Goal: Book appointment/travel/reservation

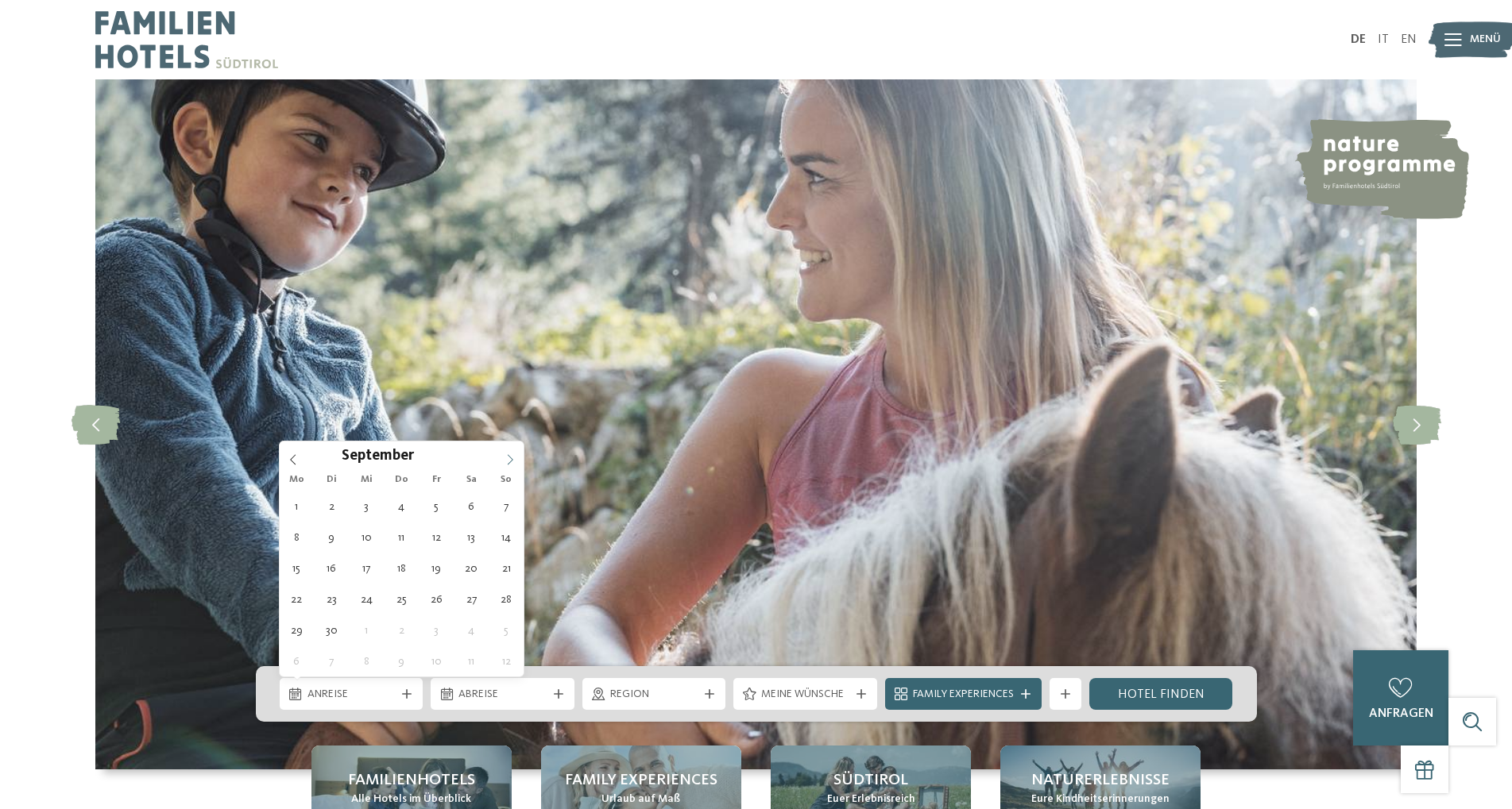
click at [509, 463] on icon at bounding box center [510, 460] width 12 height 12
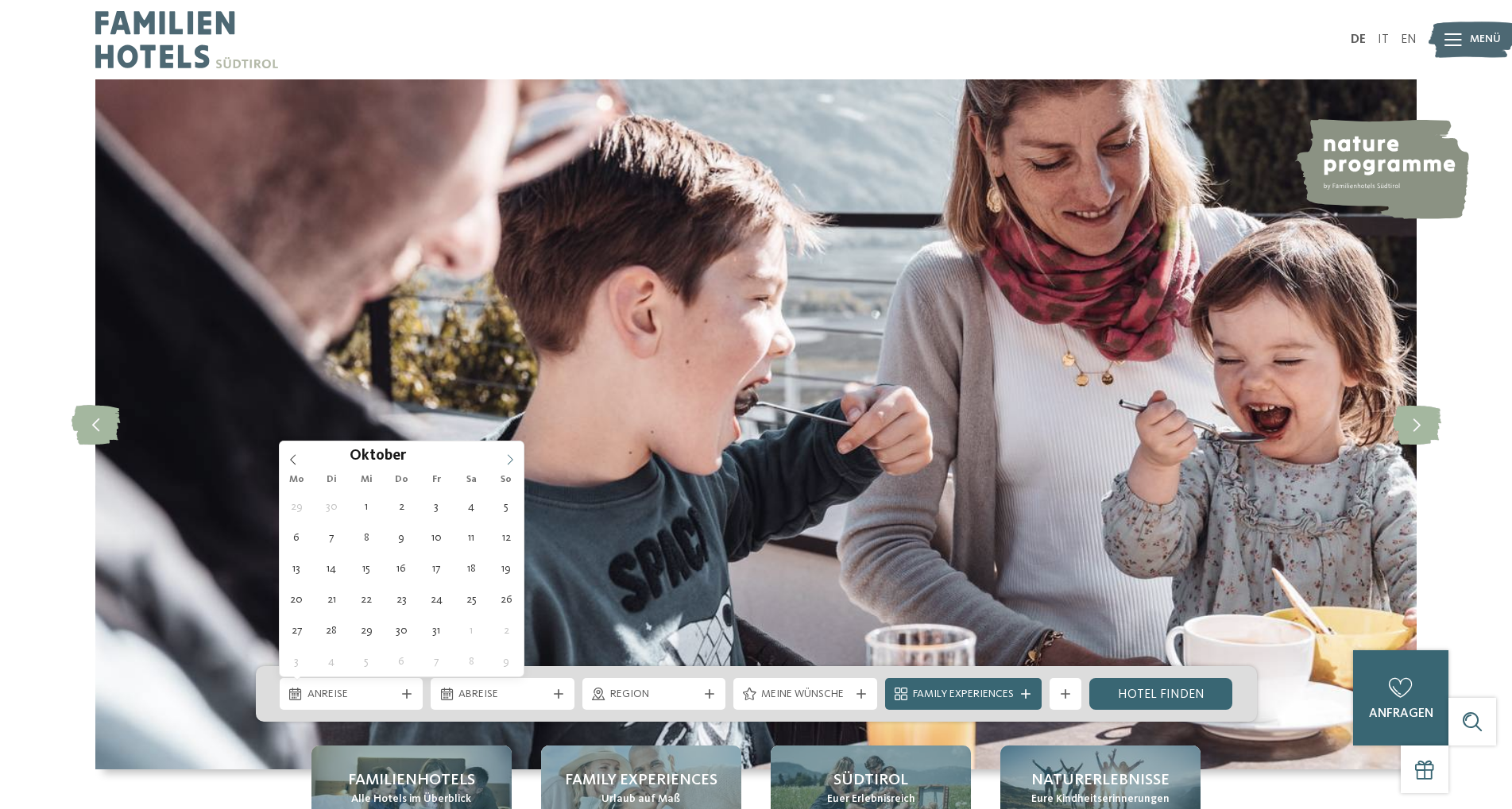
click at [509, 463] on icon at bounding box center [510, 460] width 12 height 12
type input "****"
click at [509, 463] on icon at bounding box center [510, 460] width 12 height 12
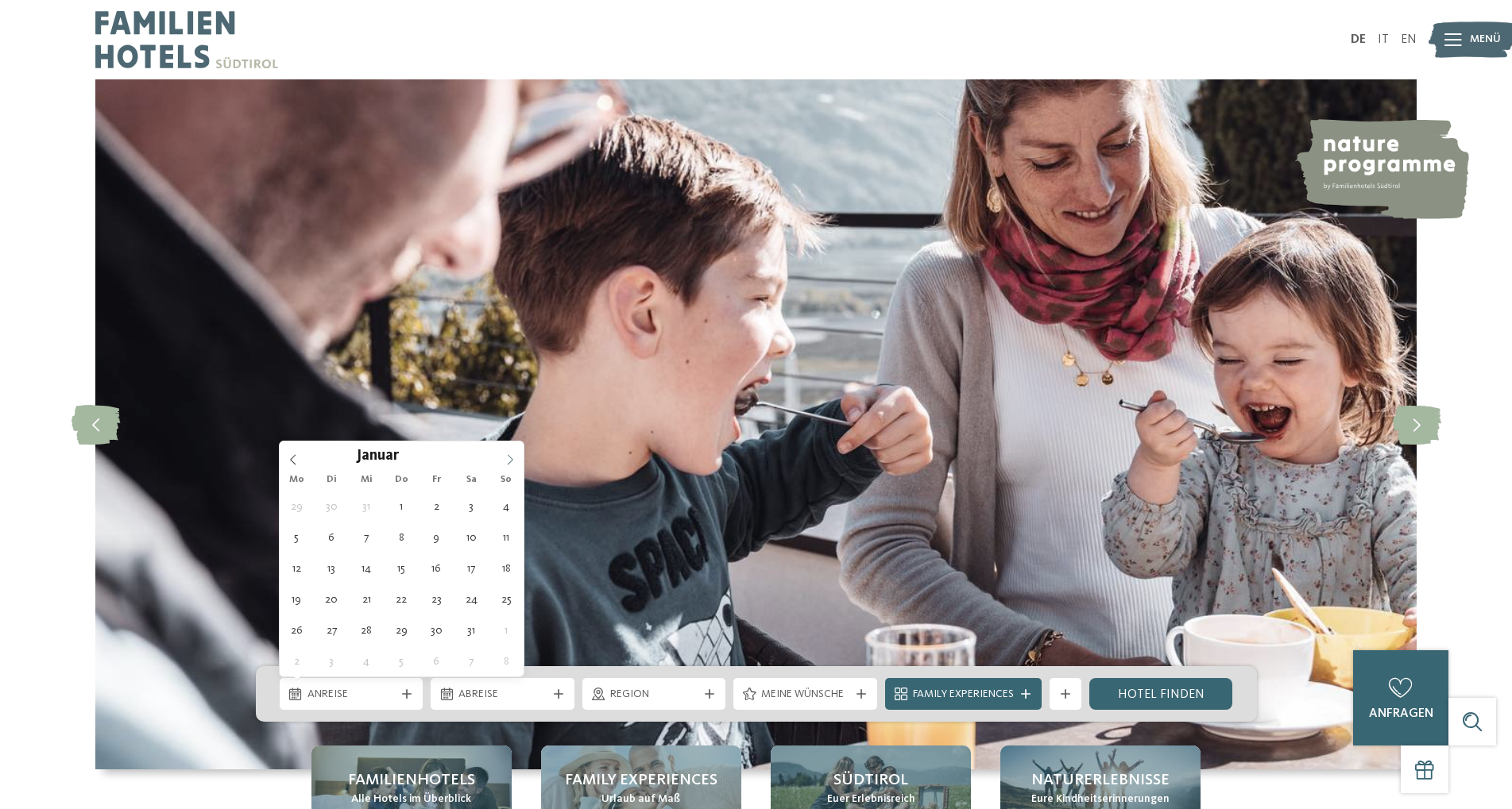
click at [509, 463] on icon at bounding box center [510, 460] width 12 height 12
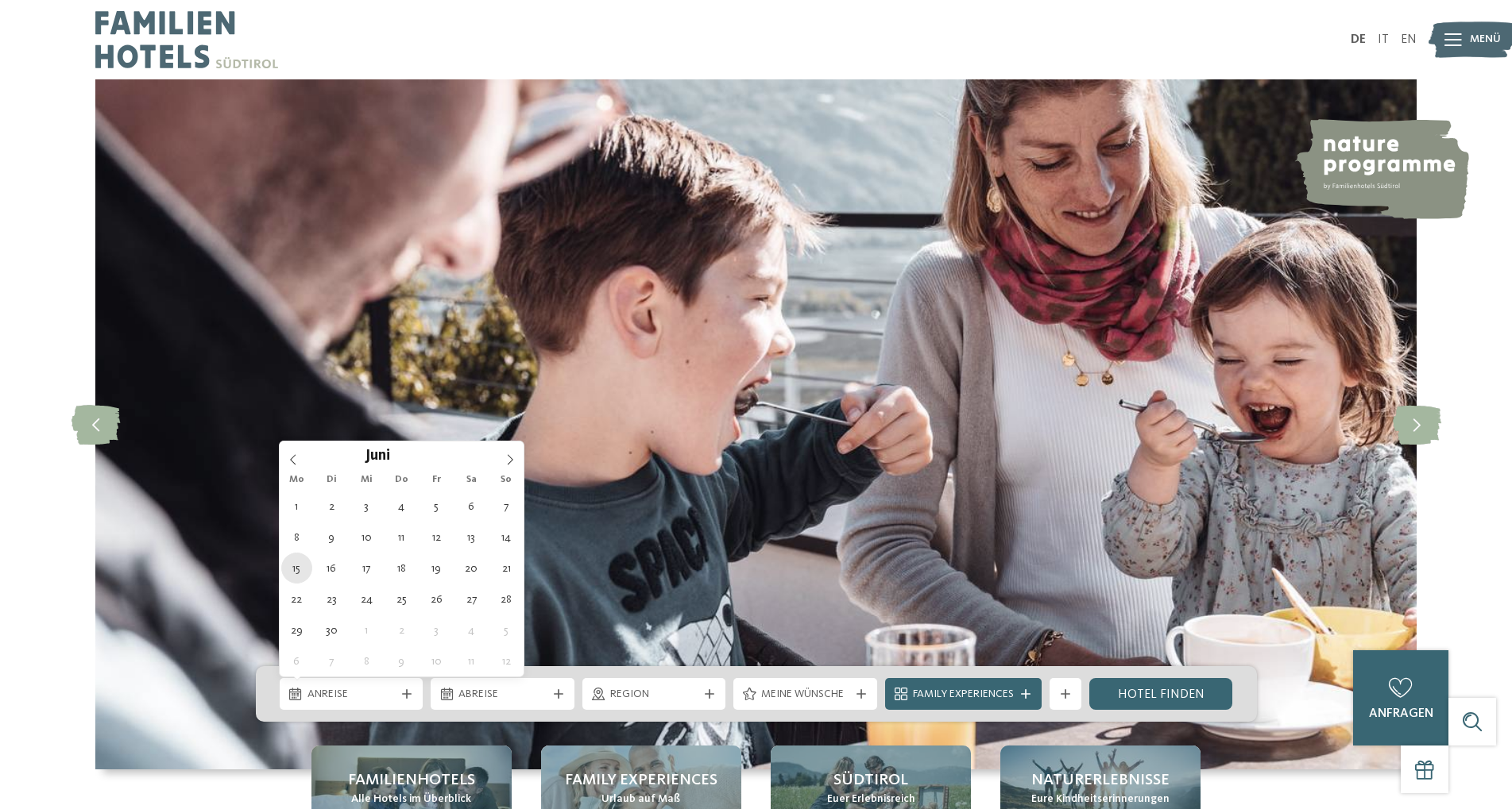
type div "15.06.2026"
type input "****"
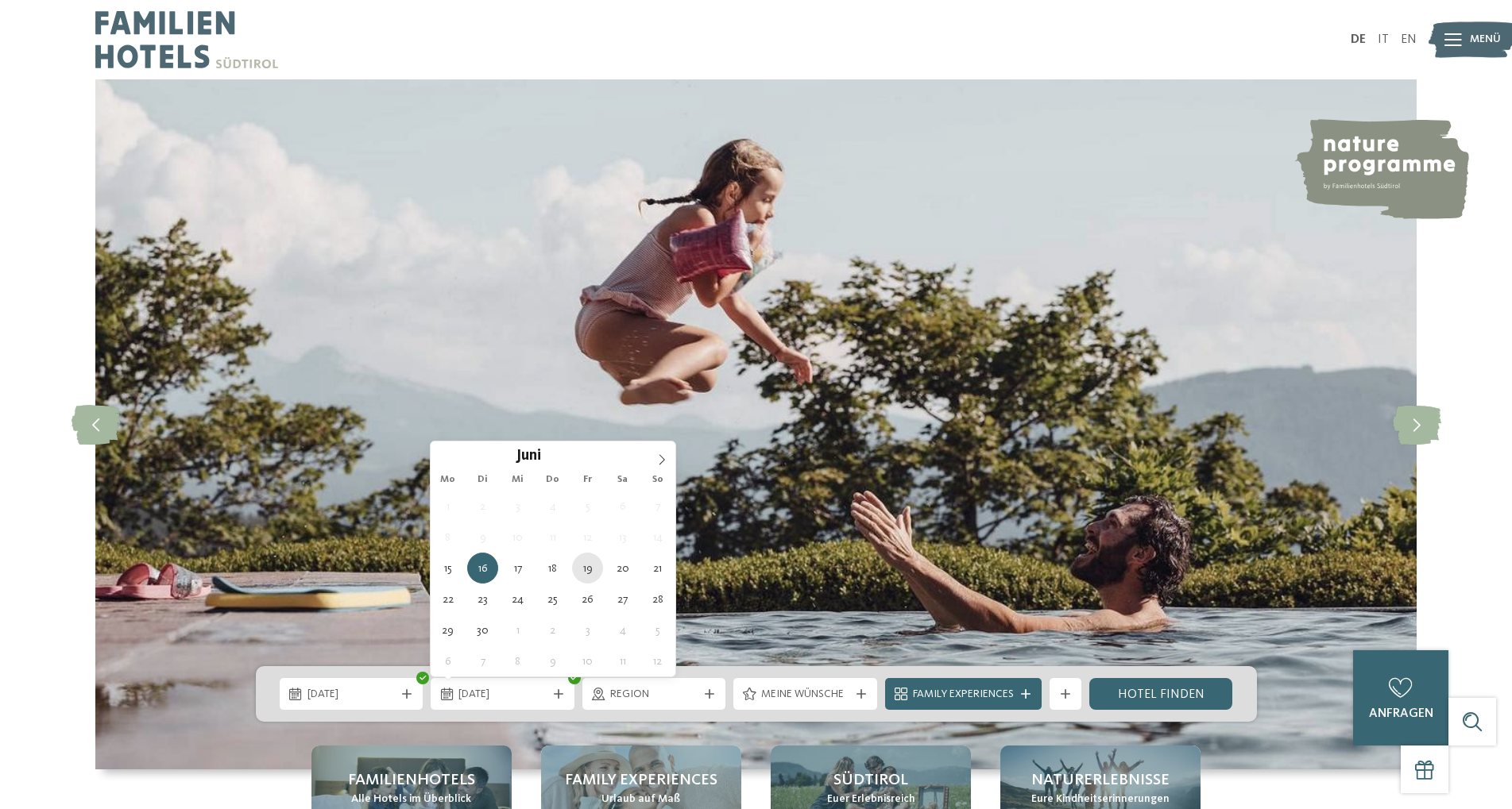
type div "19.06.2026"
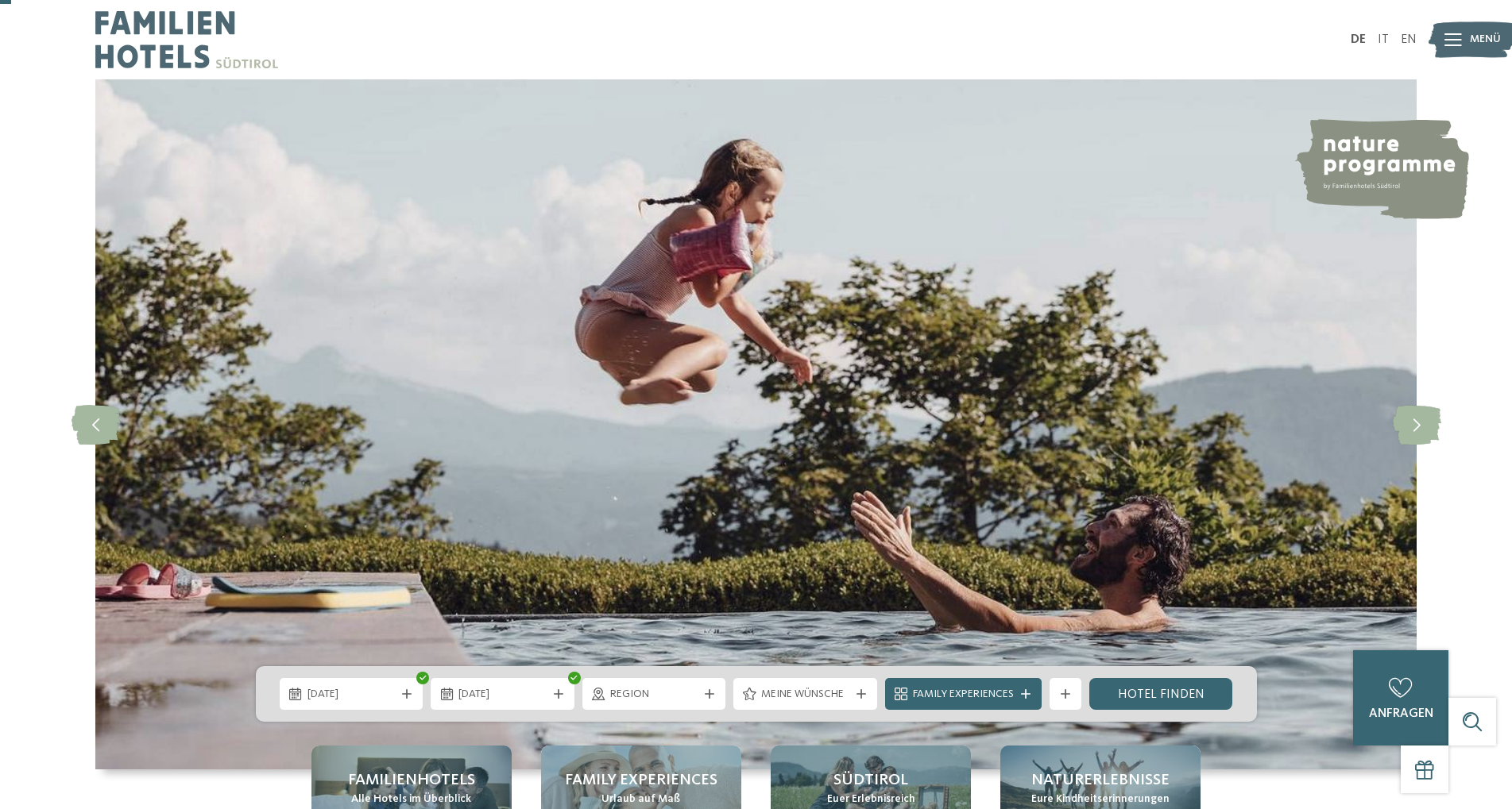
scroll to position [81, 0]
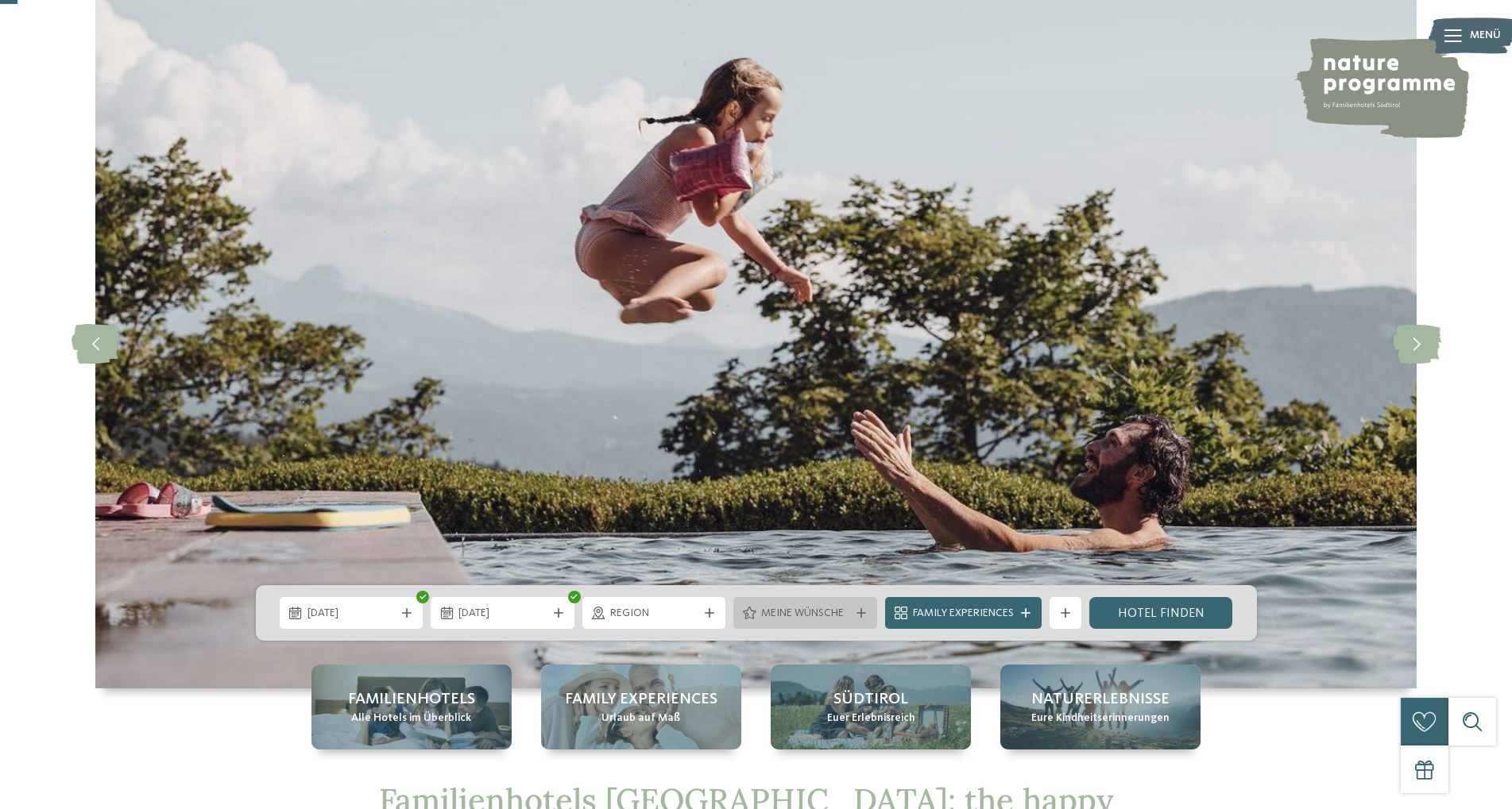
click at [835, 602] on div "Meine Wünsche" at bounding box center [805, 613] width 144 height 32
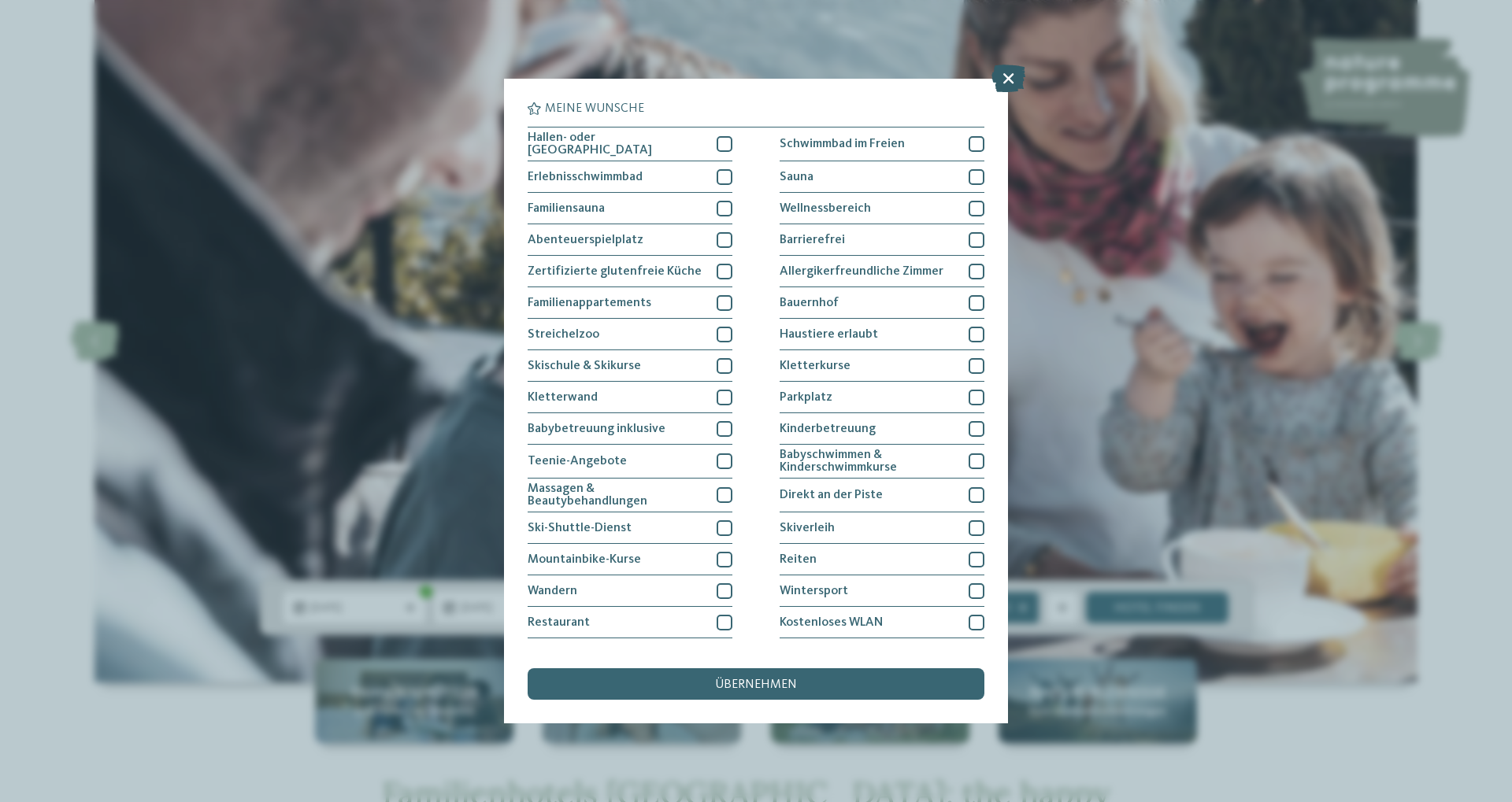
click at [1000, 81] on icon at bounding box center [1009, 78] width 34 height 28
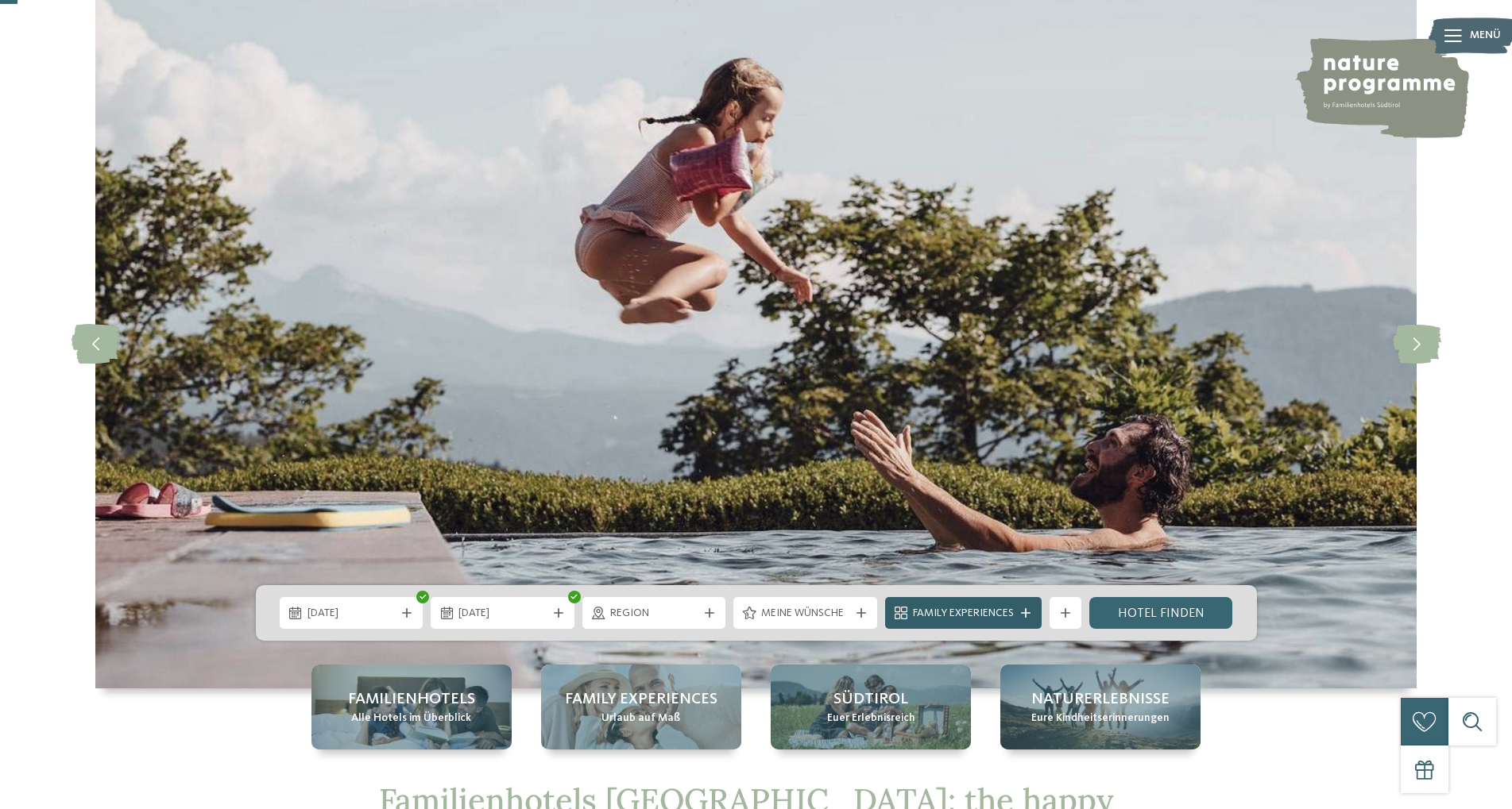
click at [958, 609] on span "Family Experiences" at bounding box center [963, 613] width 101 height 16
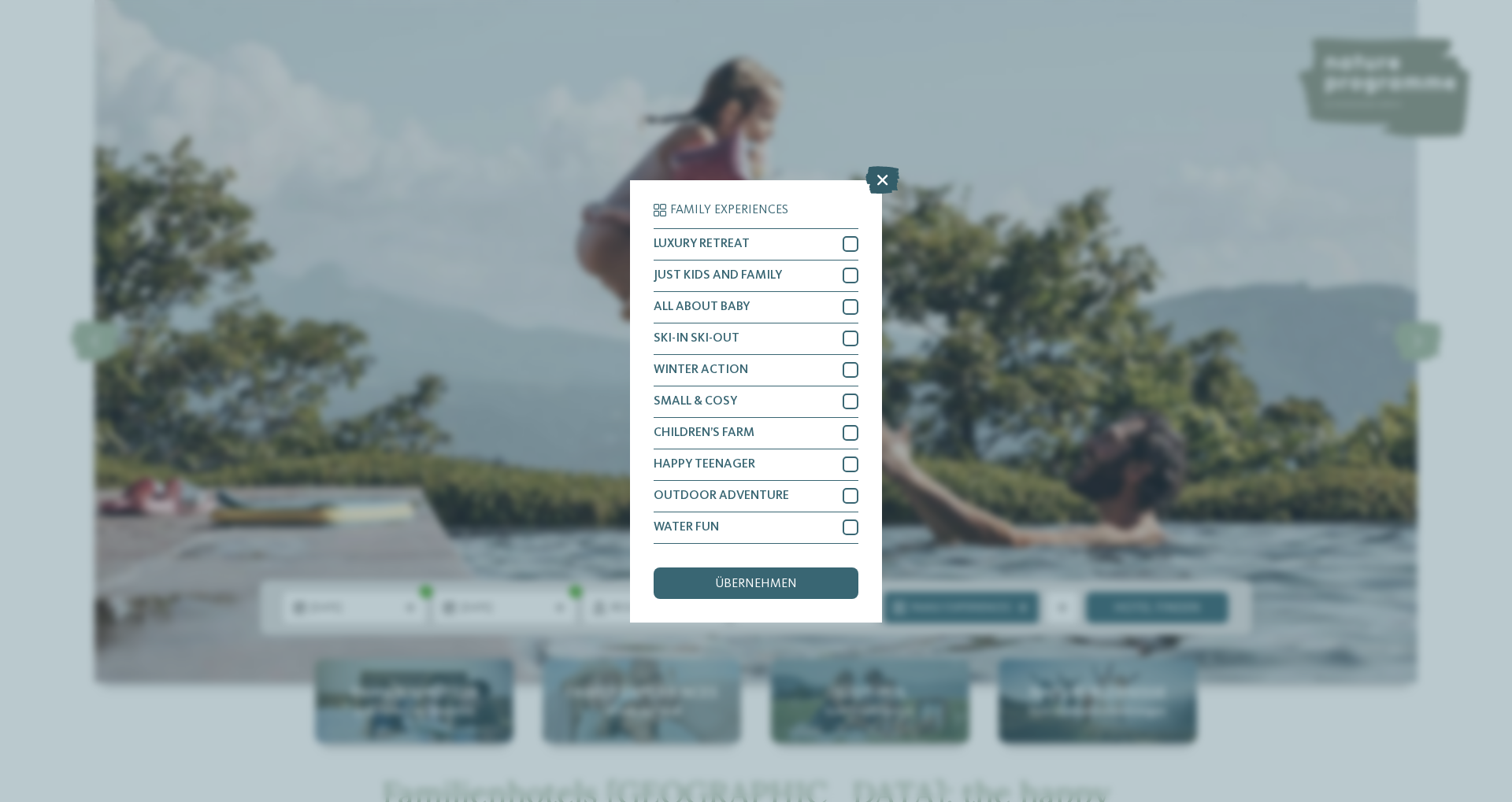
click at [876, 176] on icon at bounding box center [883, 179] width 34 height 28
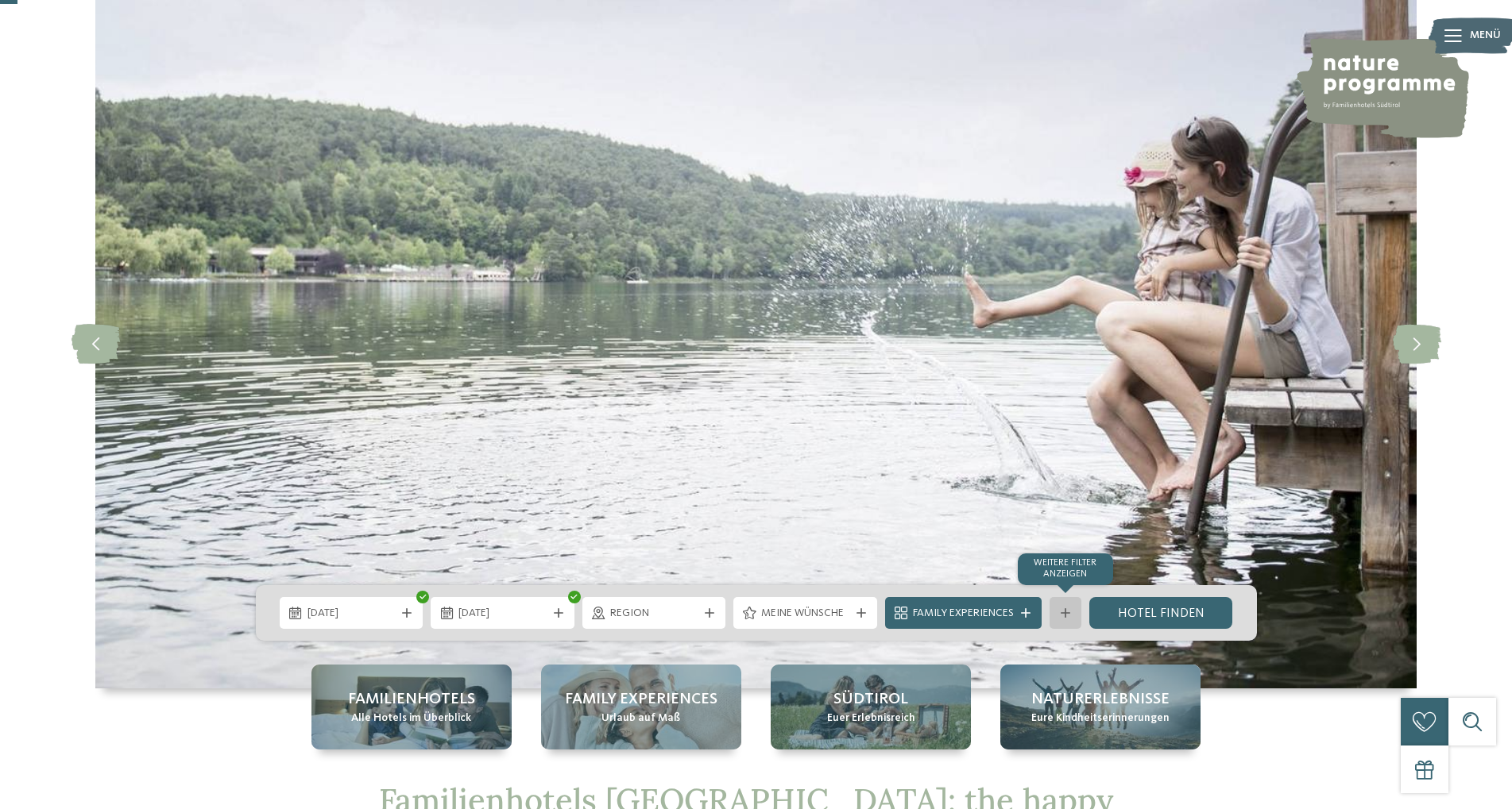
click at [1069, 616] on icon at bounding box center [1065, 613] width 10 height 10
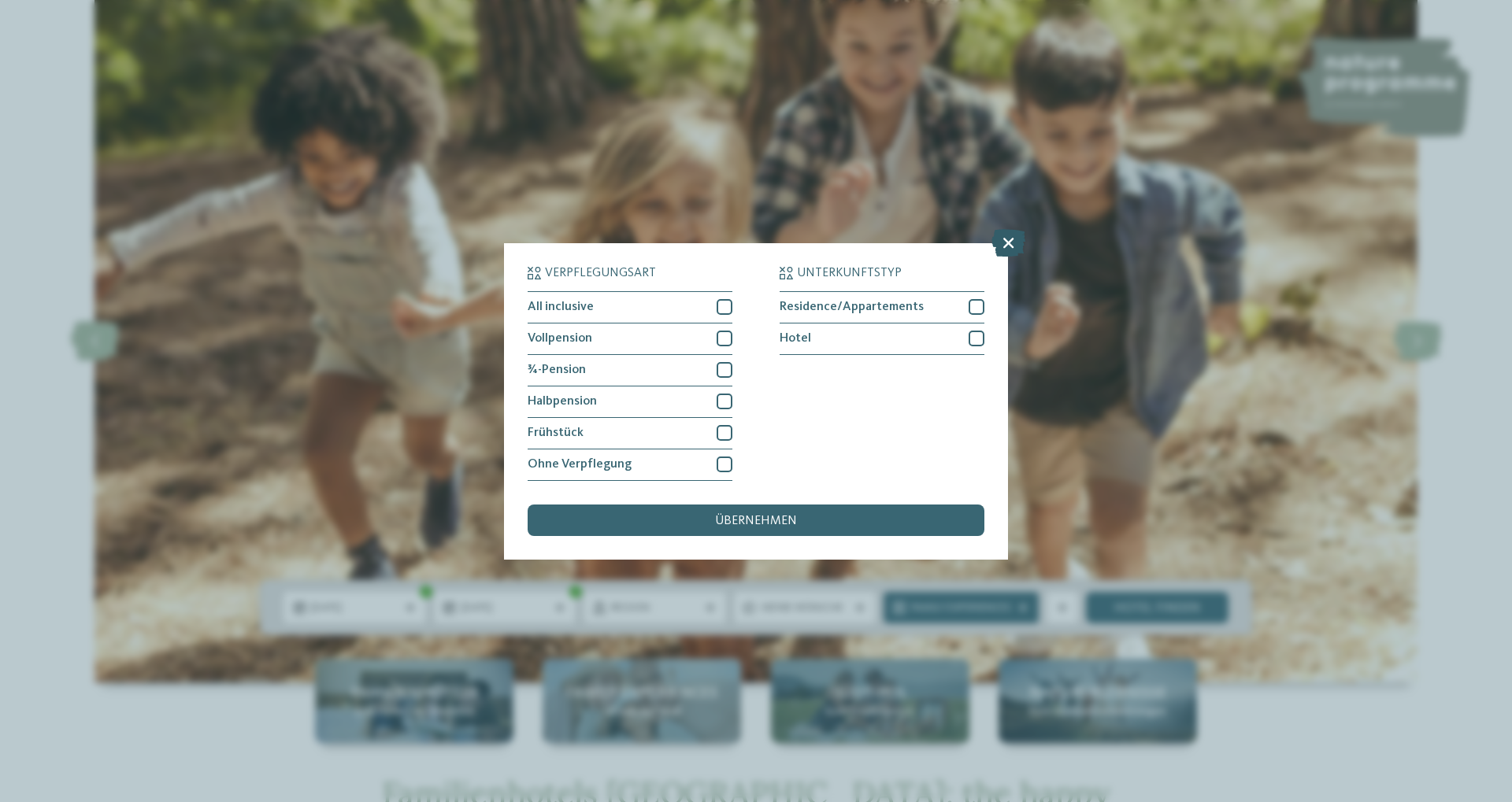
click at [1012, 241] on icon at bounding box center [1009, 242] width 34 height 28
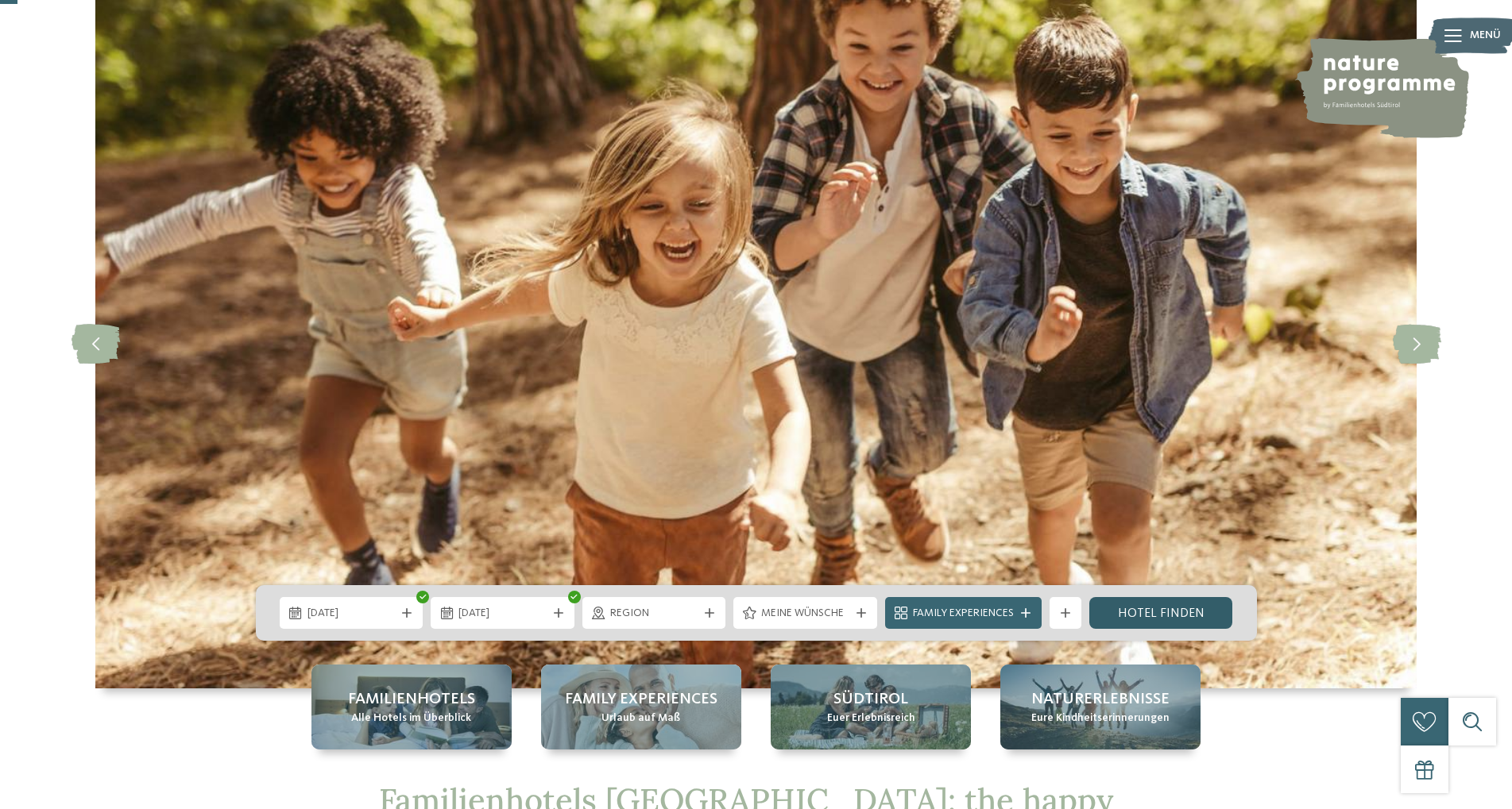
click at [1151, 606] on link "Hotel finden" at bounding box center [1161, 613] width 144 height 32
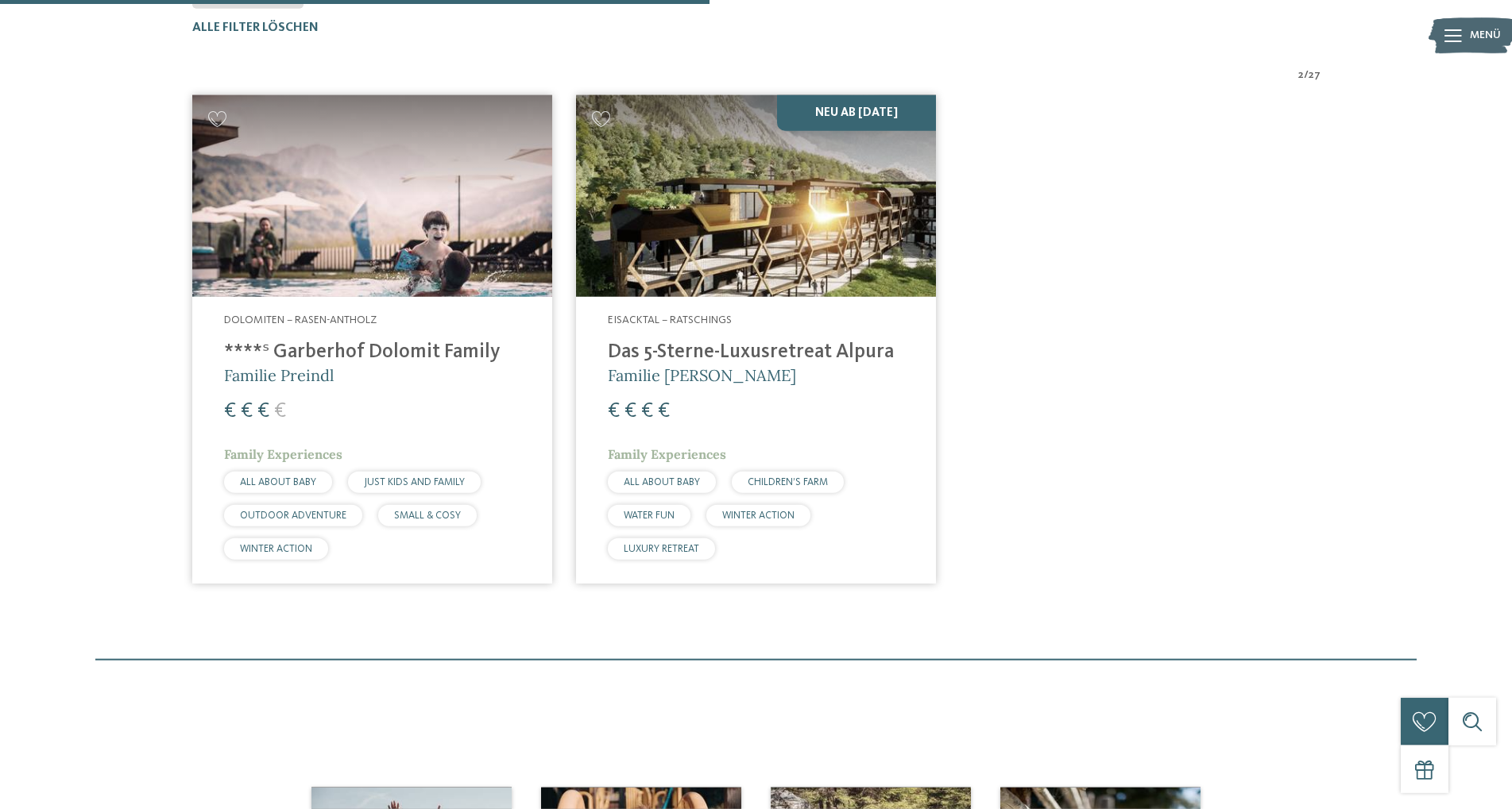
scroll to position [520, 0]
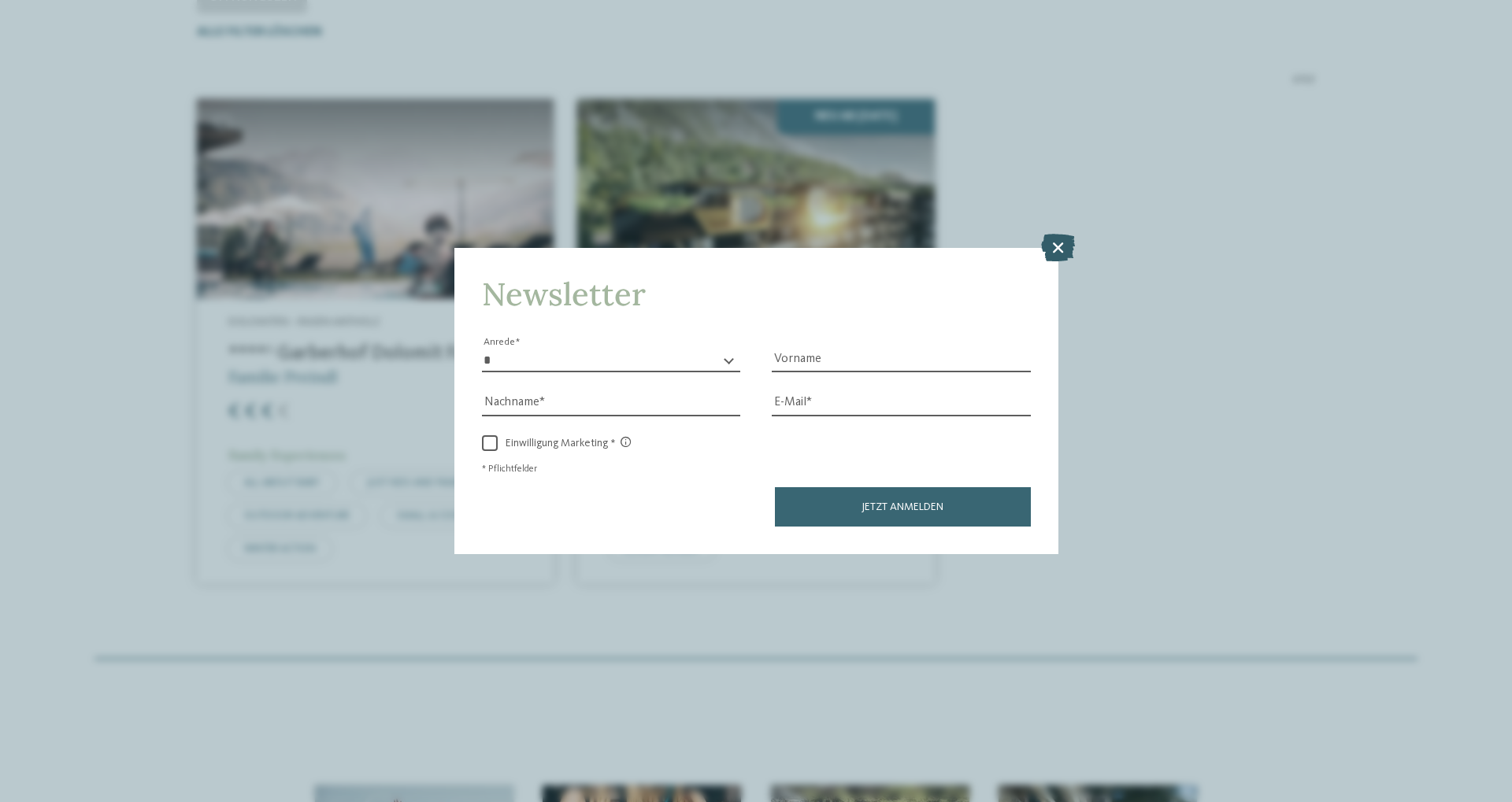
click at [1058, 245] on icon at bounding box center [1058, 248] width 34 height 28
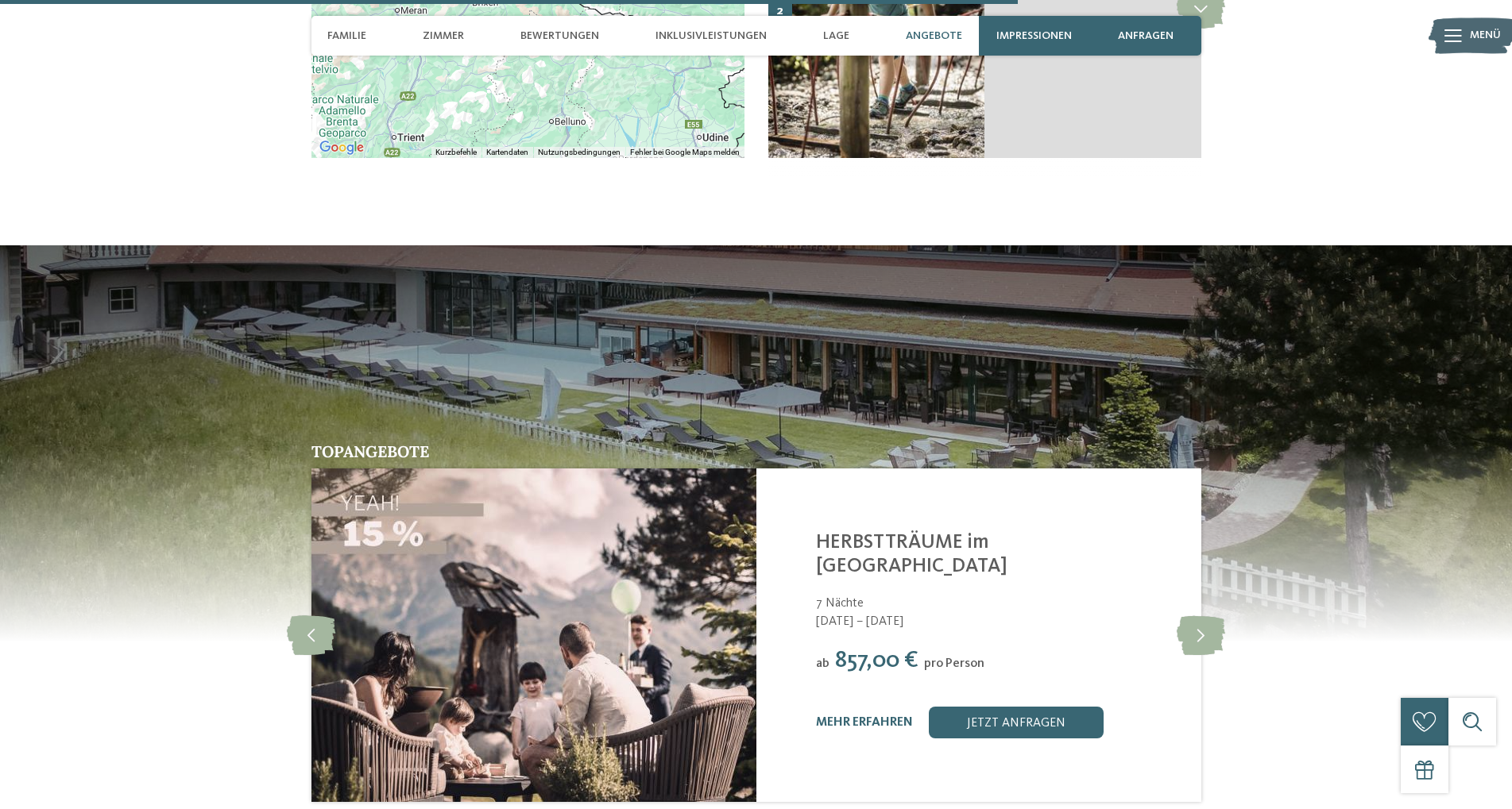
scroll to position [4364, 0]
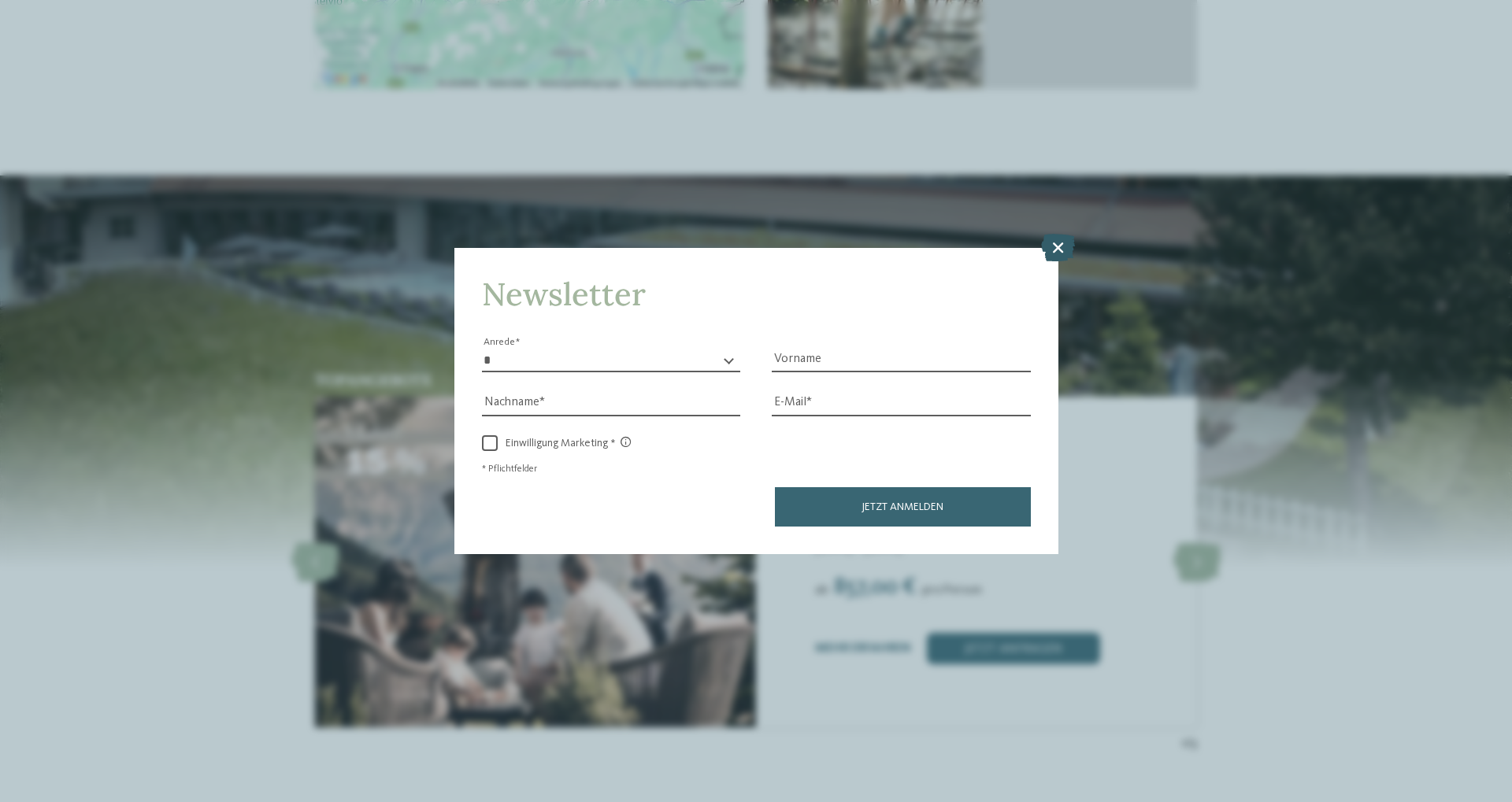
click at [1044, 254] on icon at bounding box center [1058, 248] width 34 height 28
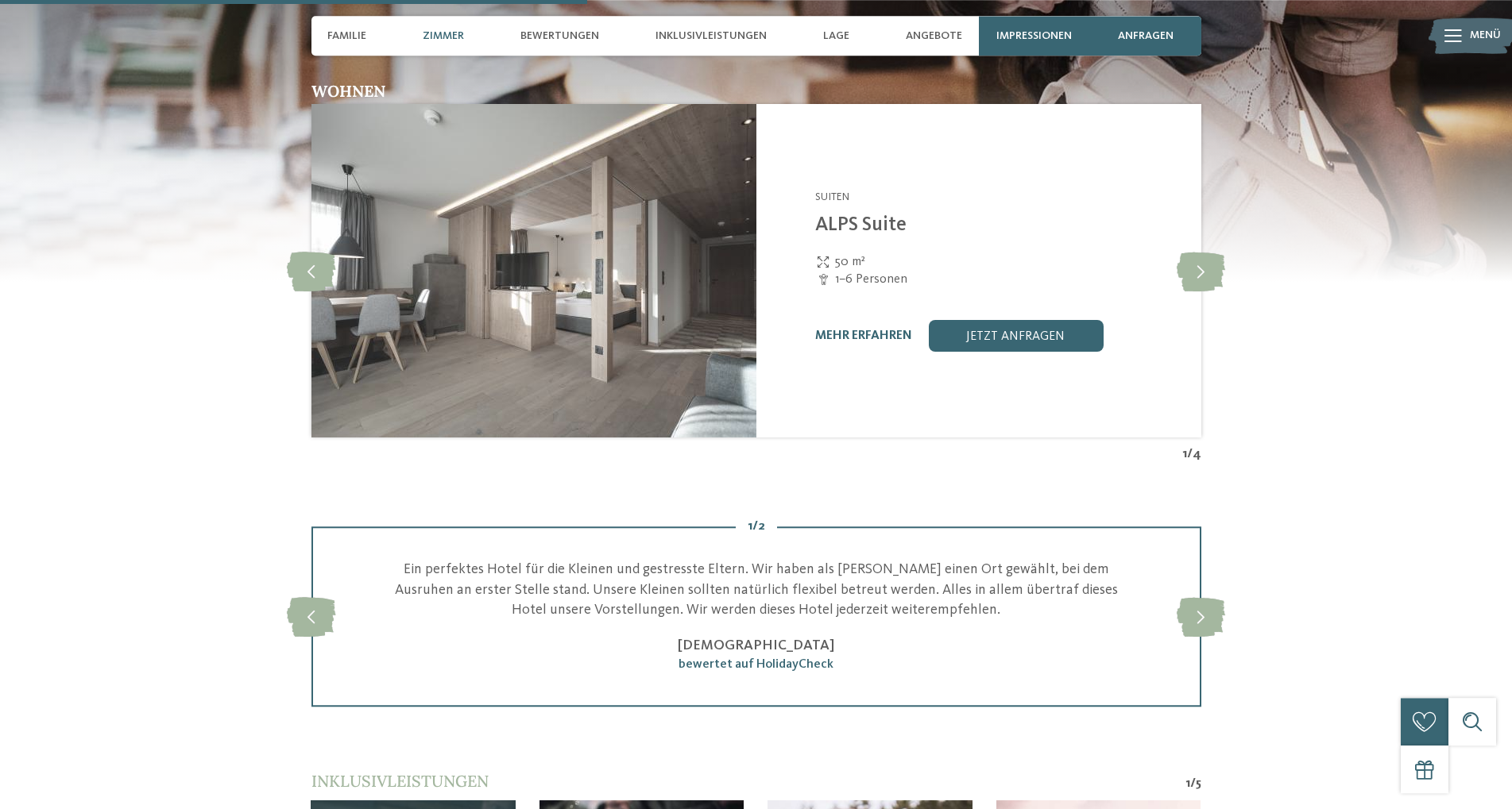
scroll to position [2420, 0]
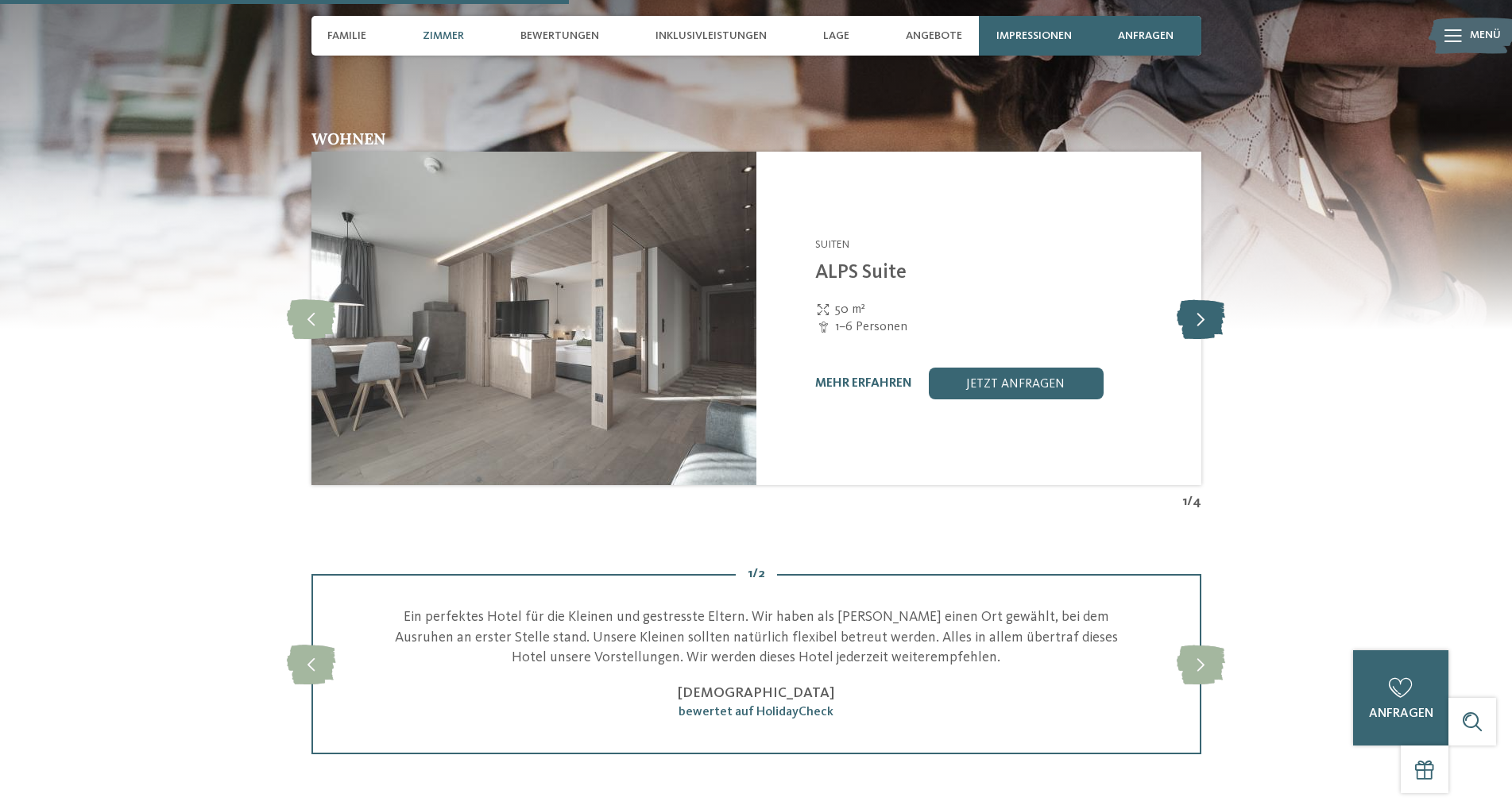
click at [1198, 327] on icon at bounding box center [1200, 318] width 49 height 40
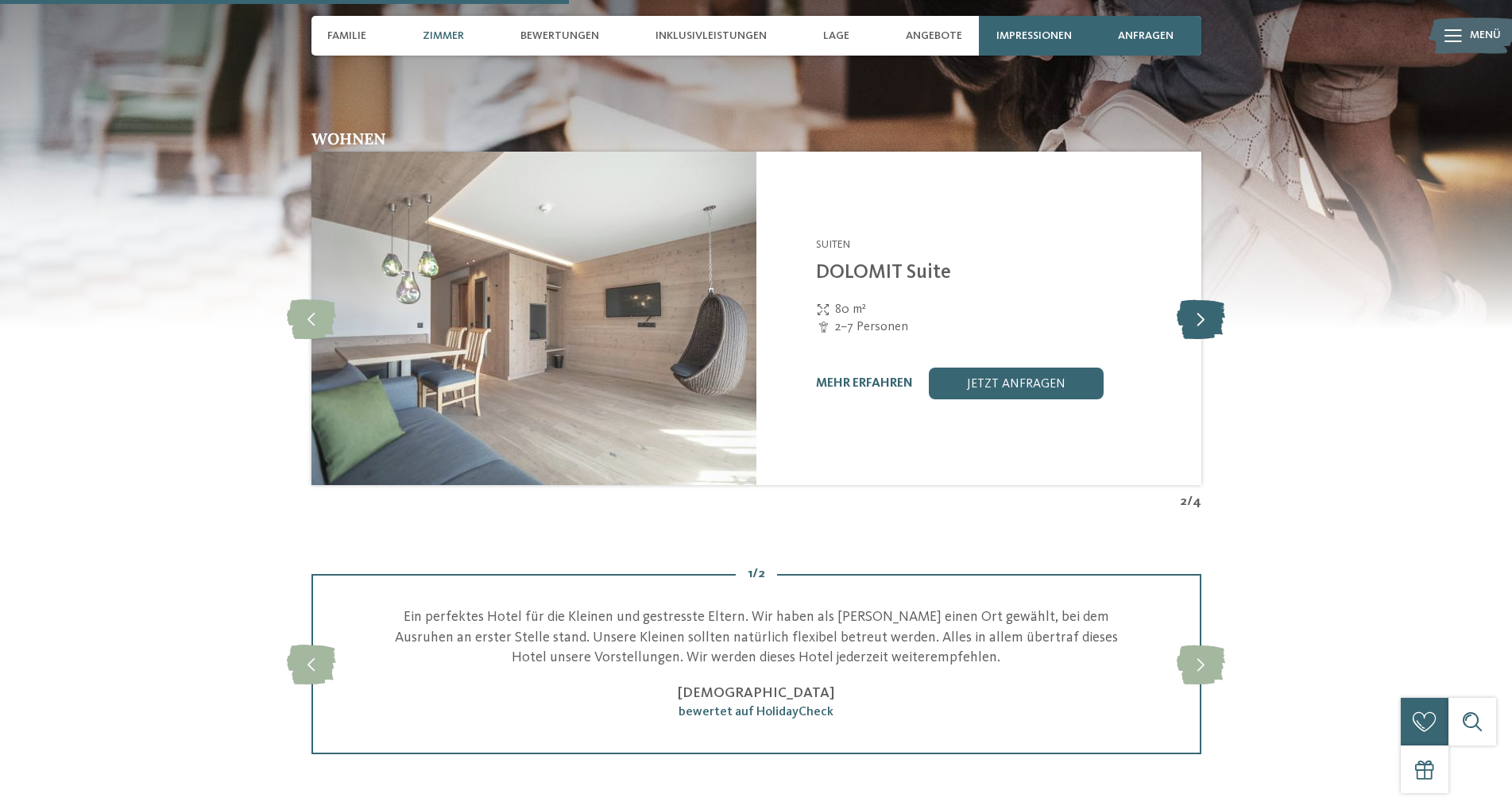
click at [1198, 327] on icon at bounding box center [1200, 318] width 49 height 40
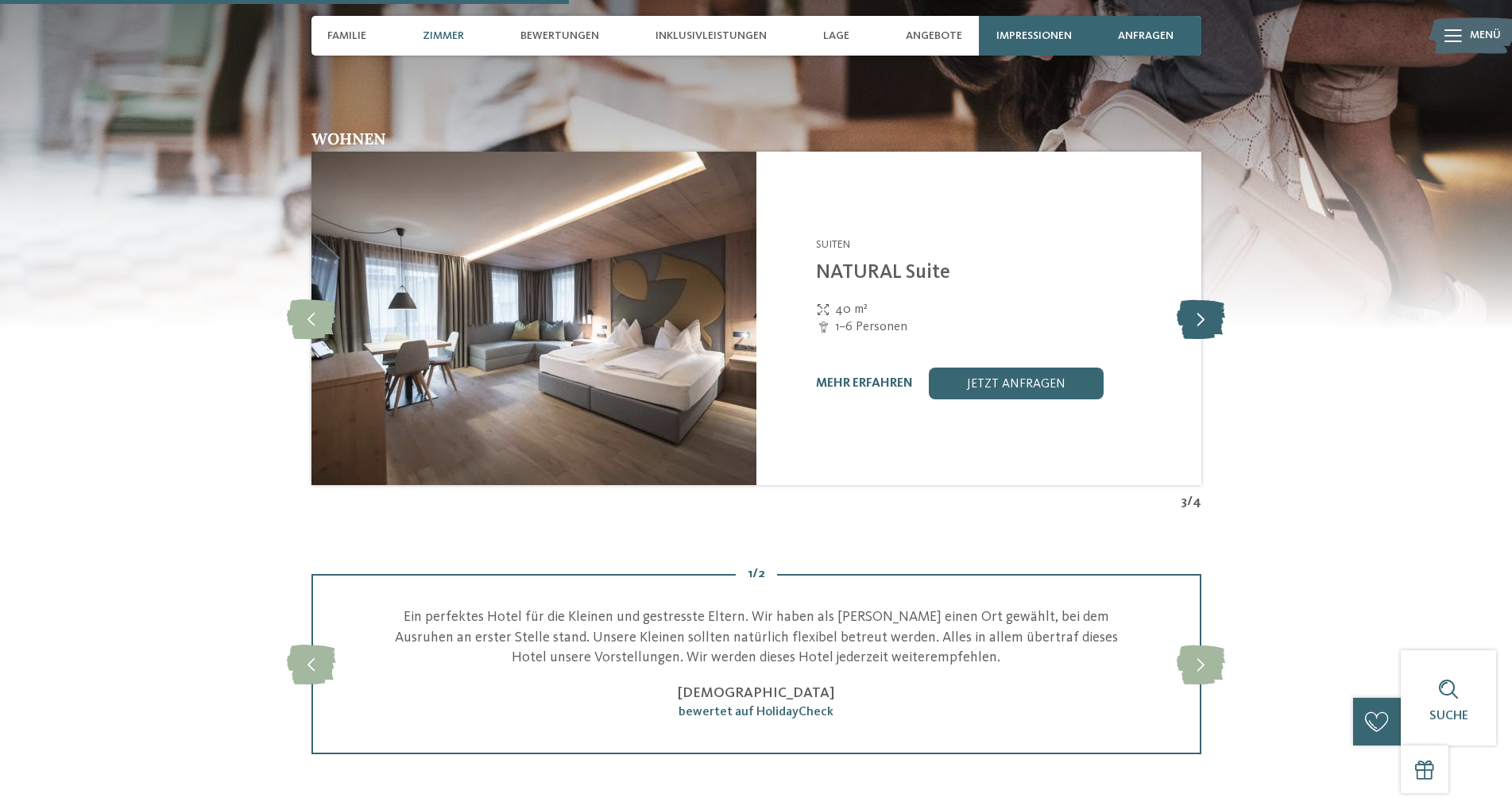
click at [1198, 327] on icon at bounding box center [1200, 318] width 49 height 40
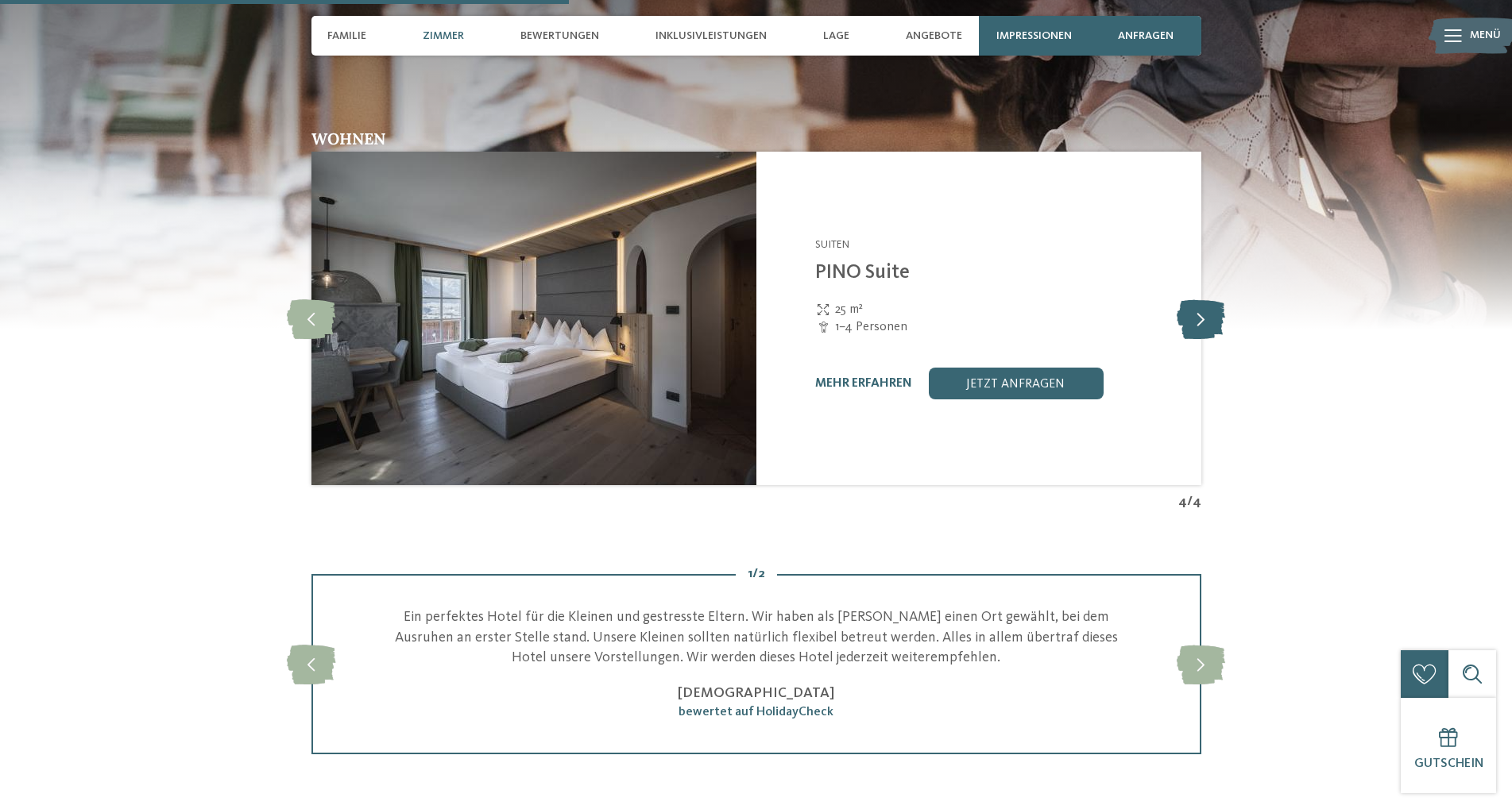
click at [1198, 327] on icon at bounding box center [1200, 318] width 49 height 40
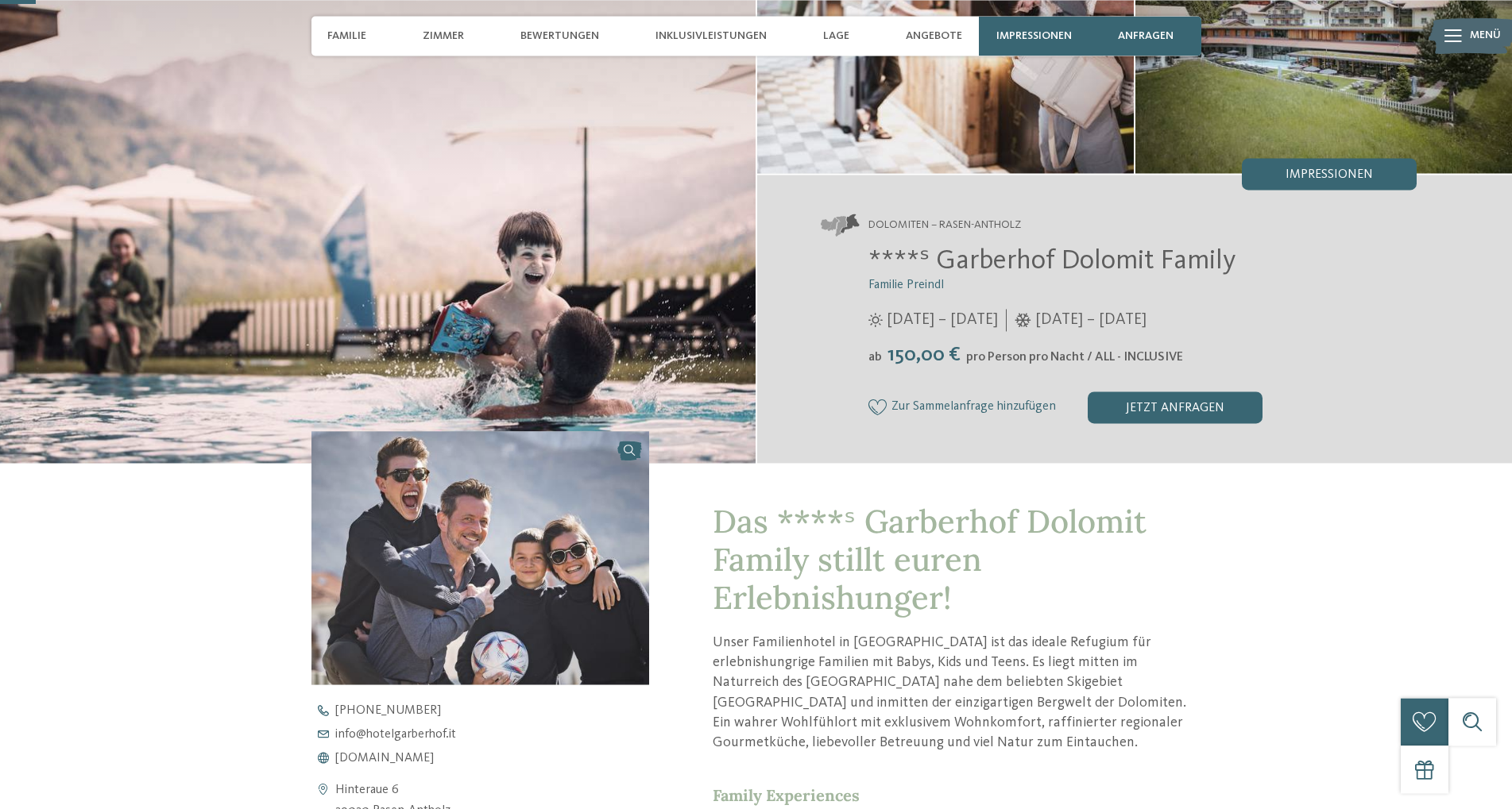
scroll to position [151, 0]
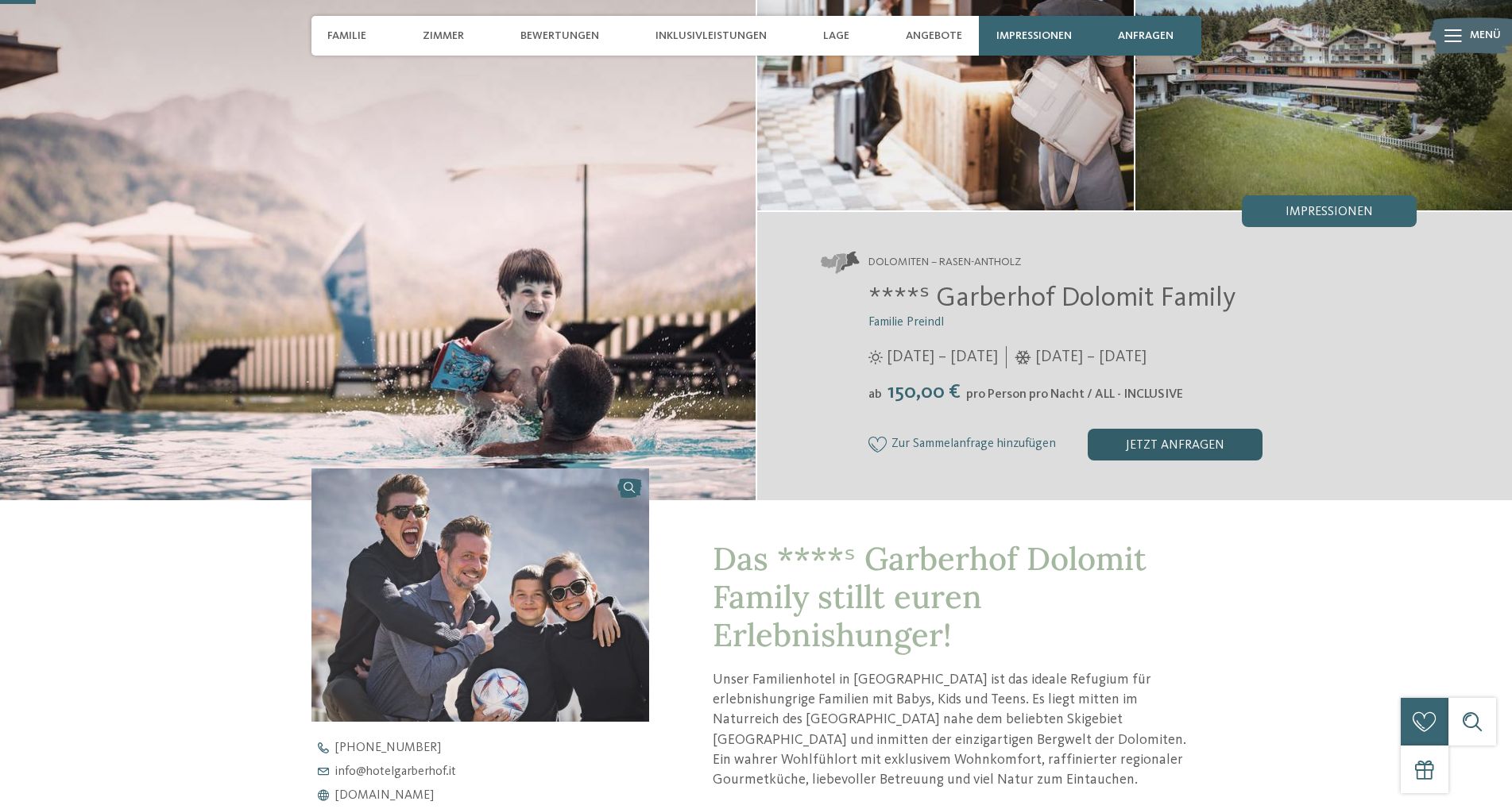
click at [1171, 444] on div "jetzt anfragen" at bounding box center [1175, 444] width 174 height 32
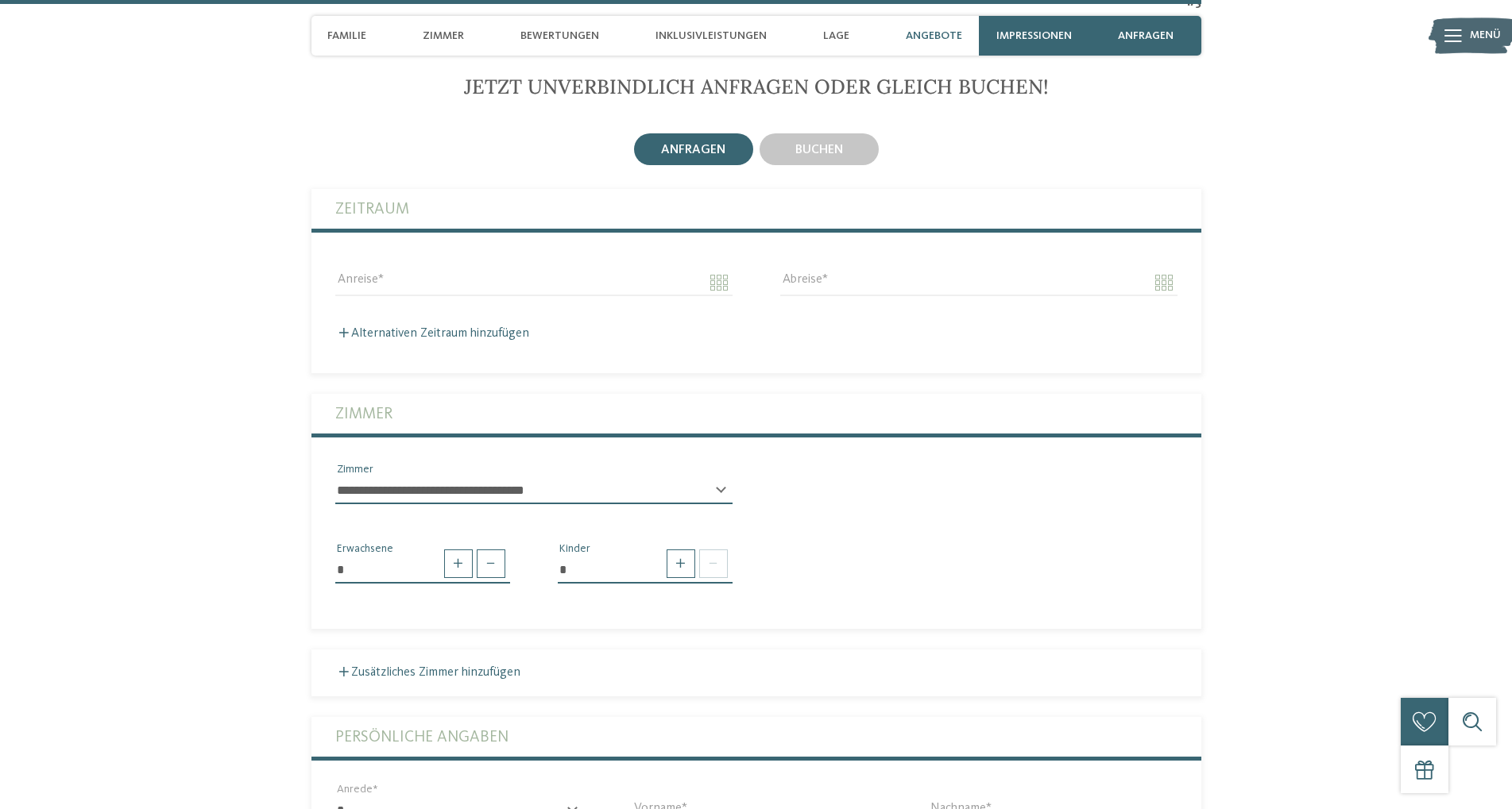
scroll to position [5112, 0]
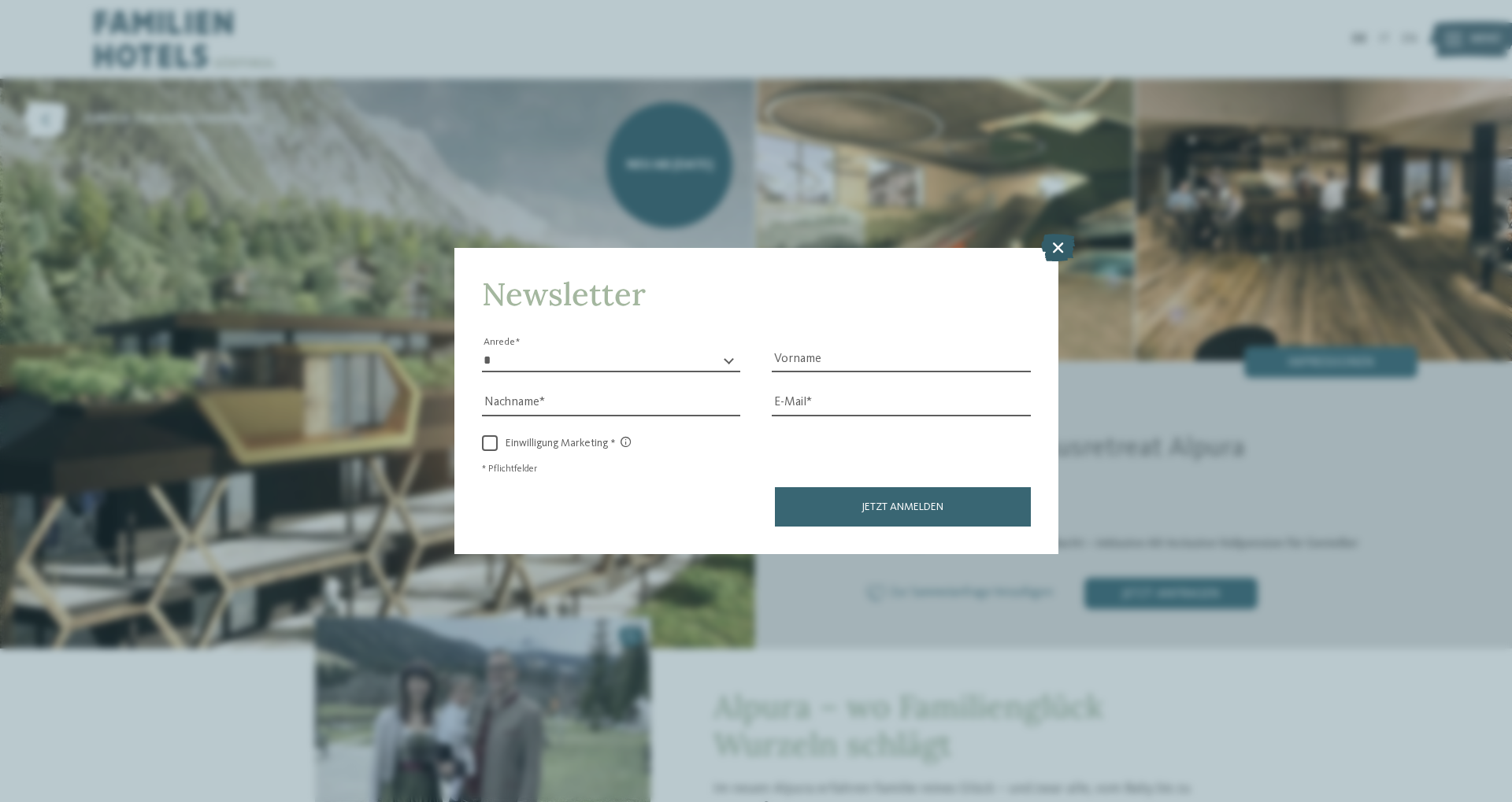
click at [1045, 241] on icon at bounding box center [1058, 248] width 34 height 28
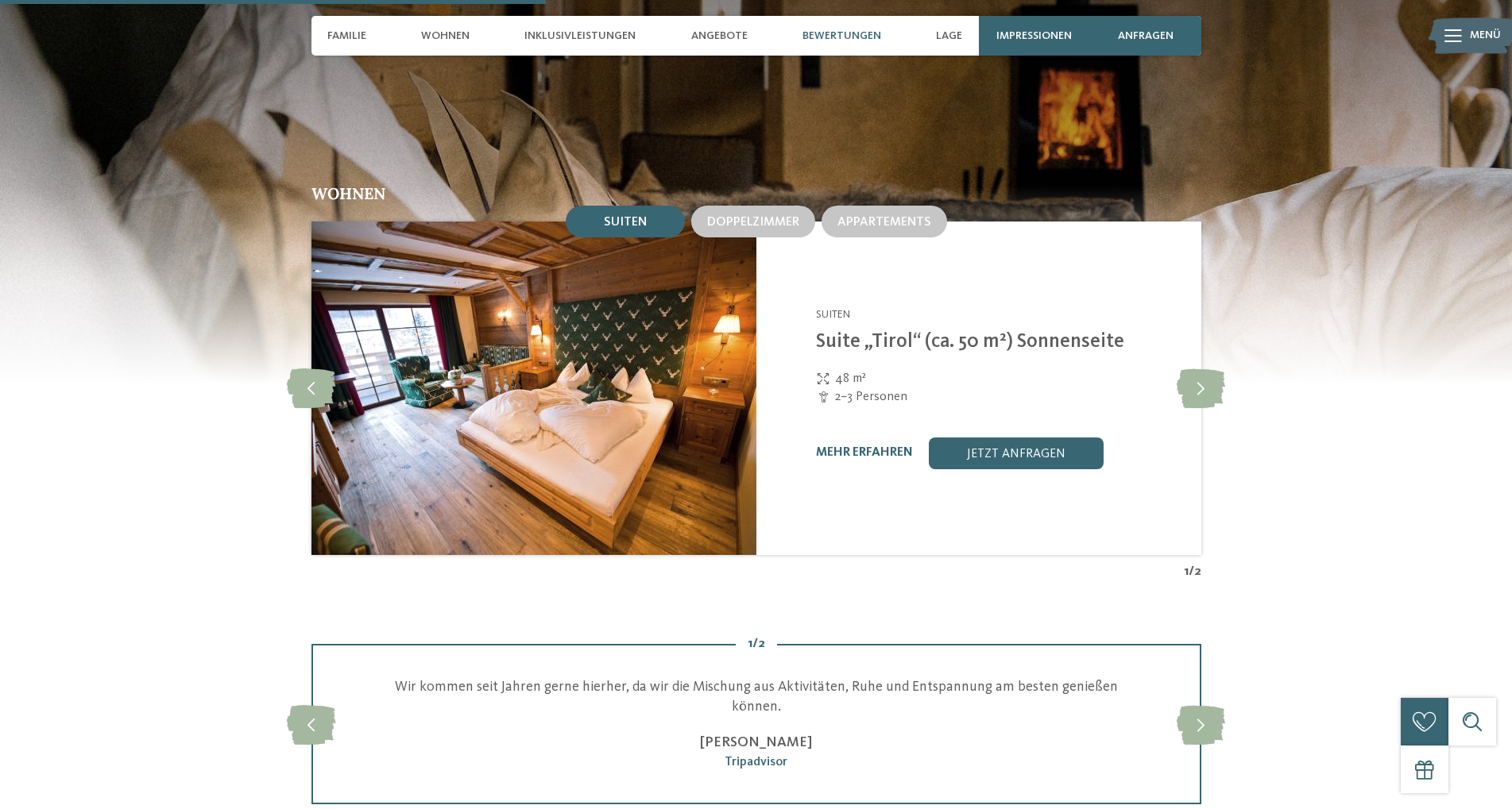
scroll to position [2107, 0]
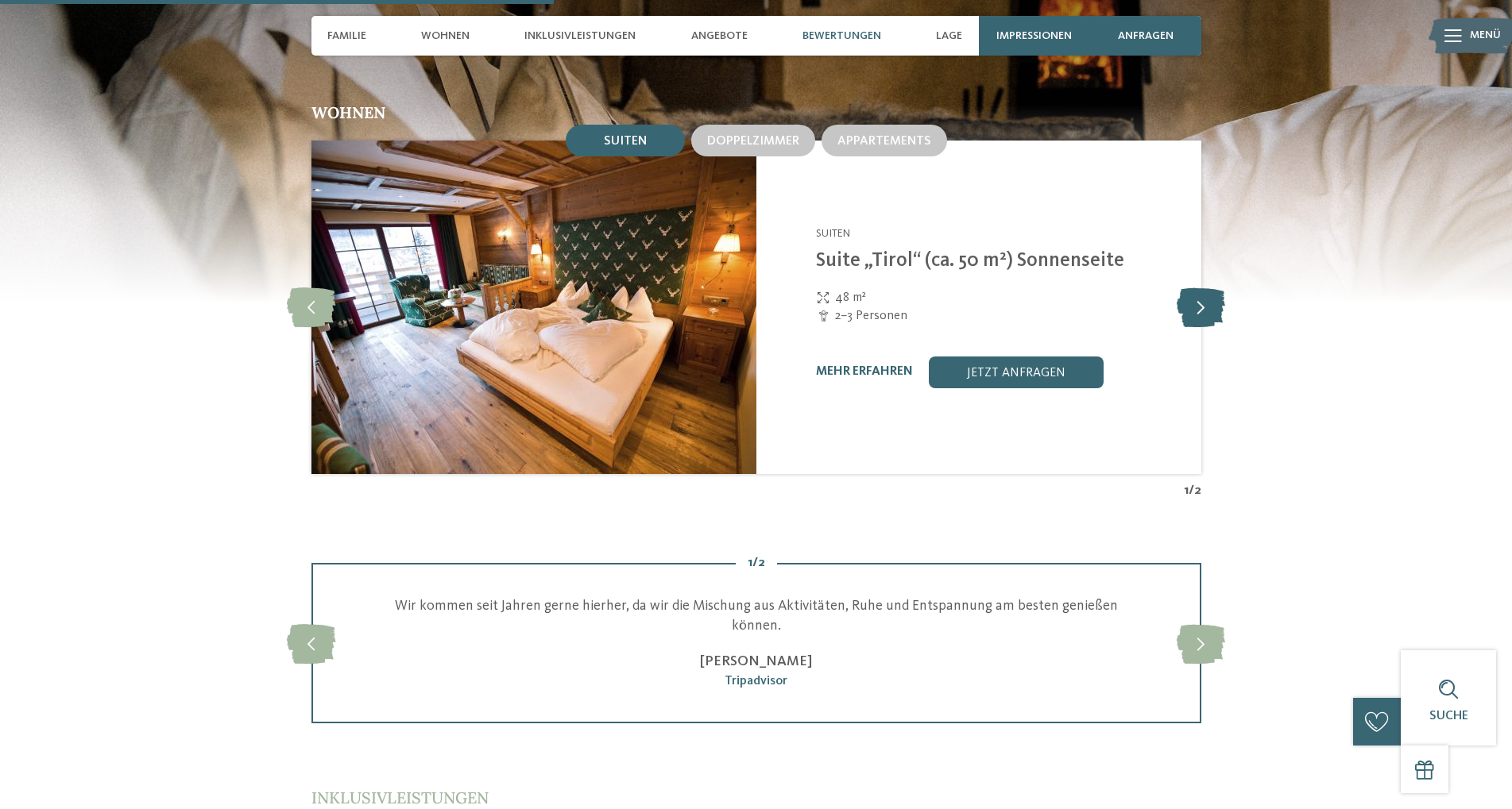
click at [1211, 287] on icon at bounding box center [1200, 307] width 49 height 40
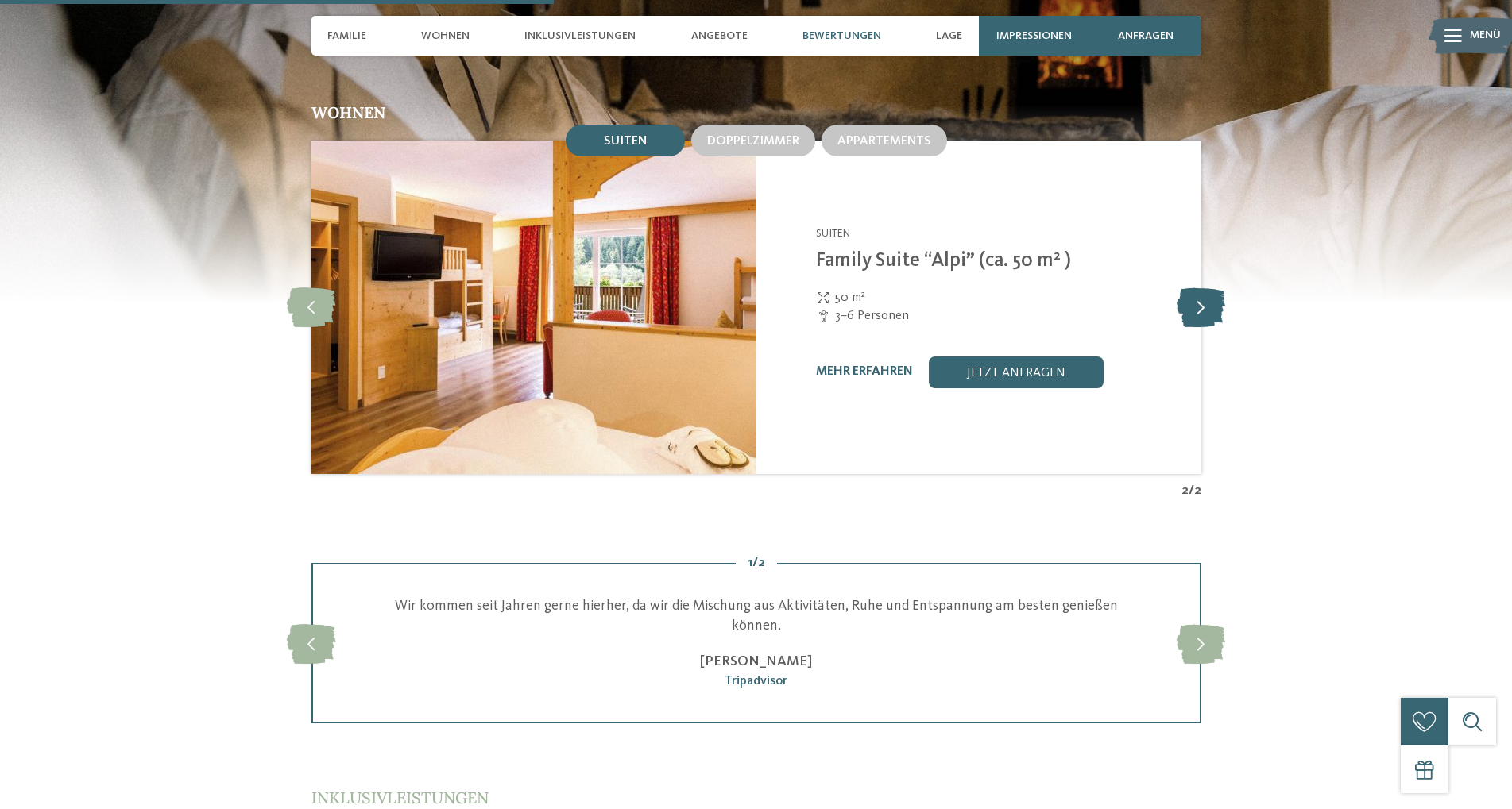
click at [1211, 287] on icon at bounding box center [1200, 307] width 49 height 40
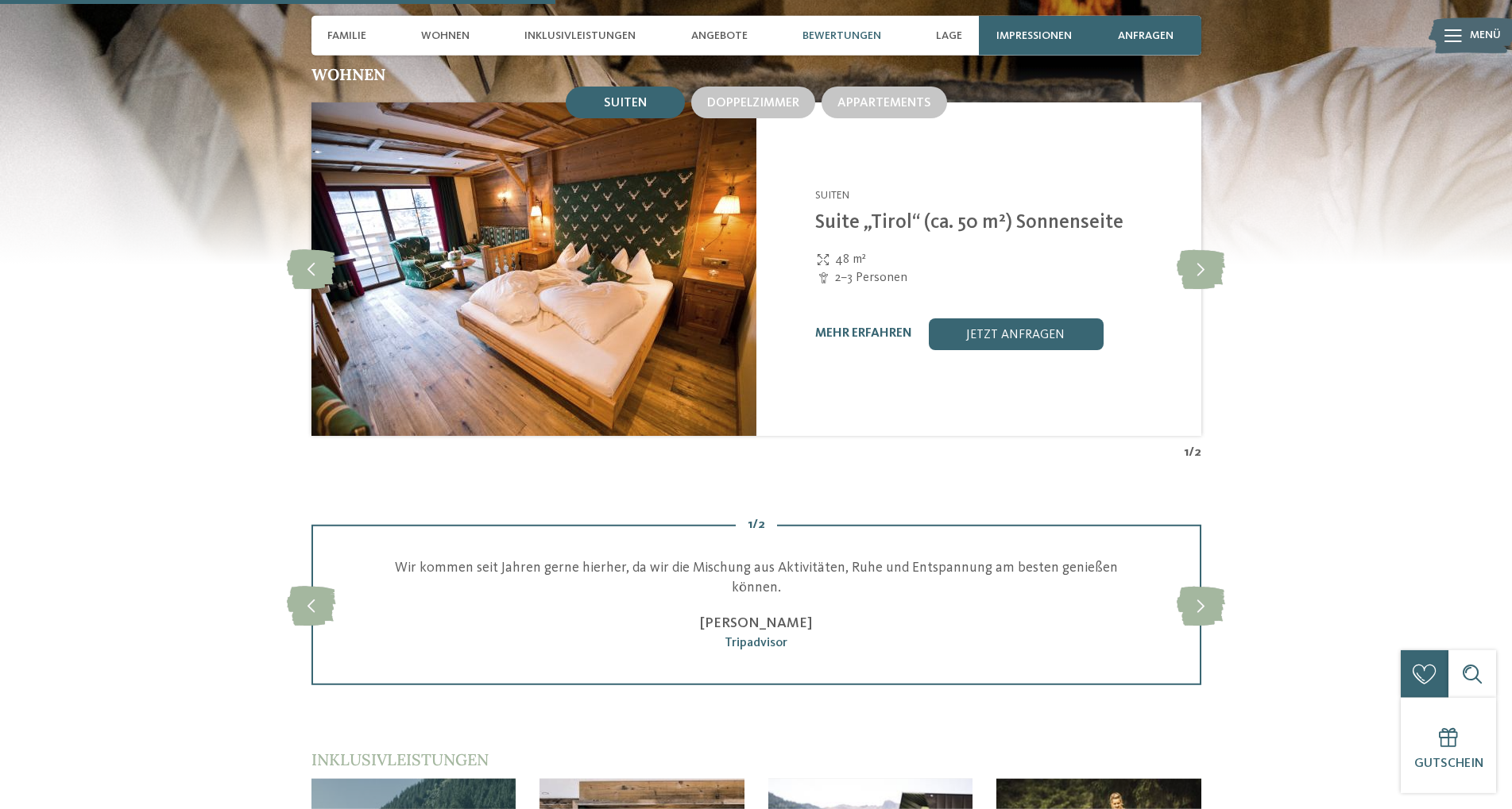
scroll to position [2188, 0]
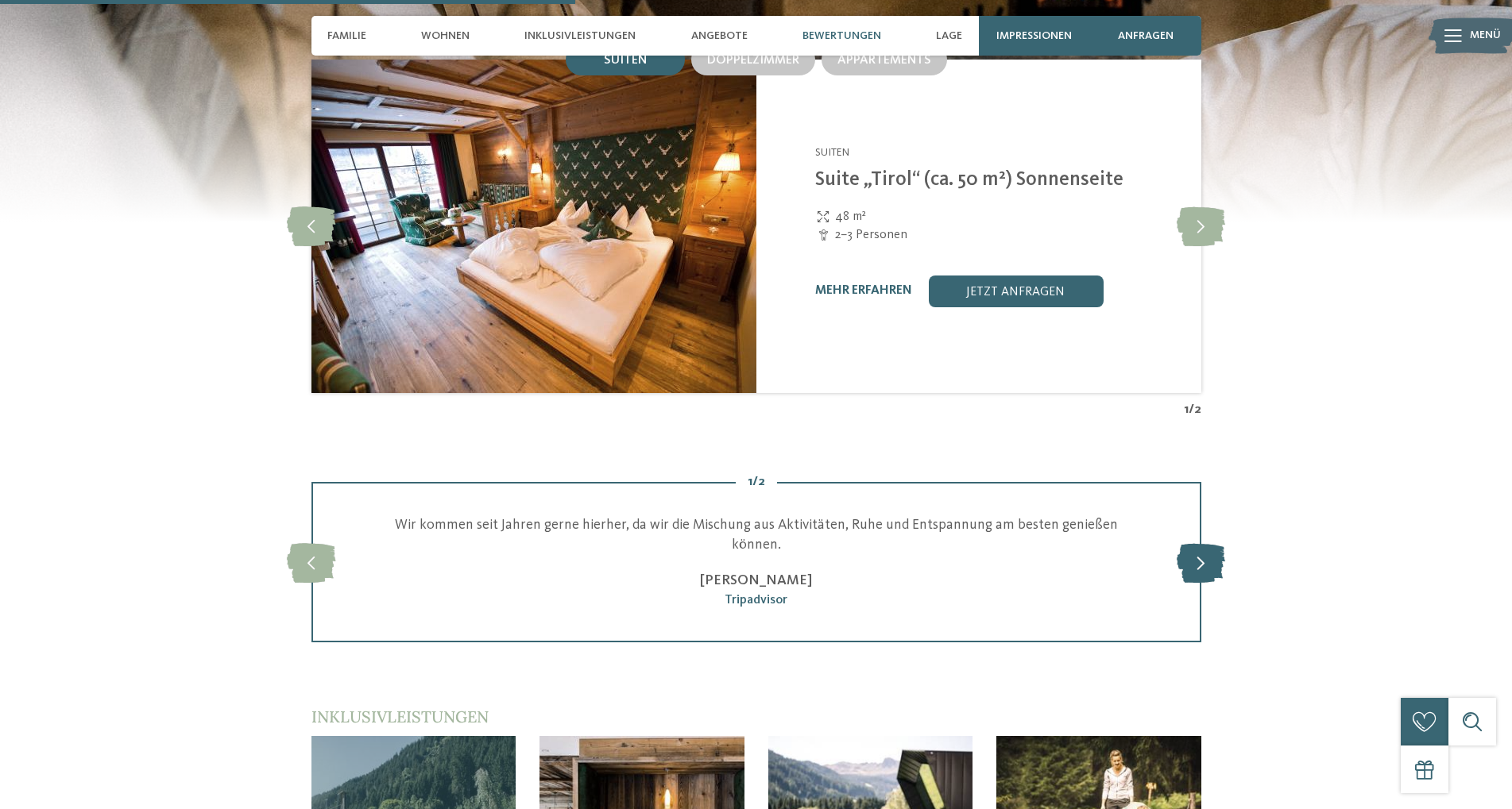
click at [1201, 543] on icon at bounding box center [1200, 562] width 49 height 40
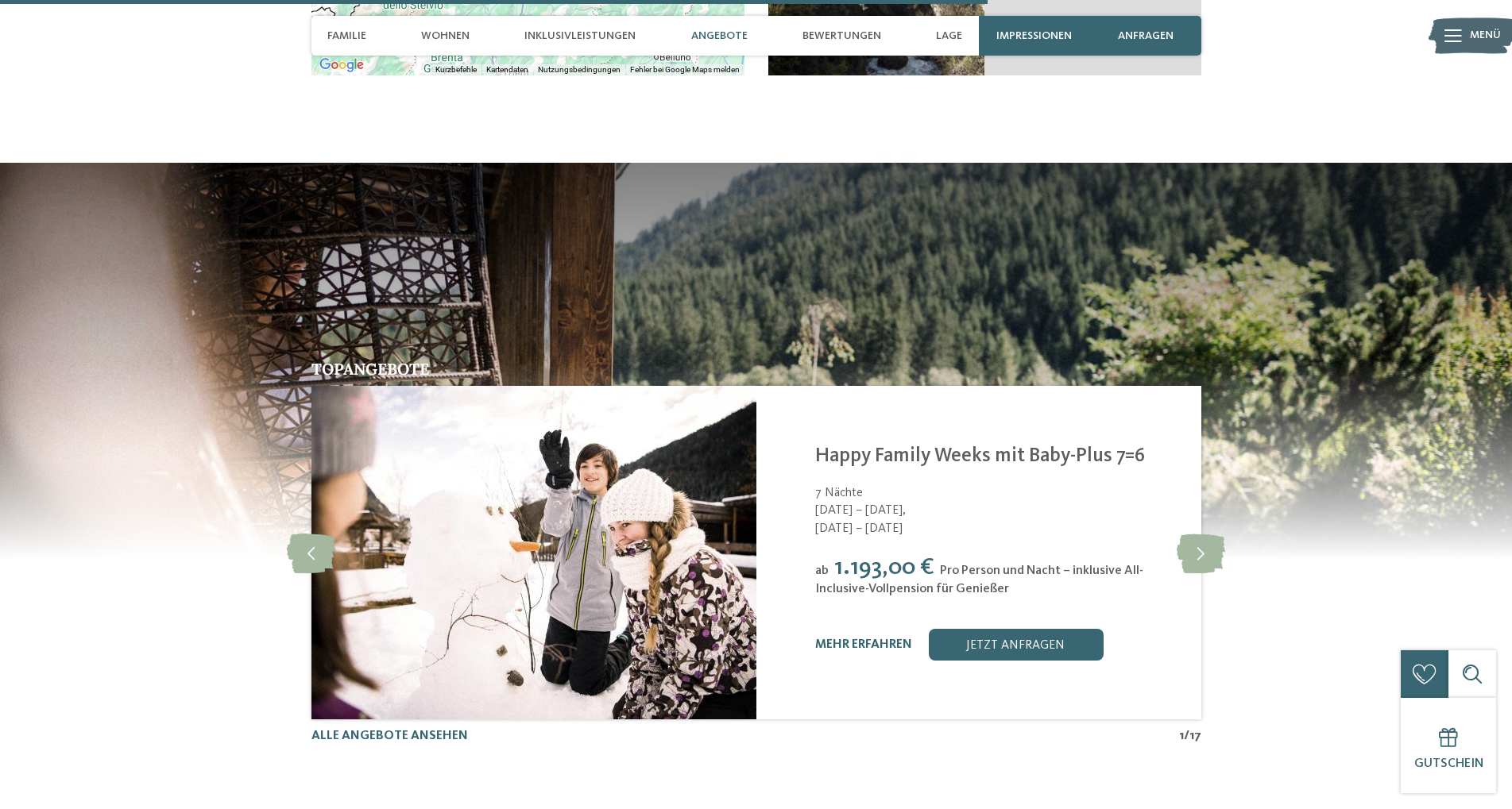
scroll to position [4051, 0]
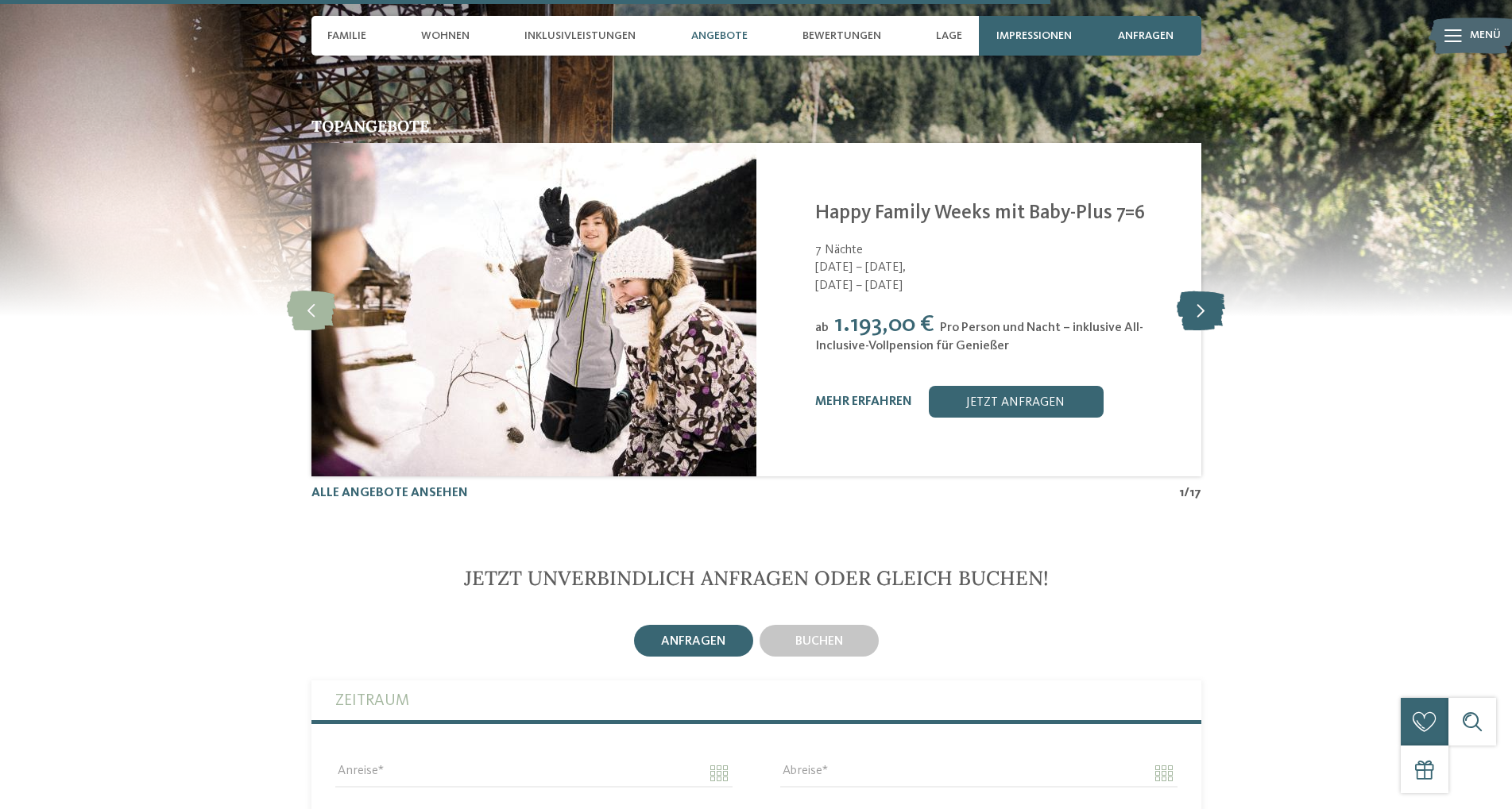
click at [1202, 291] on icon at bounding box center [1200, 309] width 49 height 40
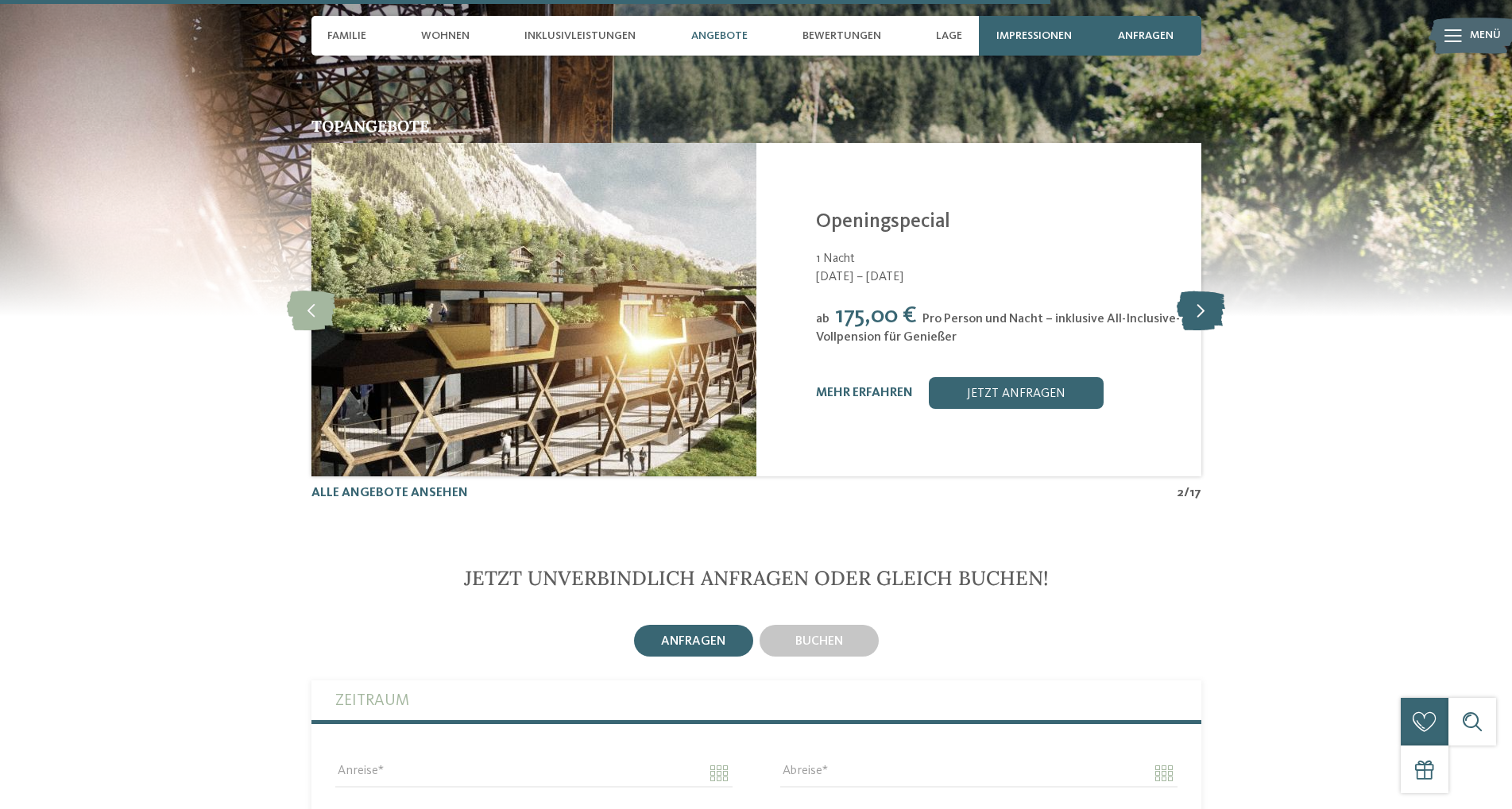
click at [1202, 291] on icon at bounding box center [1200, 309] width 49 height 40
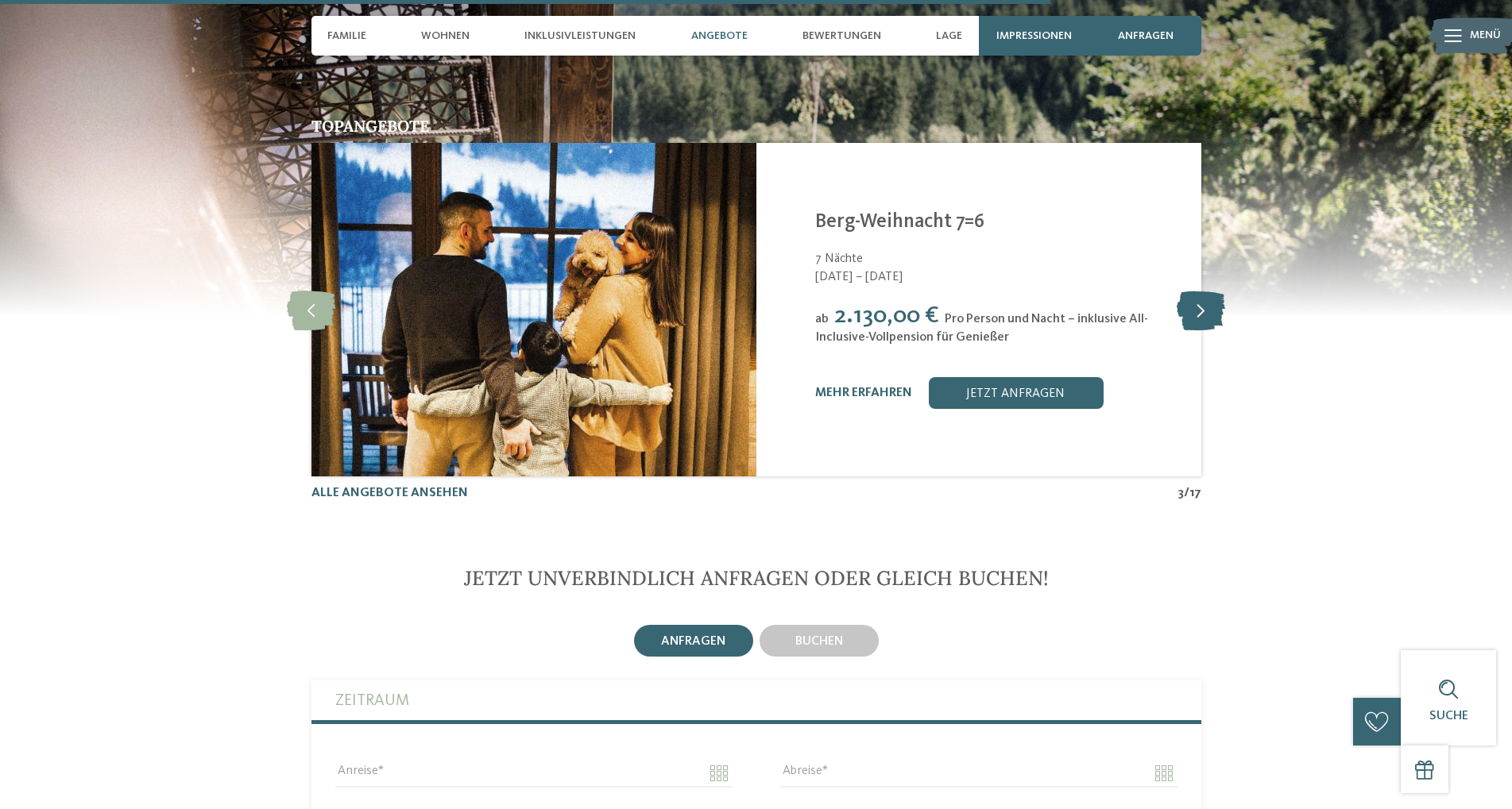
click at [1202, 291] on icon at bounding box center [1200, 309] width 49 height 40
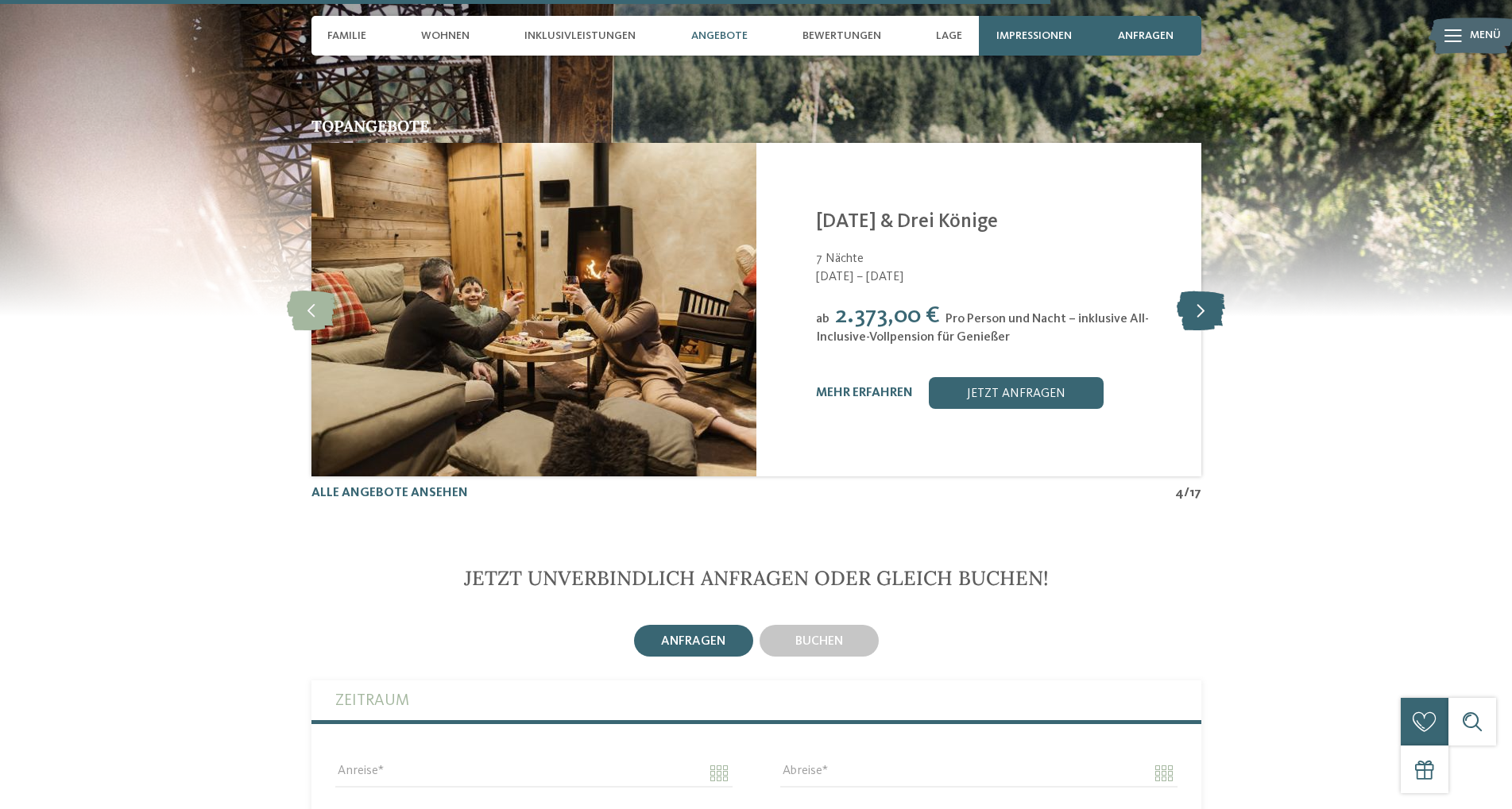
click at [1202, 291] on icon at bounding box center [1200, 309] width 49 height 40
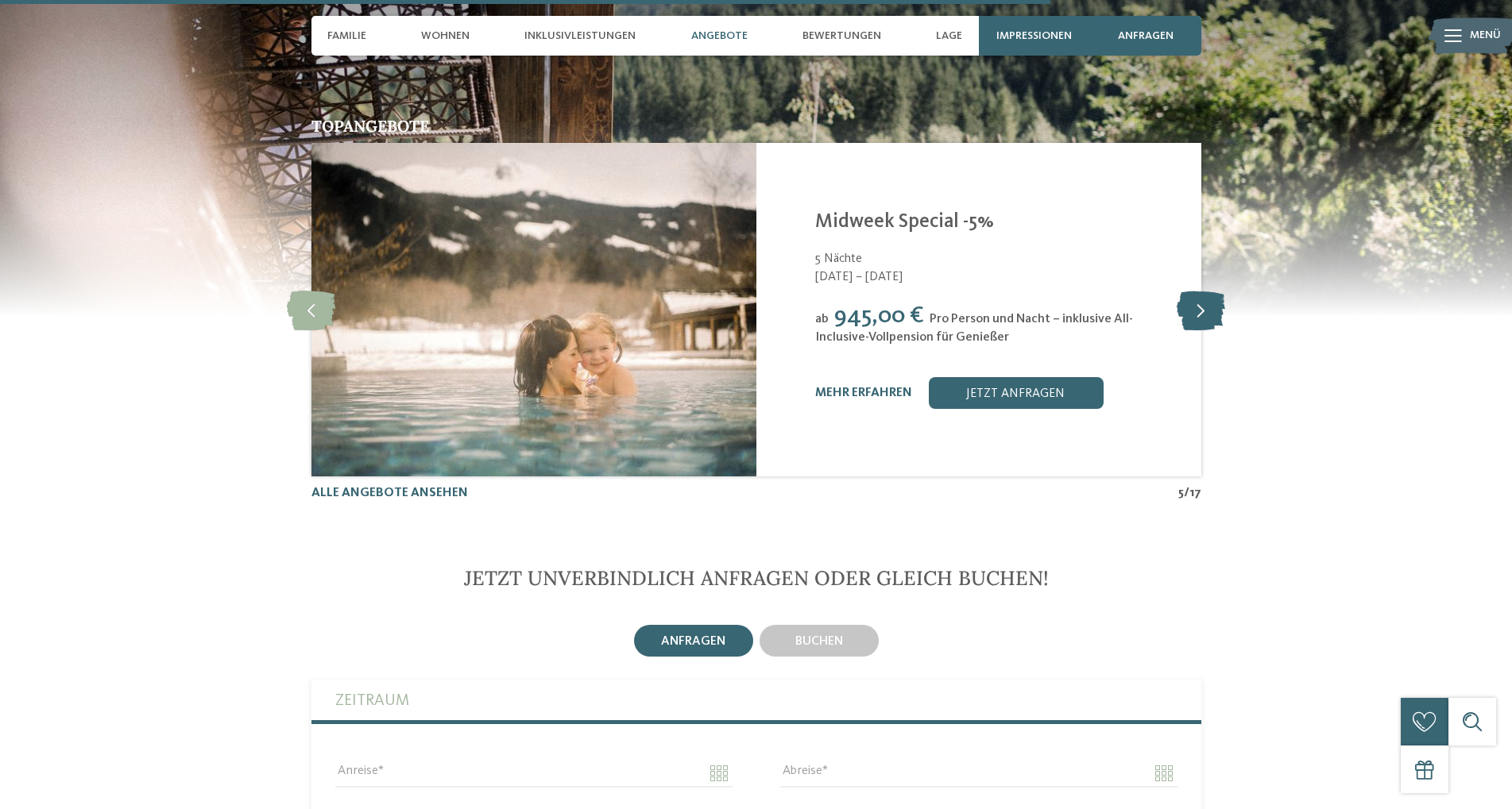
click at [1202, 291] on icon at bounding box center [1200, 309] width 49 height 40
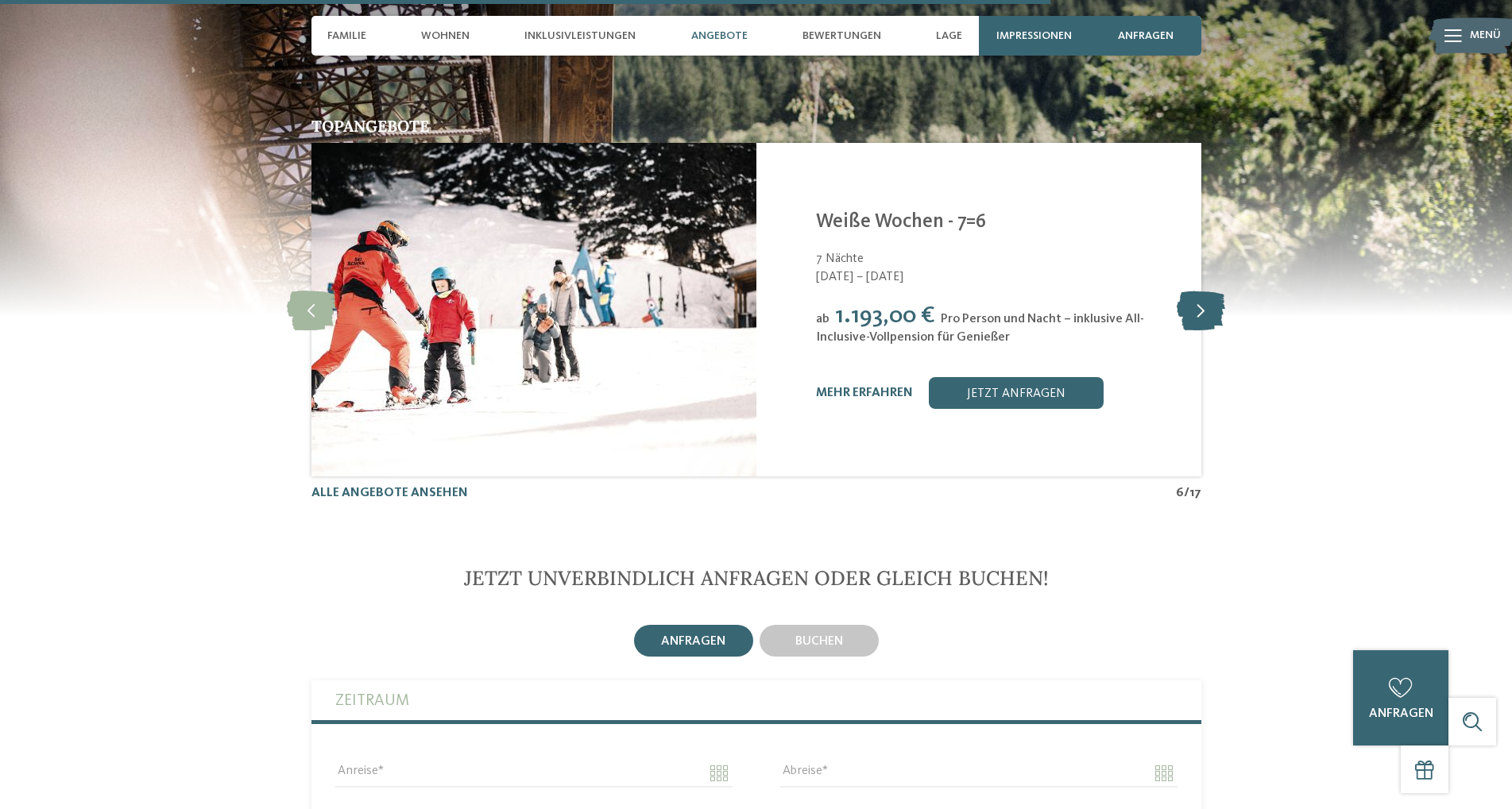
click at [1202, 291] on icon at bounding box center [1200, 309] width 49 height 40
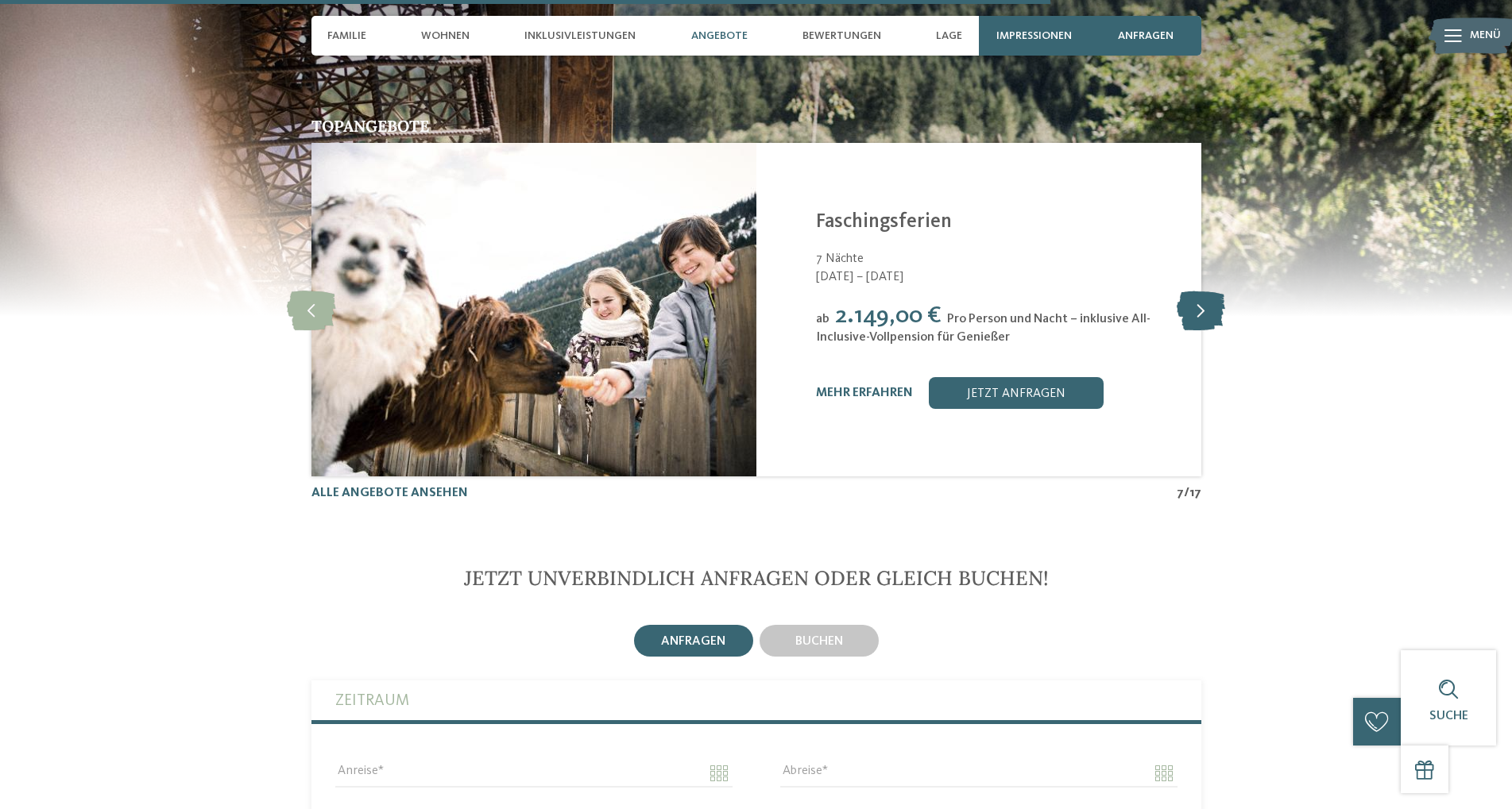
click at [1202, 290] on icon at bounding box center [1200, 309] width 49 height 40
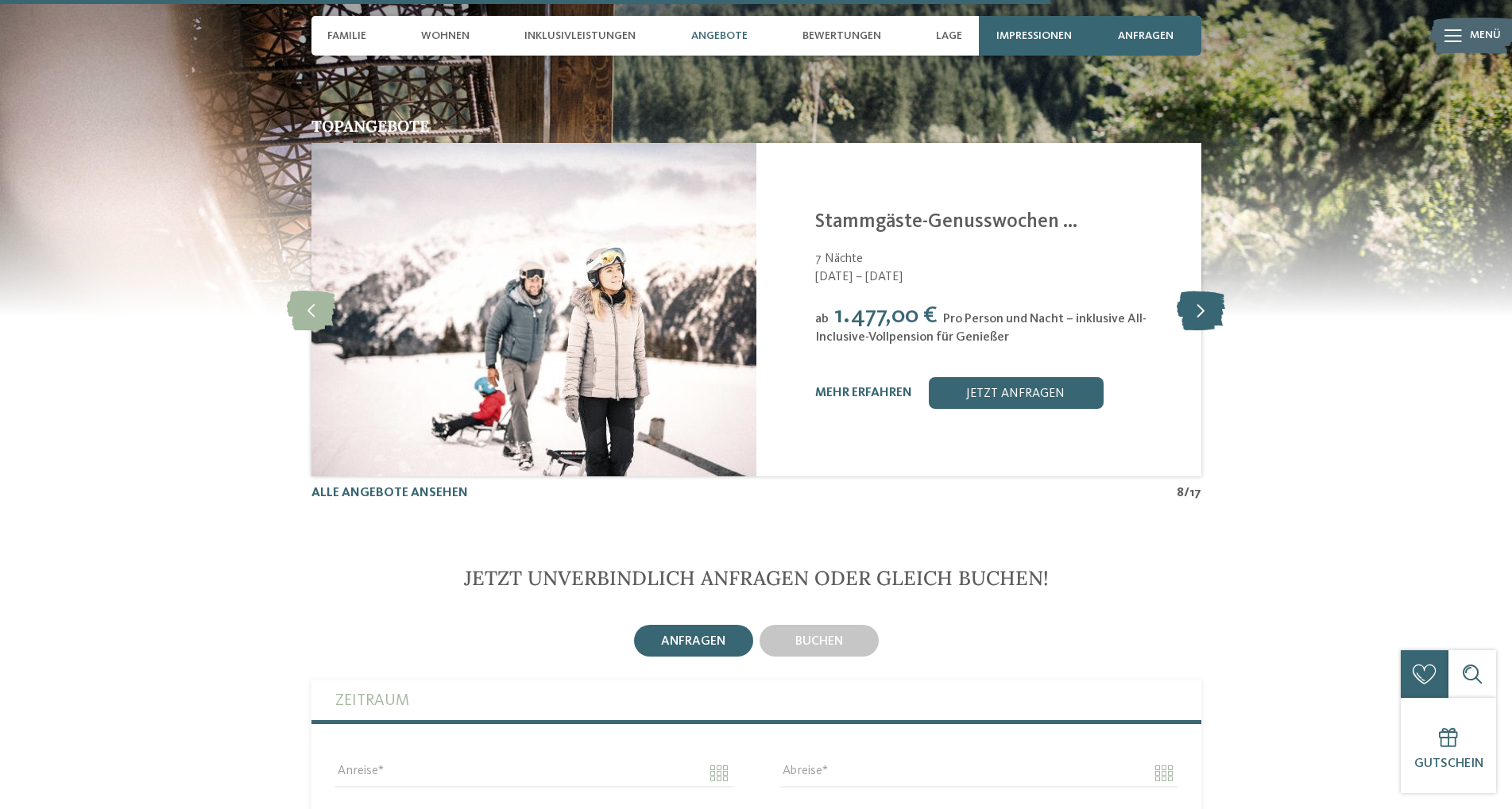
click at [1202, 290] on icon at bounding box center [1200, 309] width 49 height 40
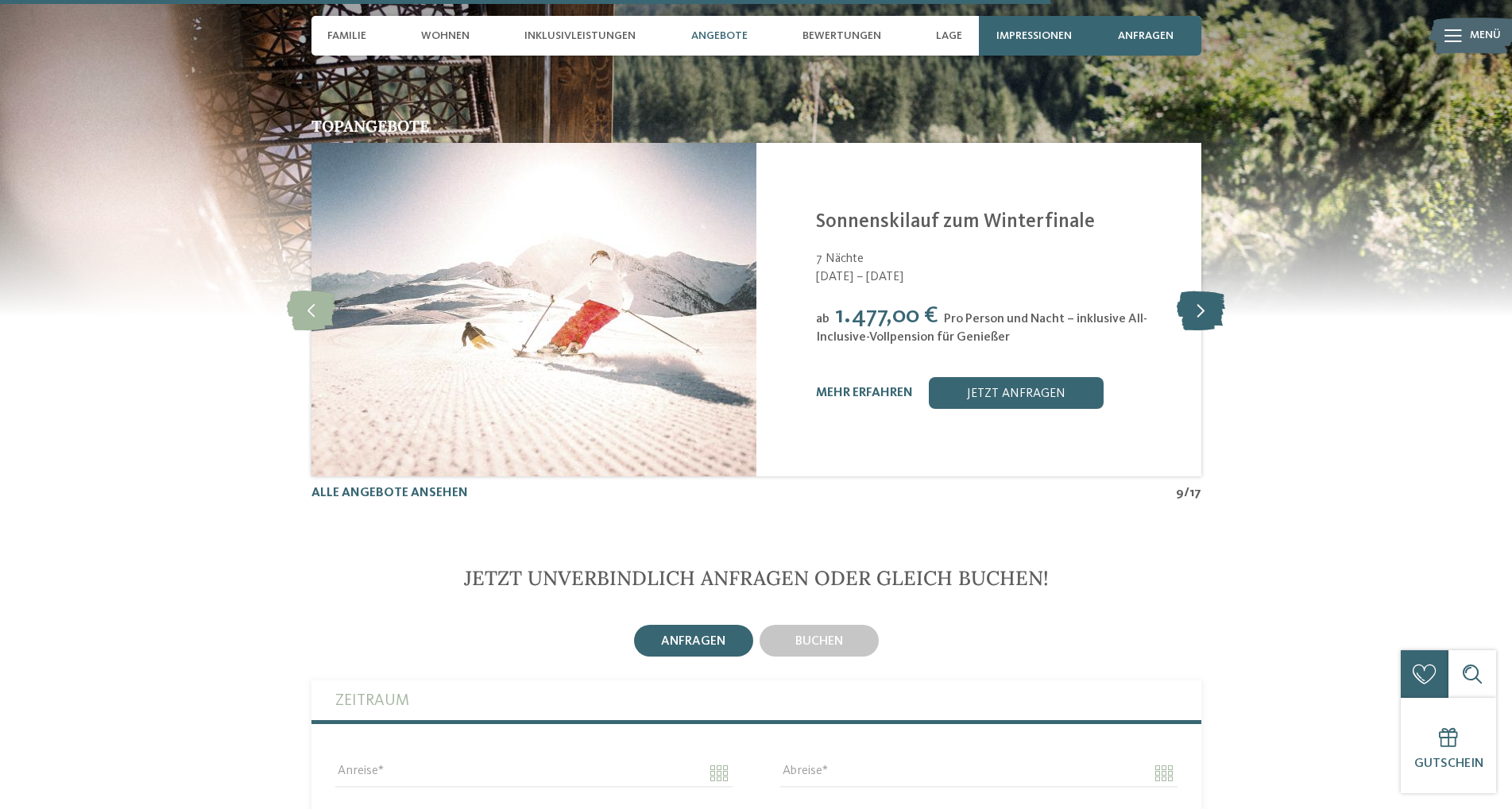
click at [1202, 290] on icon at bounding box center [1200, 309] width 49 height 40
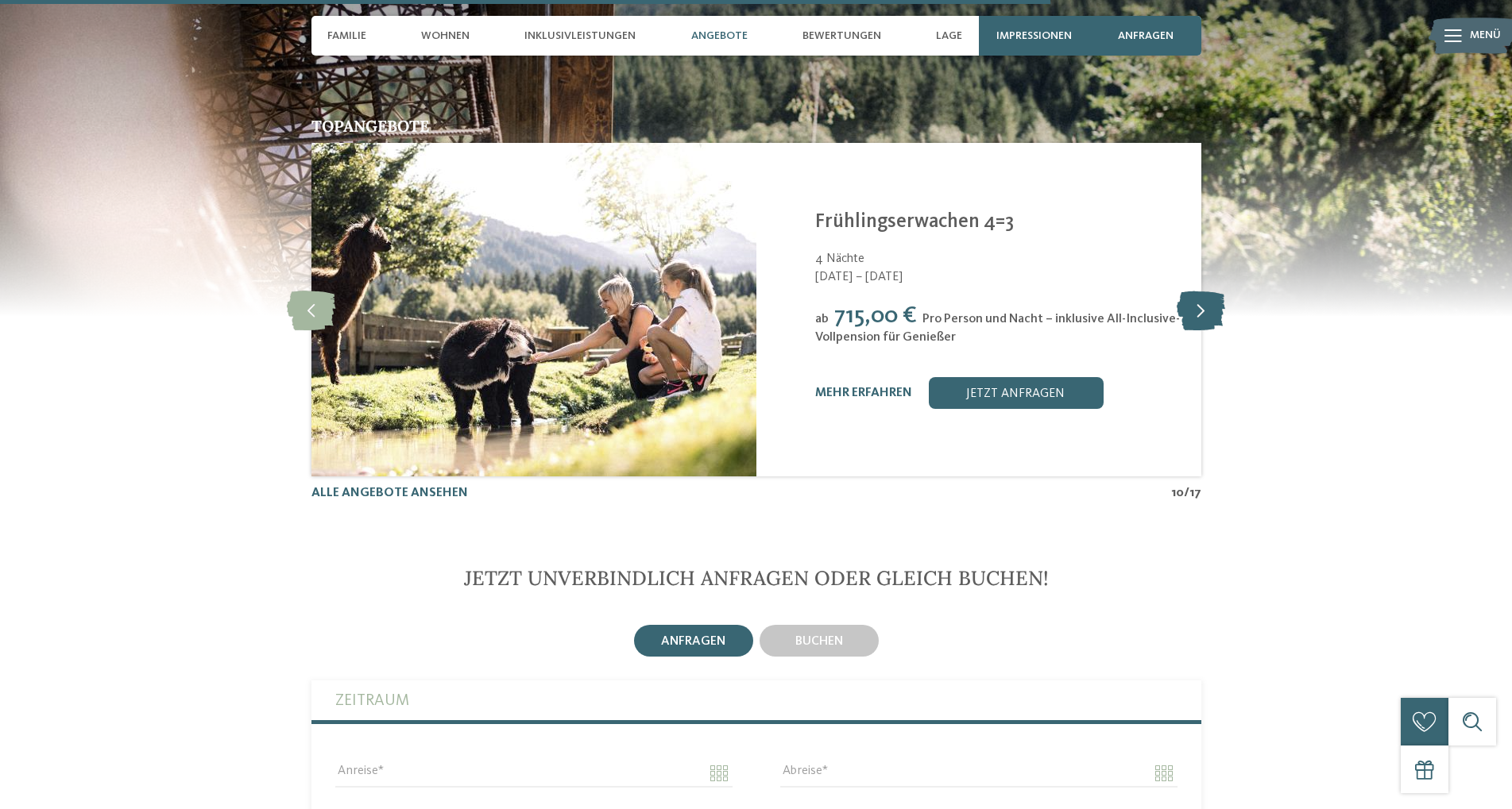
click at [1202, 290] on icon at bounding box center [1200, 309] width 49 height 40
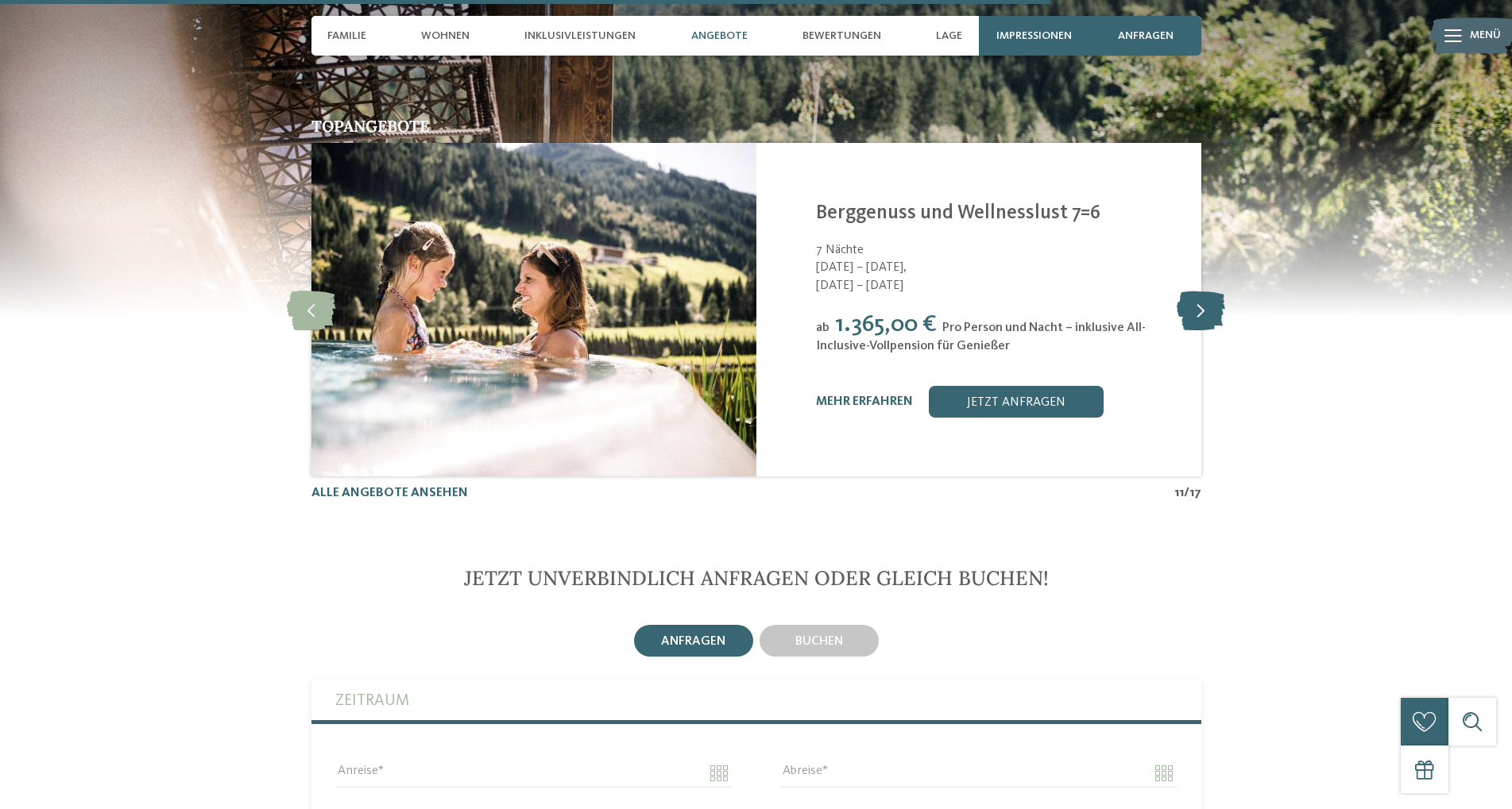
click at [1203, 290] on icon at bounding box center [1200, 309] width 49 height 40
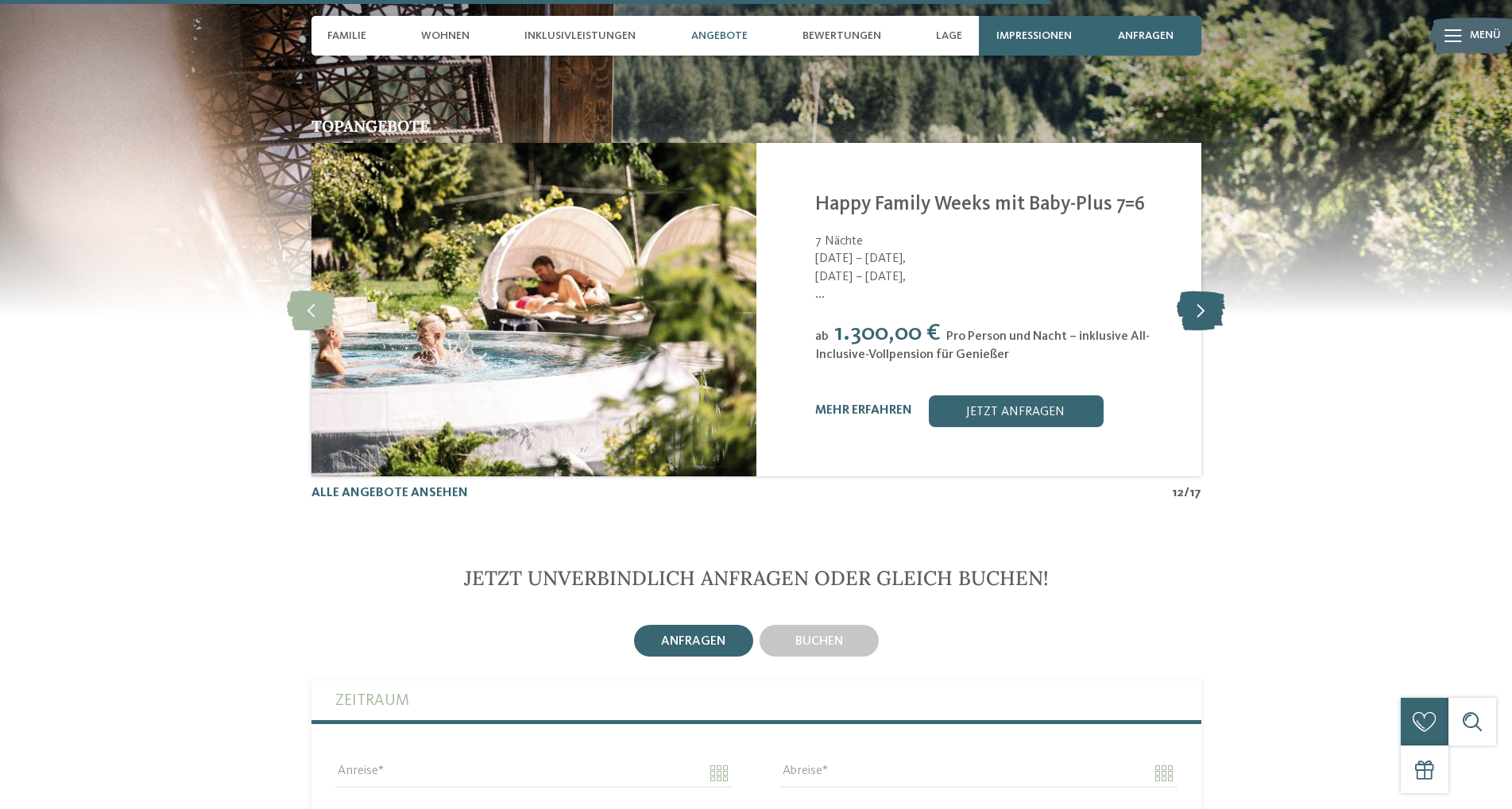
click at [1182, 290] on icon at bounding box center [1200, 309] width 49 height 40
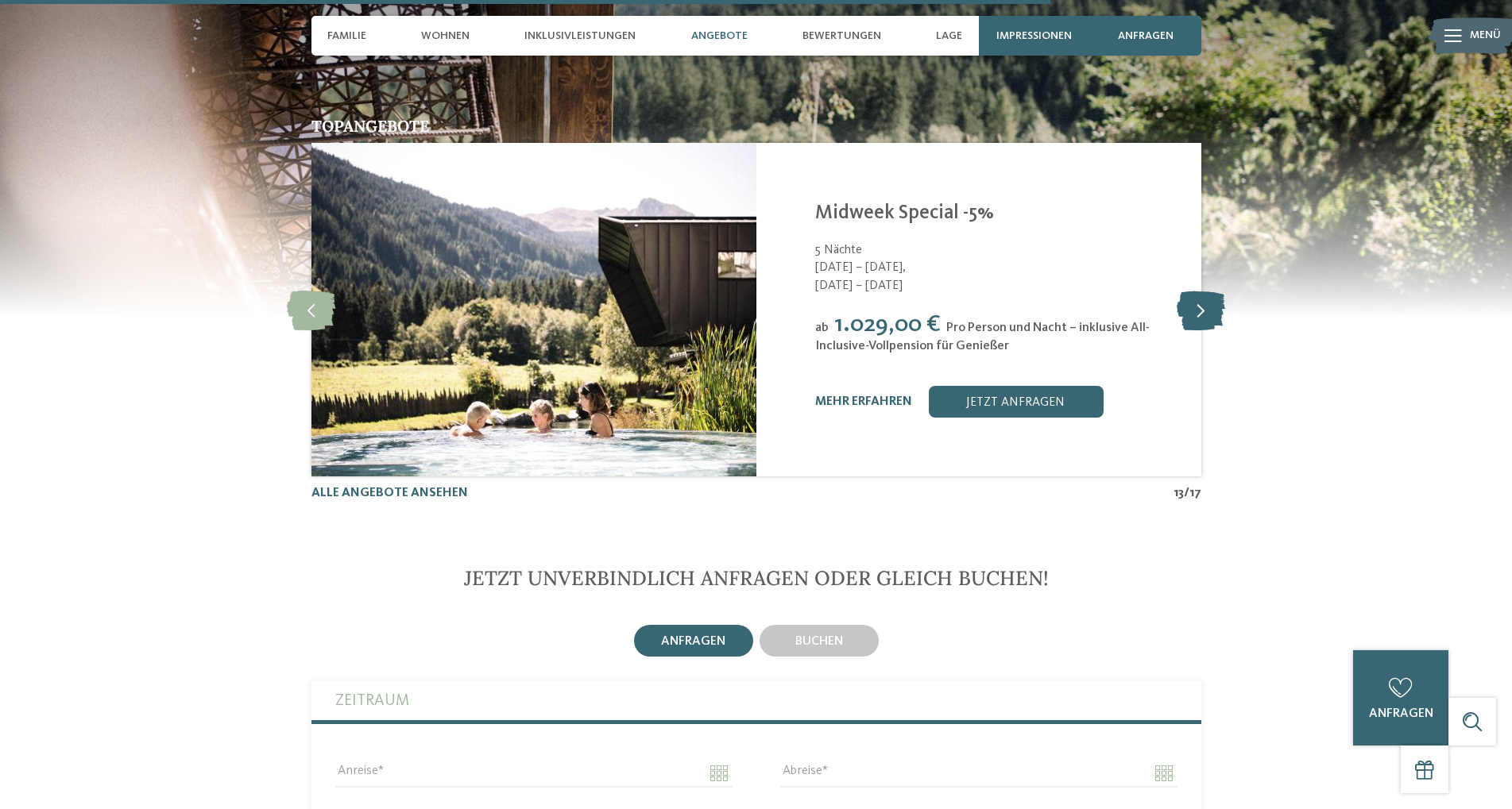
click at [1207, 290] on icon at bounding box center [1200, 309] width 49 height 40
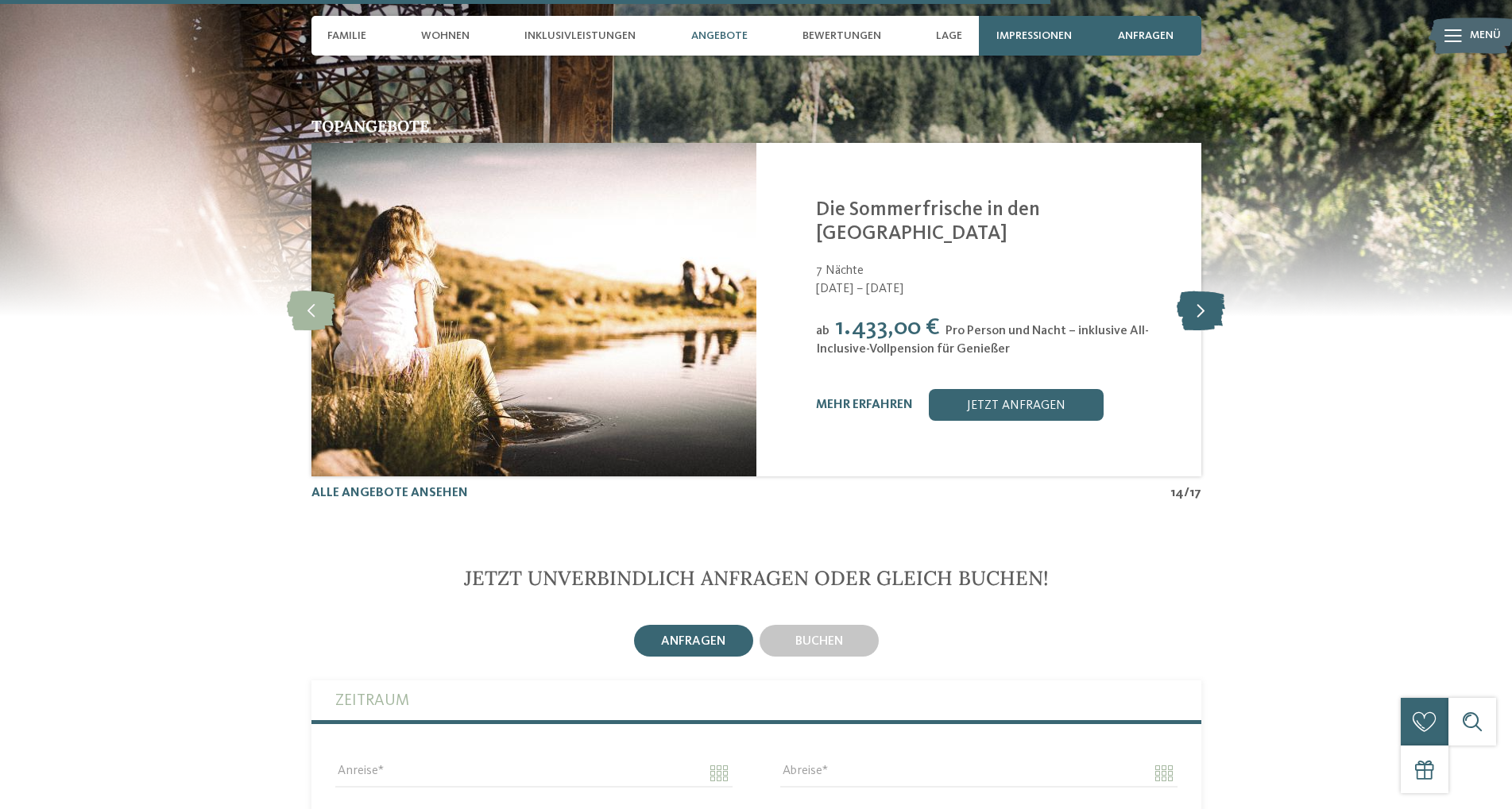
click at [1207, 290] on icon at bounding box center [1200, 309] width 49 height 40
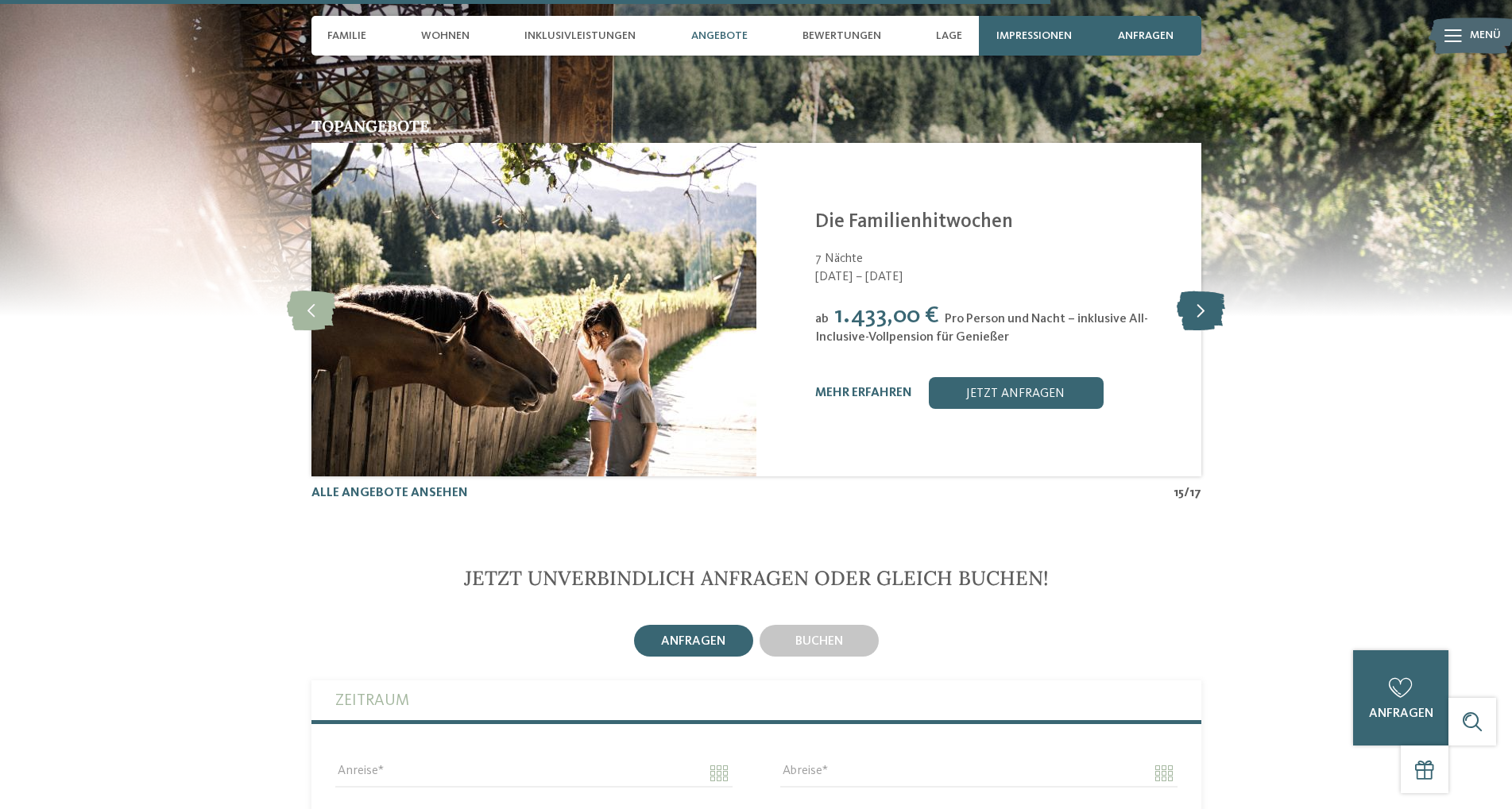
click at [1207, 290] on icon at bounding box center [1200, 309] width 49 height 40
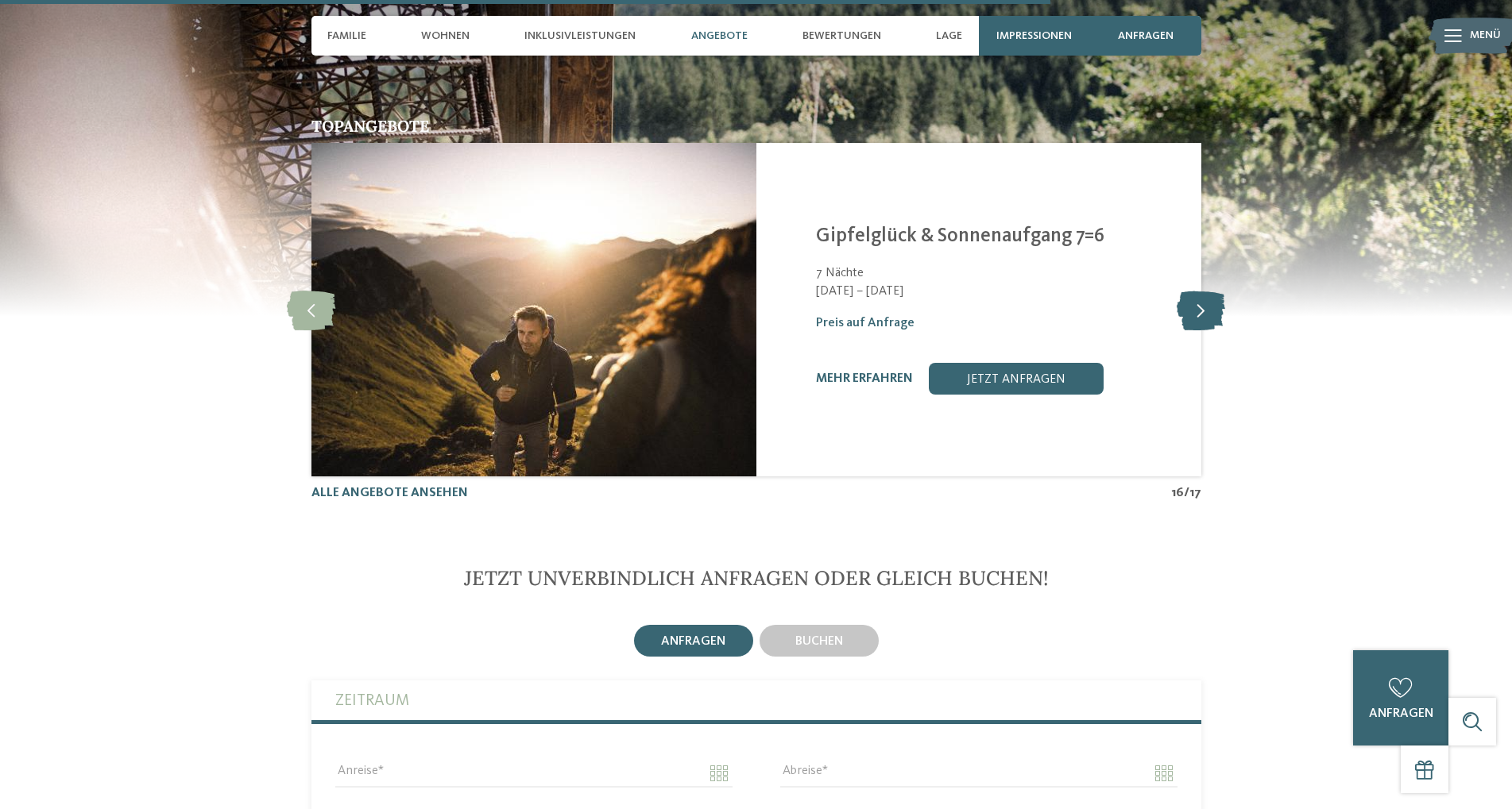
click at [1207, 290] on icon at bounding box center [1200, 309] width 49 height 40
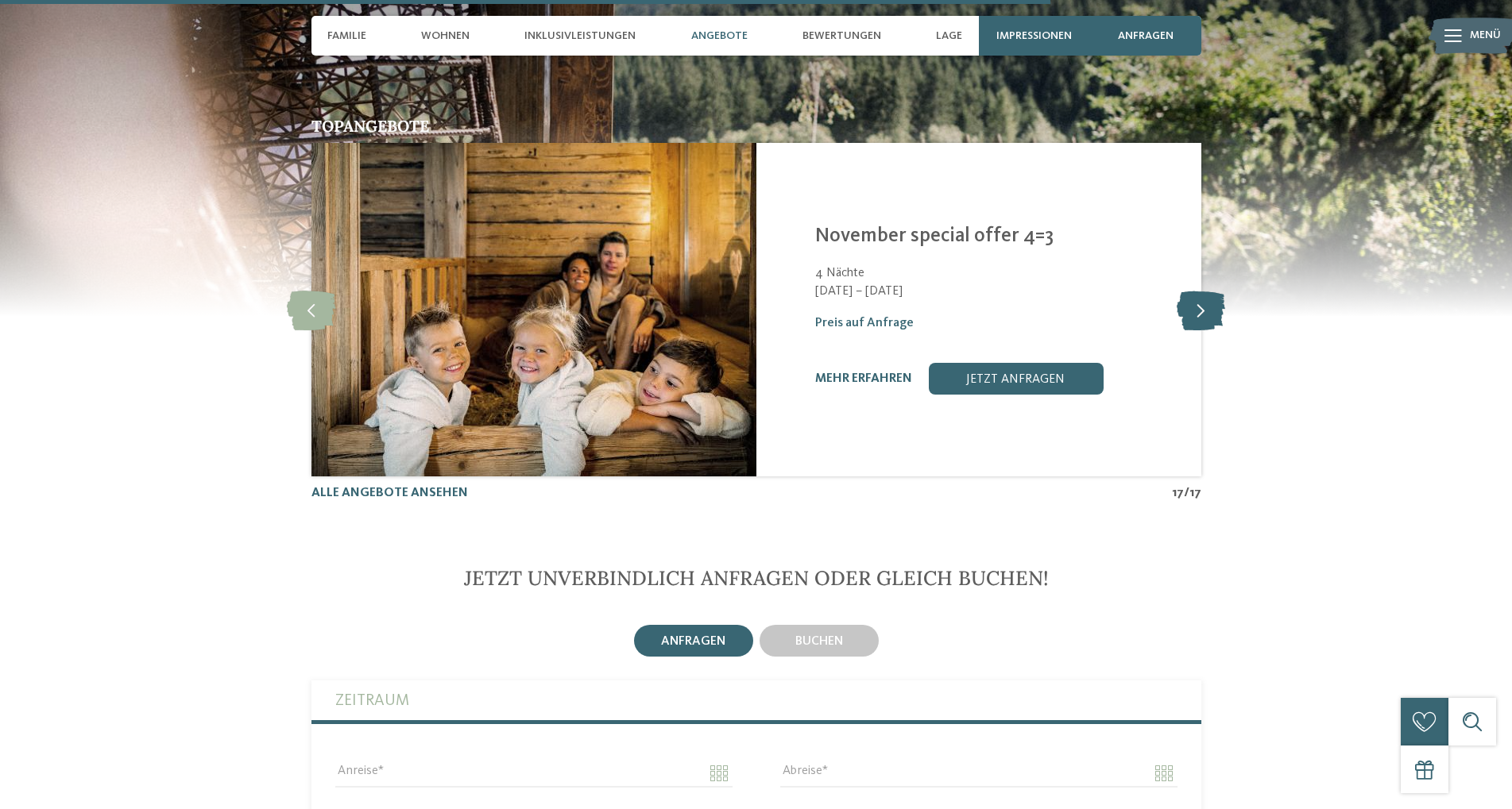
click at [1207, 290] on icon at bounding box center [1200, 309] width 49 height 40
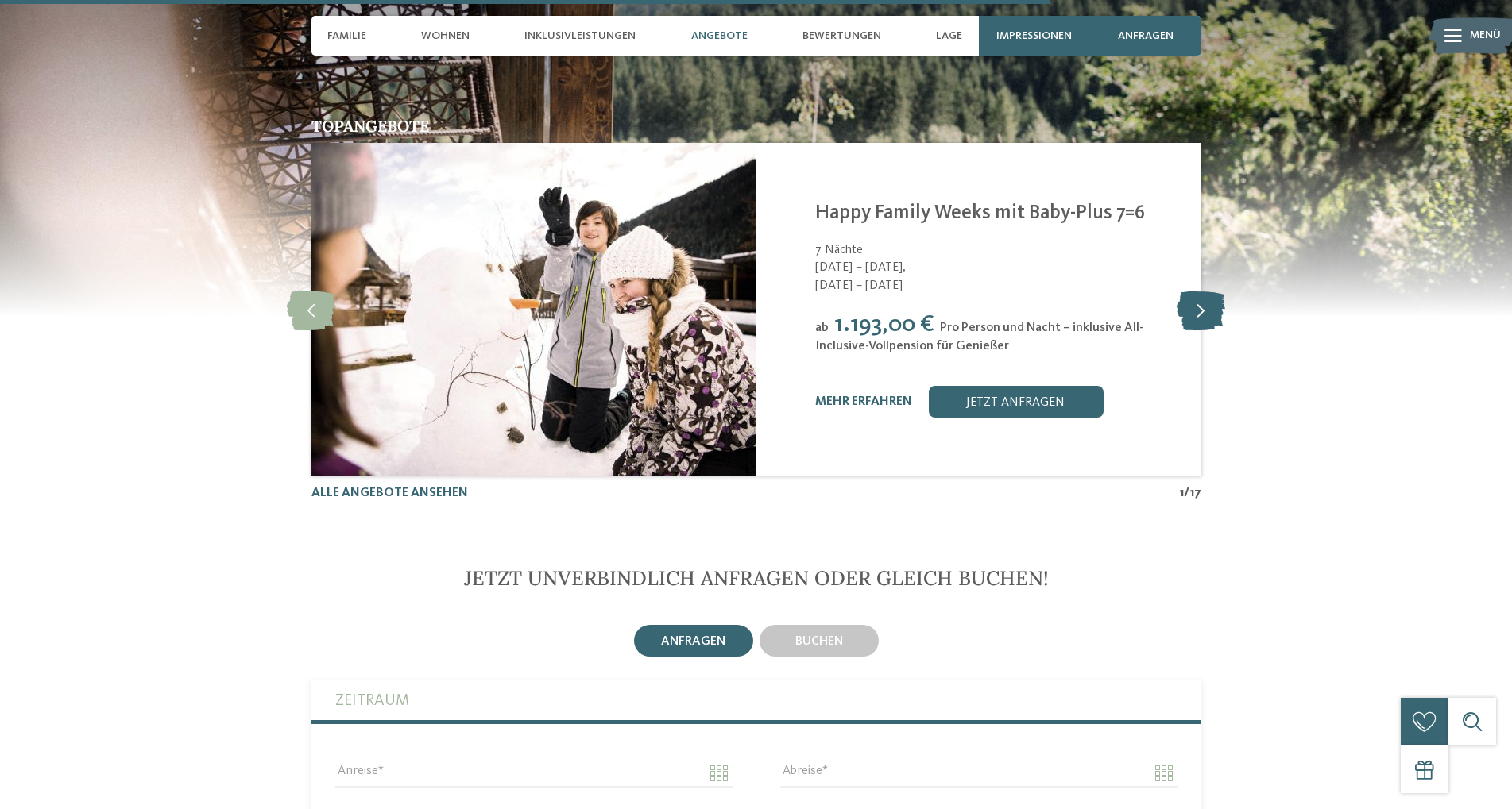
click at [1207, 290] on icon at bounding box center [1200, 309] width 49 height 40
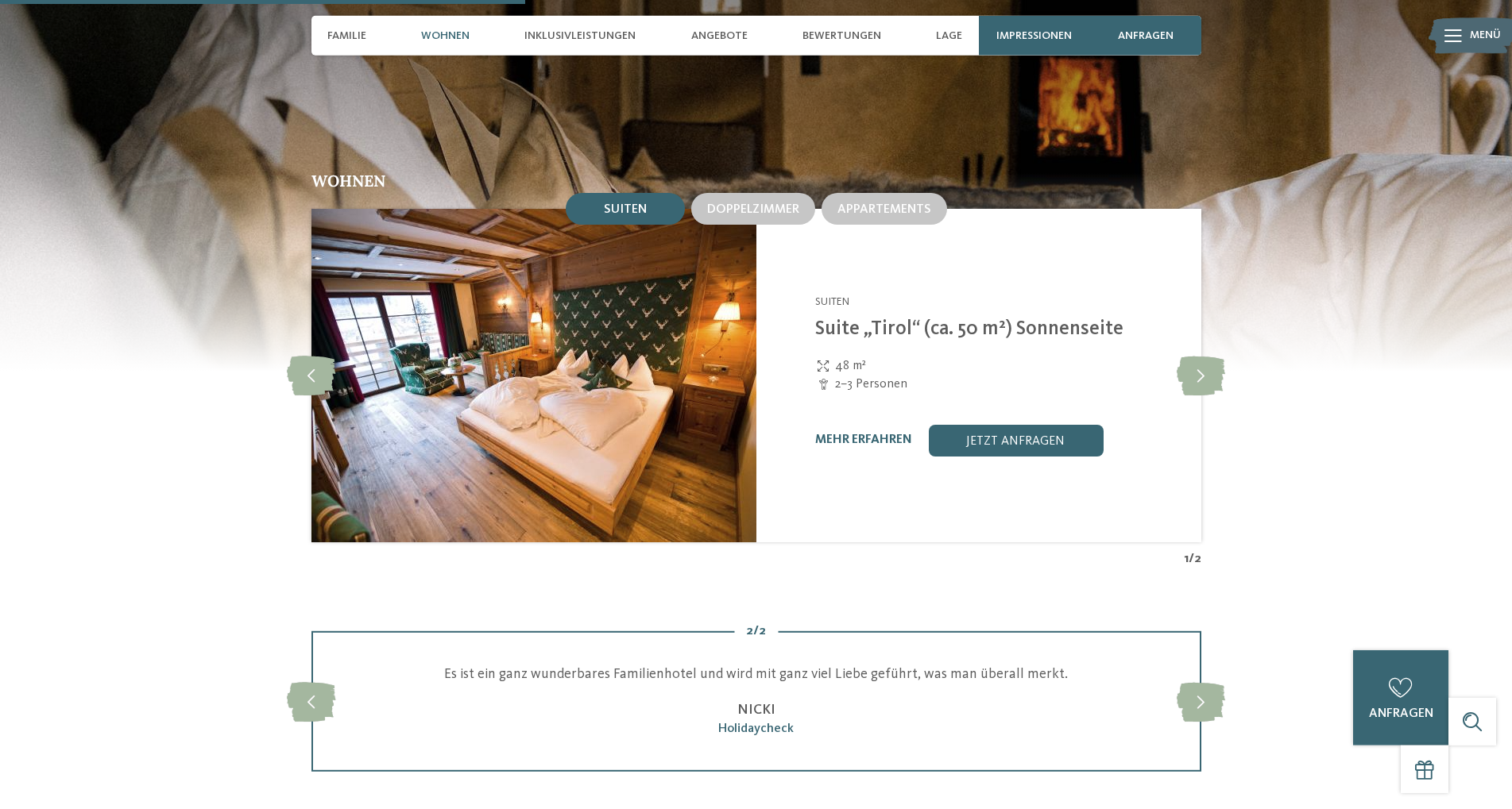
scroll to position [2025, 0]
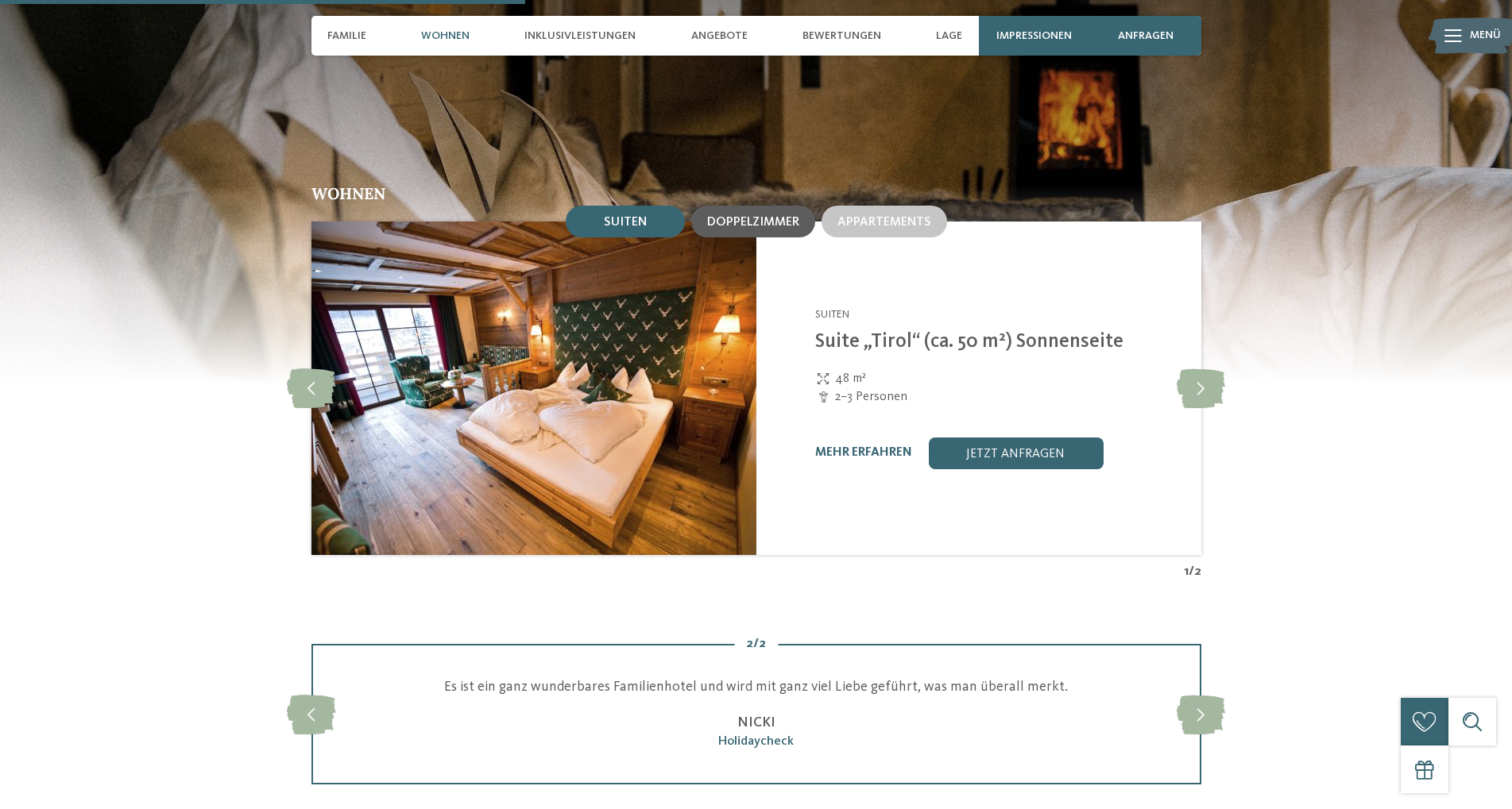
click at [779, 216] on span "Doppelzimmer" at bounding box center [753, 222] width 92 height 12
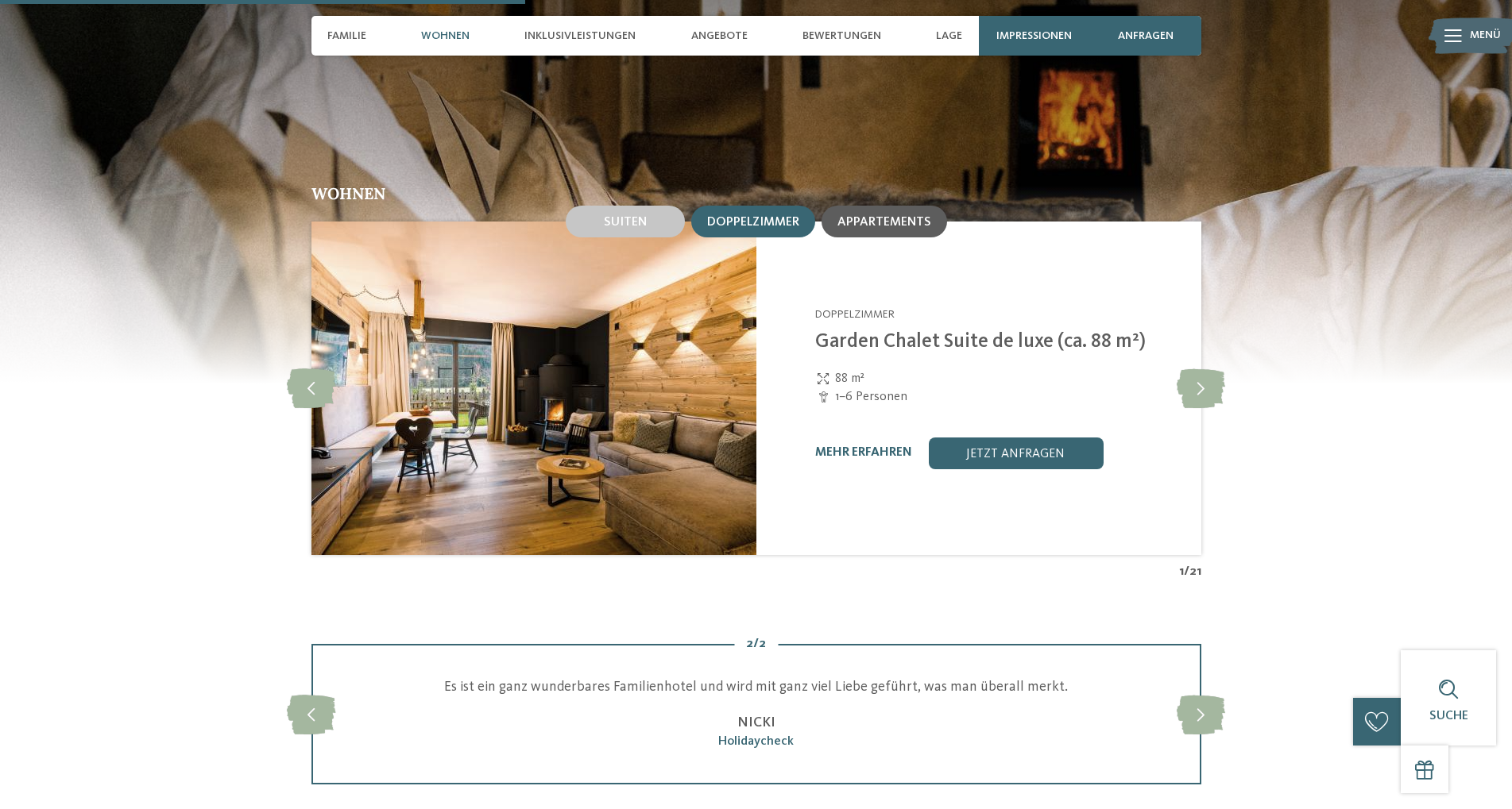
click at [875, 216] on span "Appartements" at bounding box center [884, 222] width 94 height 12
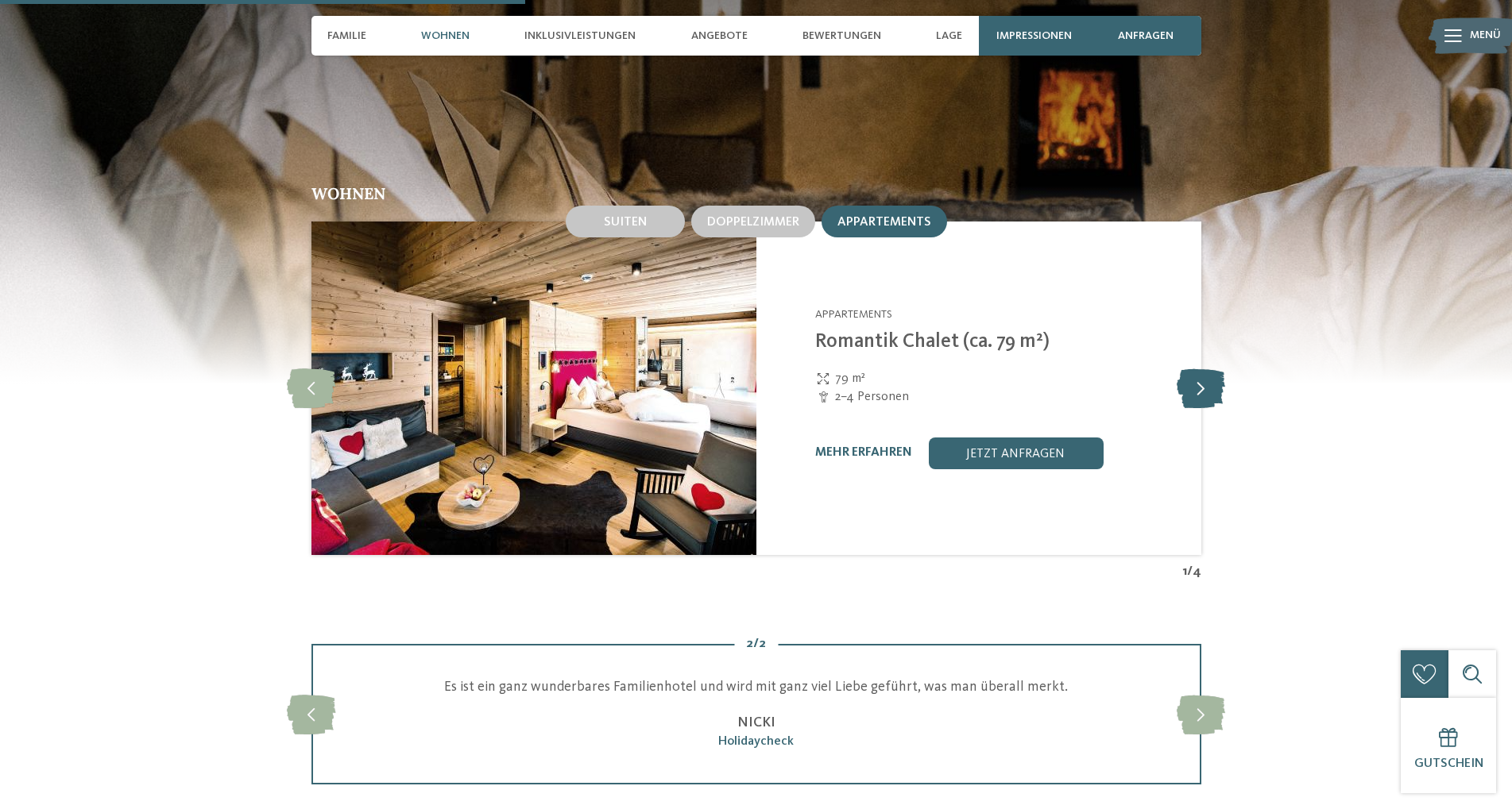
click at [1215, 375] on icon at bounding box center [1200, 388] width 49 height 40
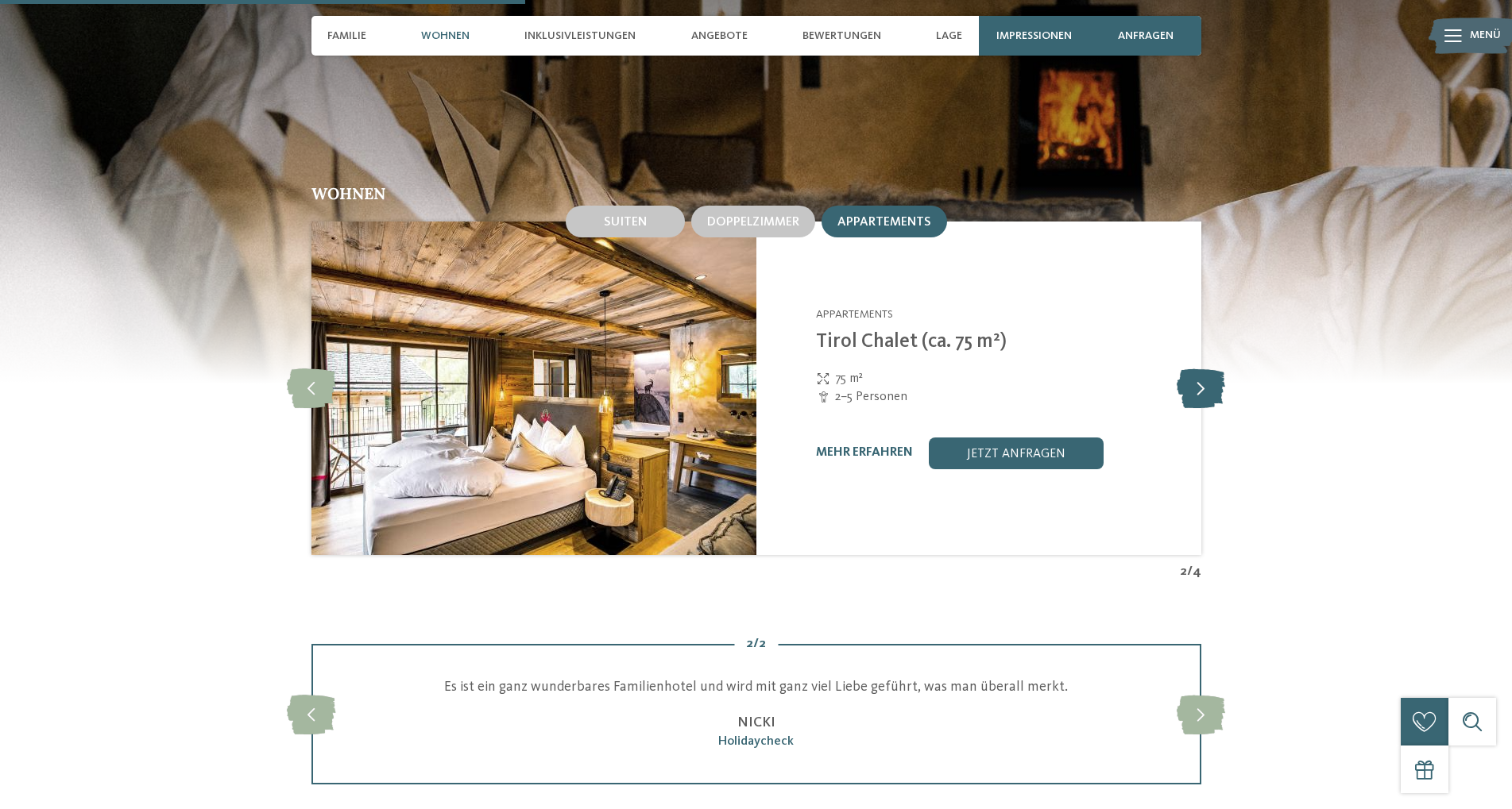
click at [1215, 375] on icon at bounding box center [1200, 388] width 49 height 40
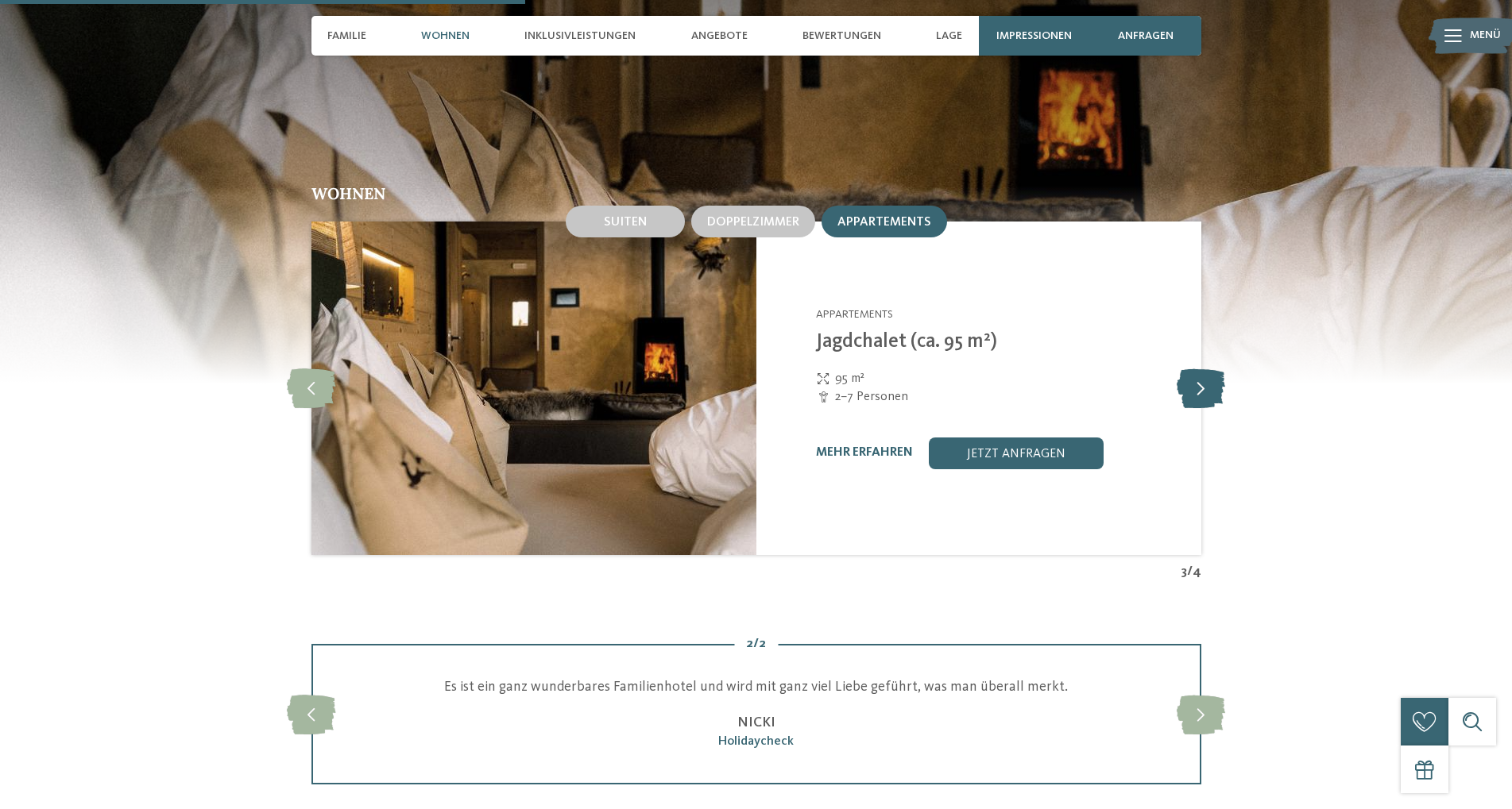
click at [1215, 375] on icon at bounding box center [1200, 388] width 49 height 40
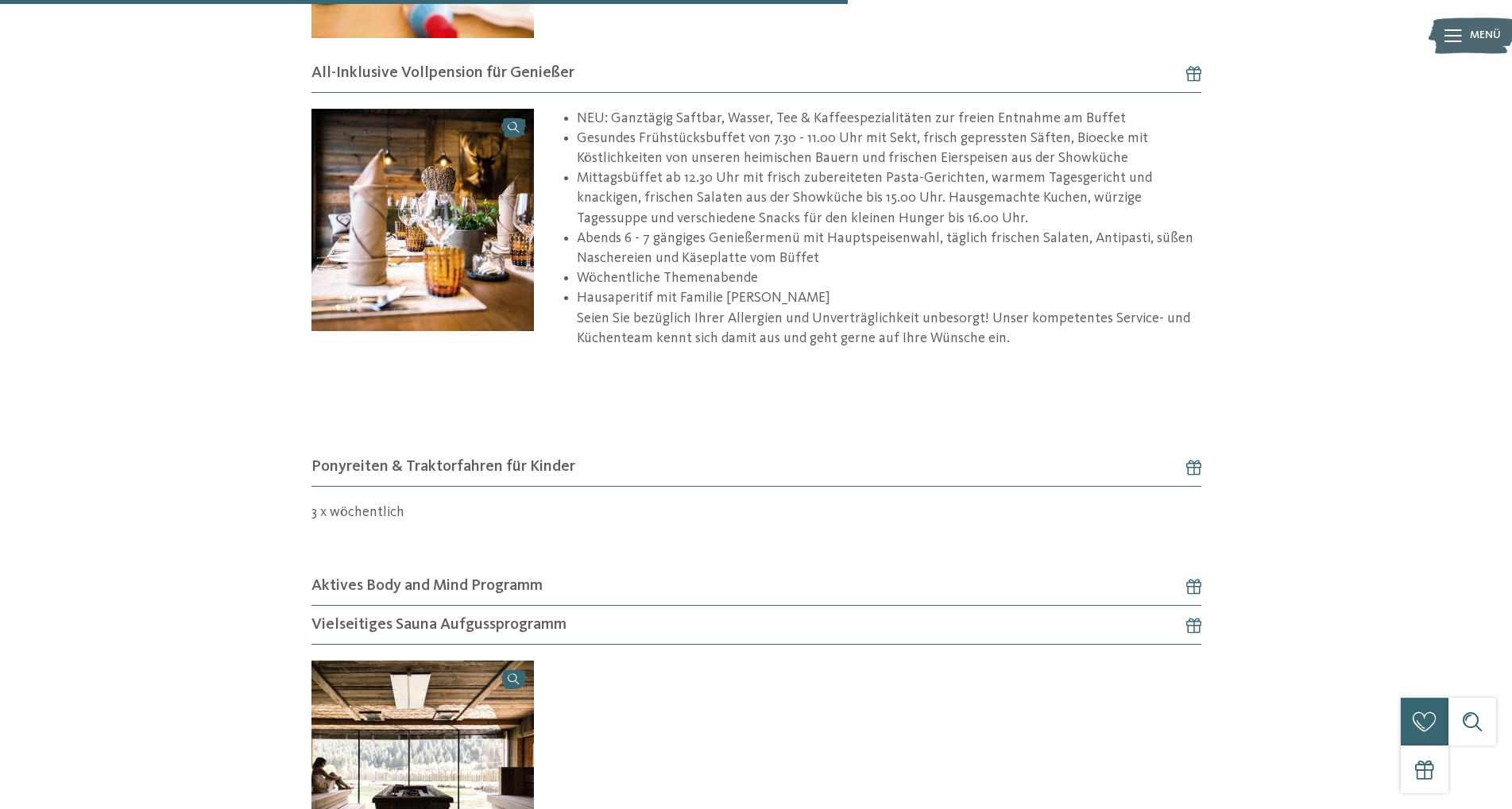
scroll to position [1216, 0]
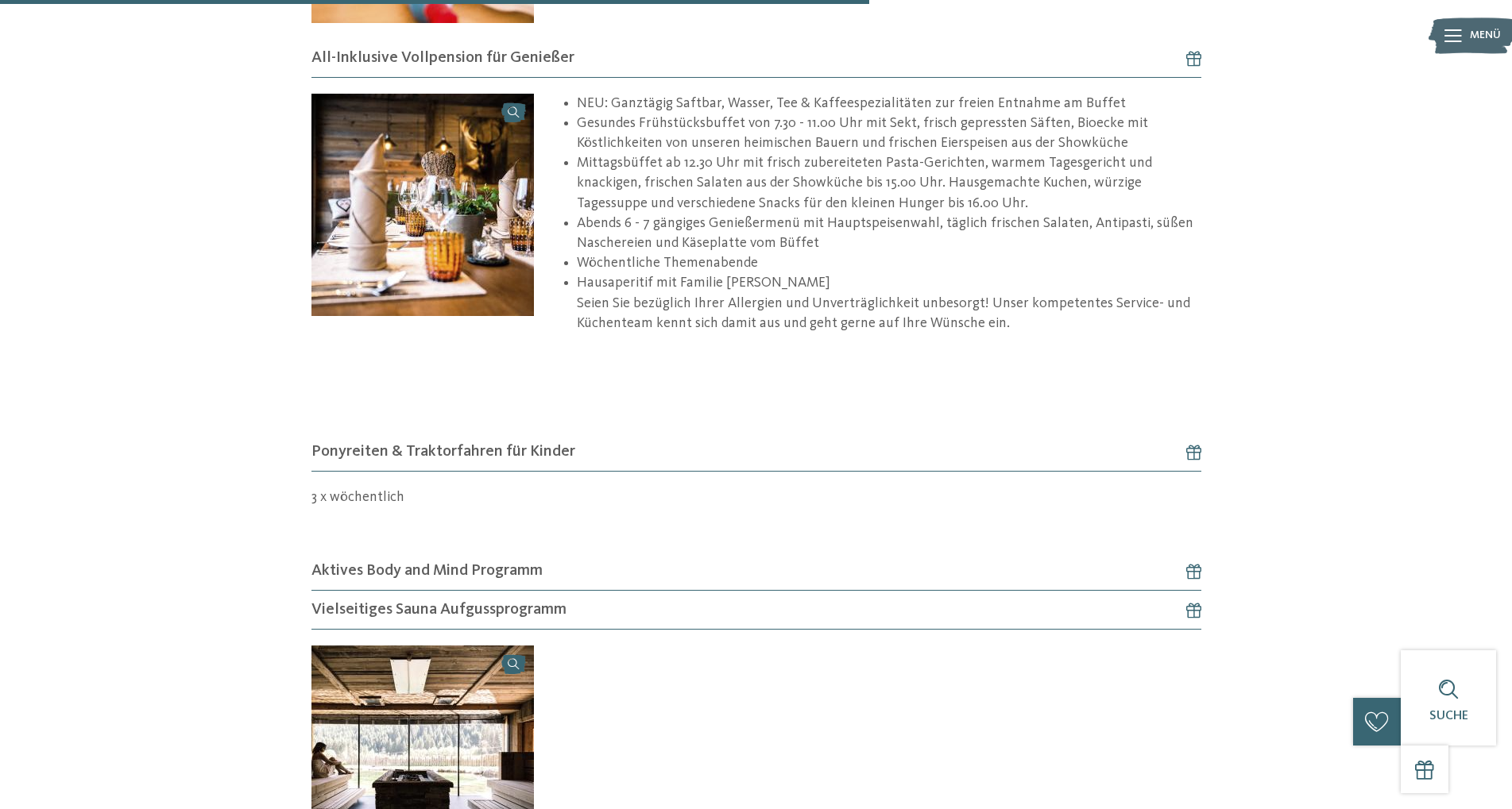
click at [1190, 456] on icon at bounding box center [1186, 452] width 31 height 16
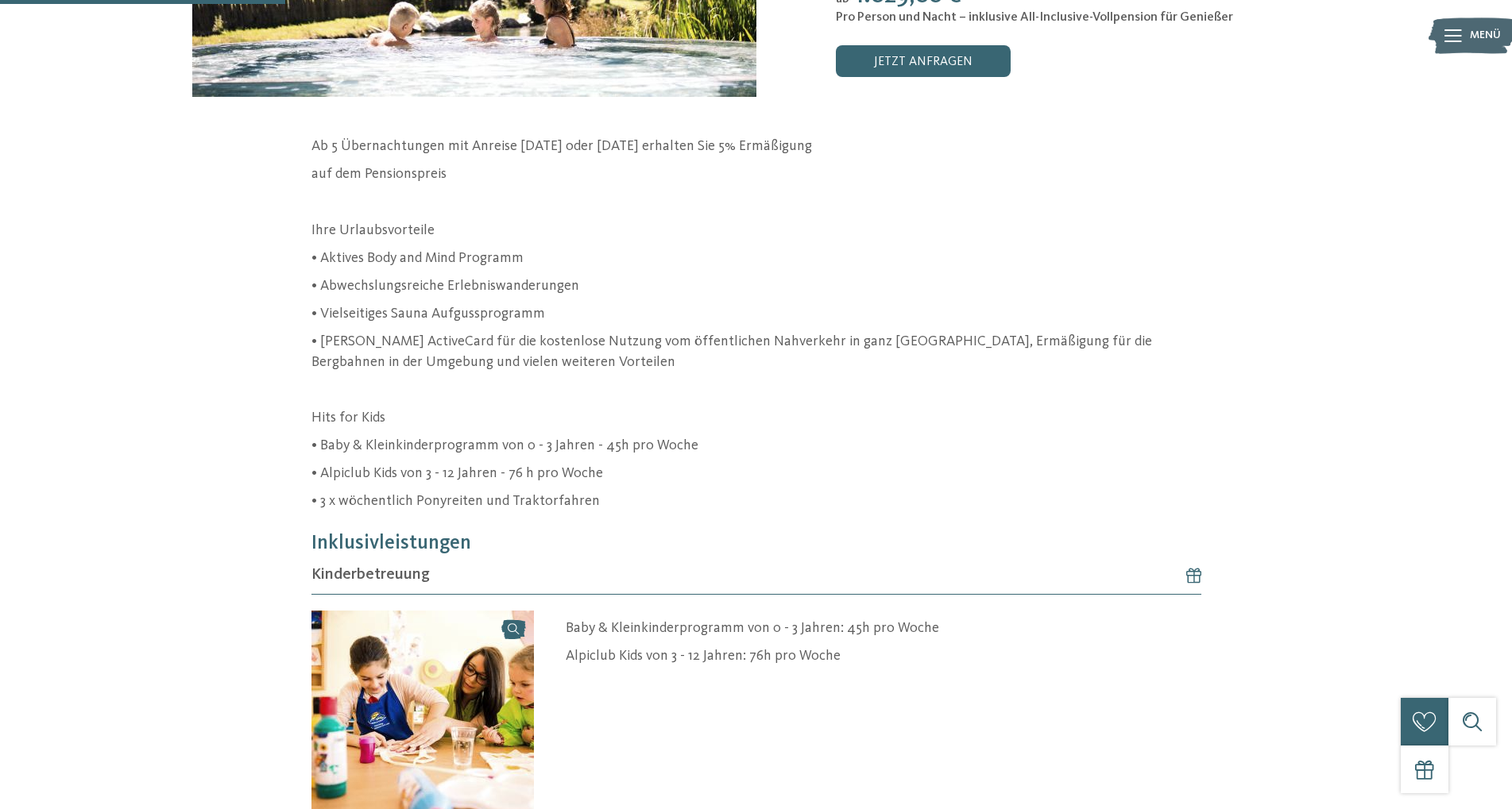
scroll to position [0, 0]
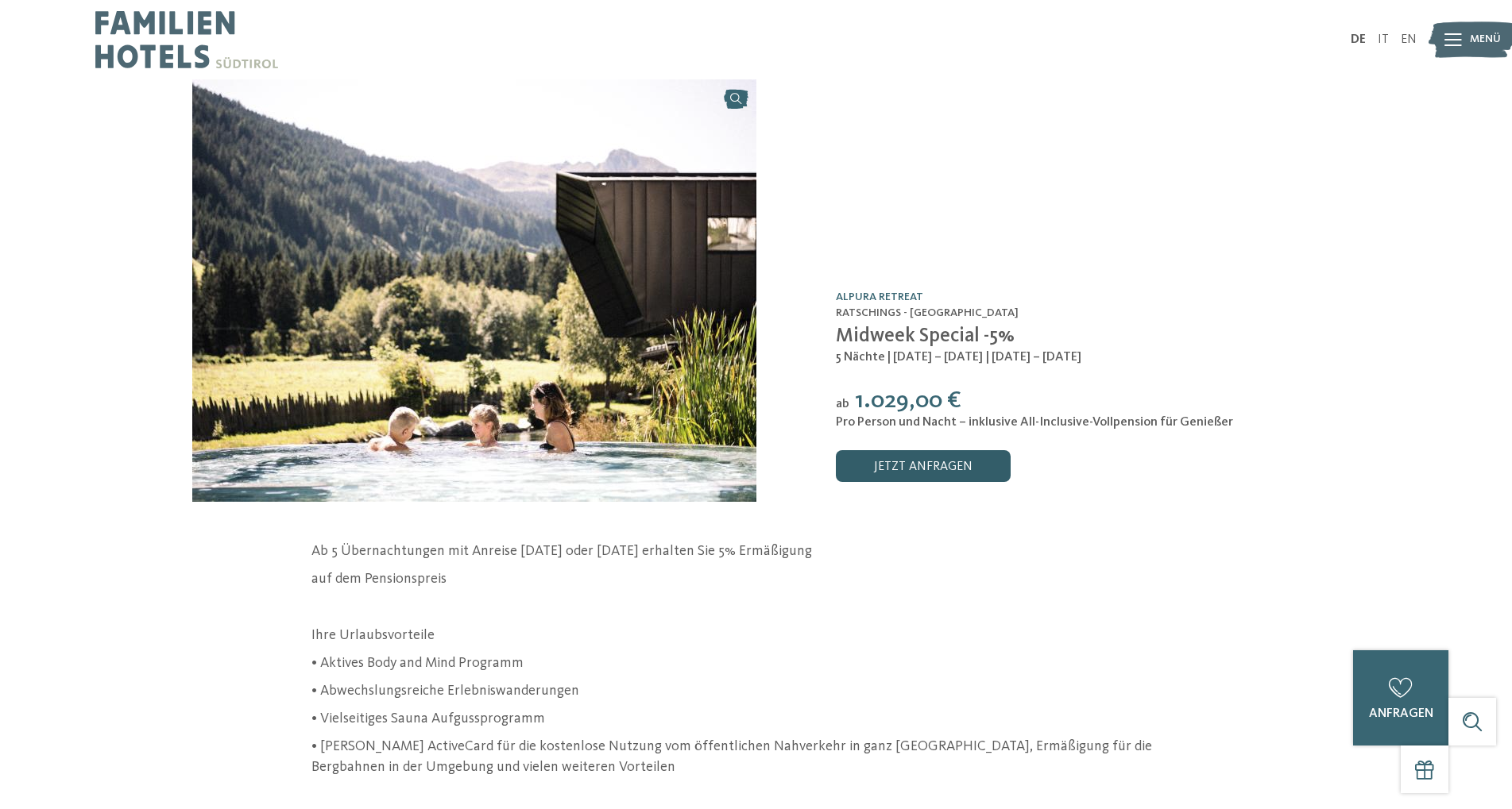
click at [969, 472] on link "jetzt anfragen" at bounding box center [923, 466] width 174 height 32
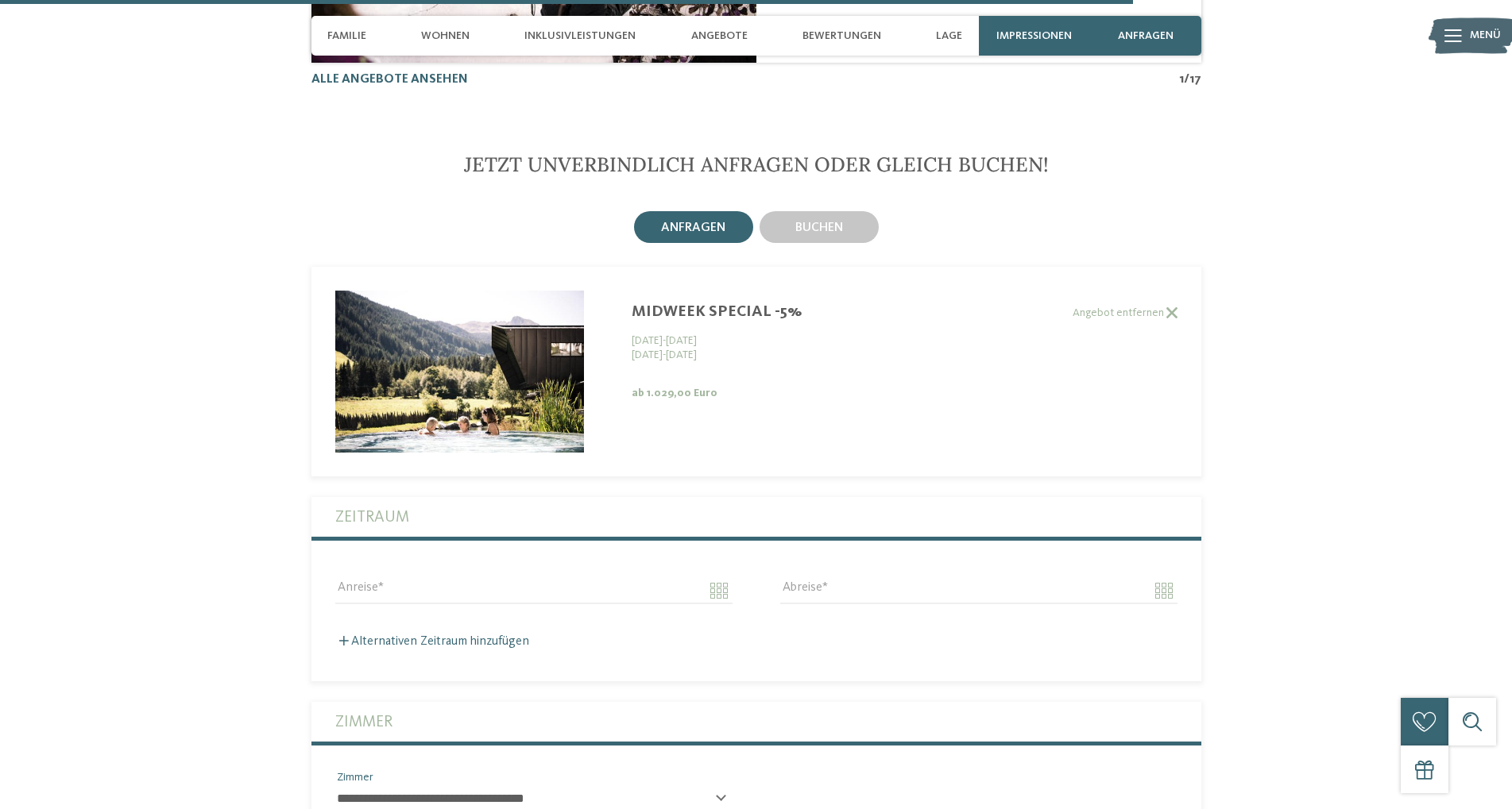
scroll to position [4582, 0]
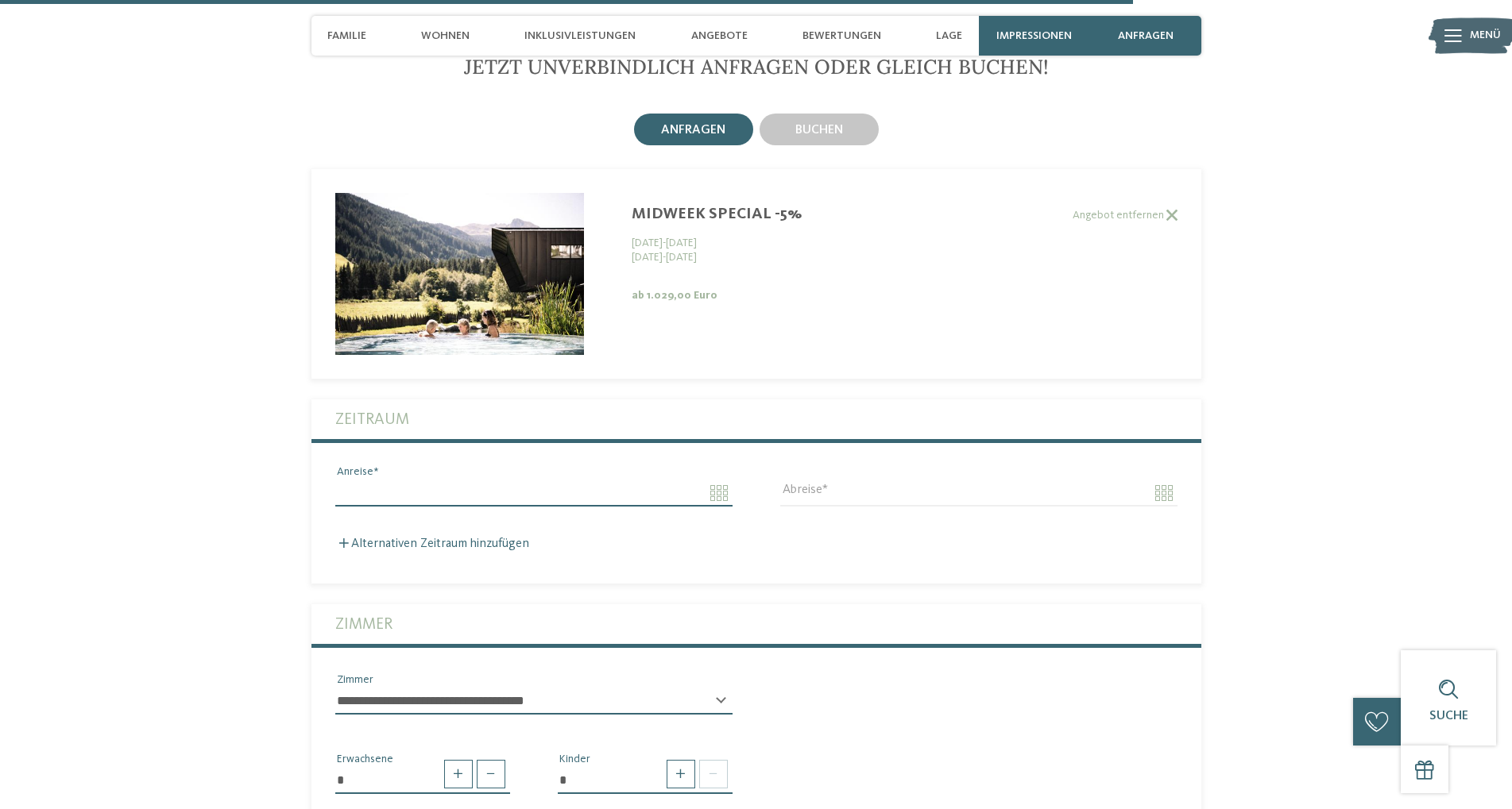
click at [611, 480] on input "Anreise" at bounding box center [533, 493] width 398 height 27
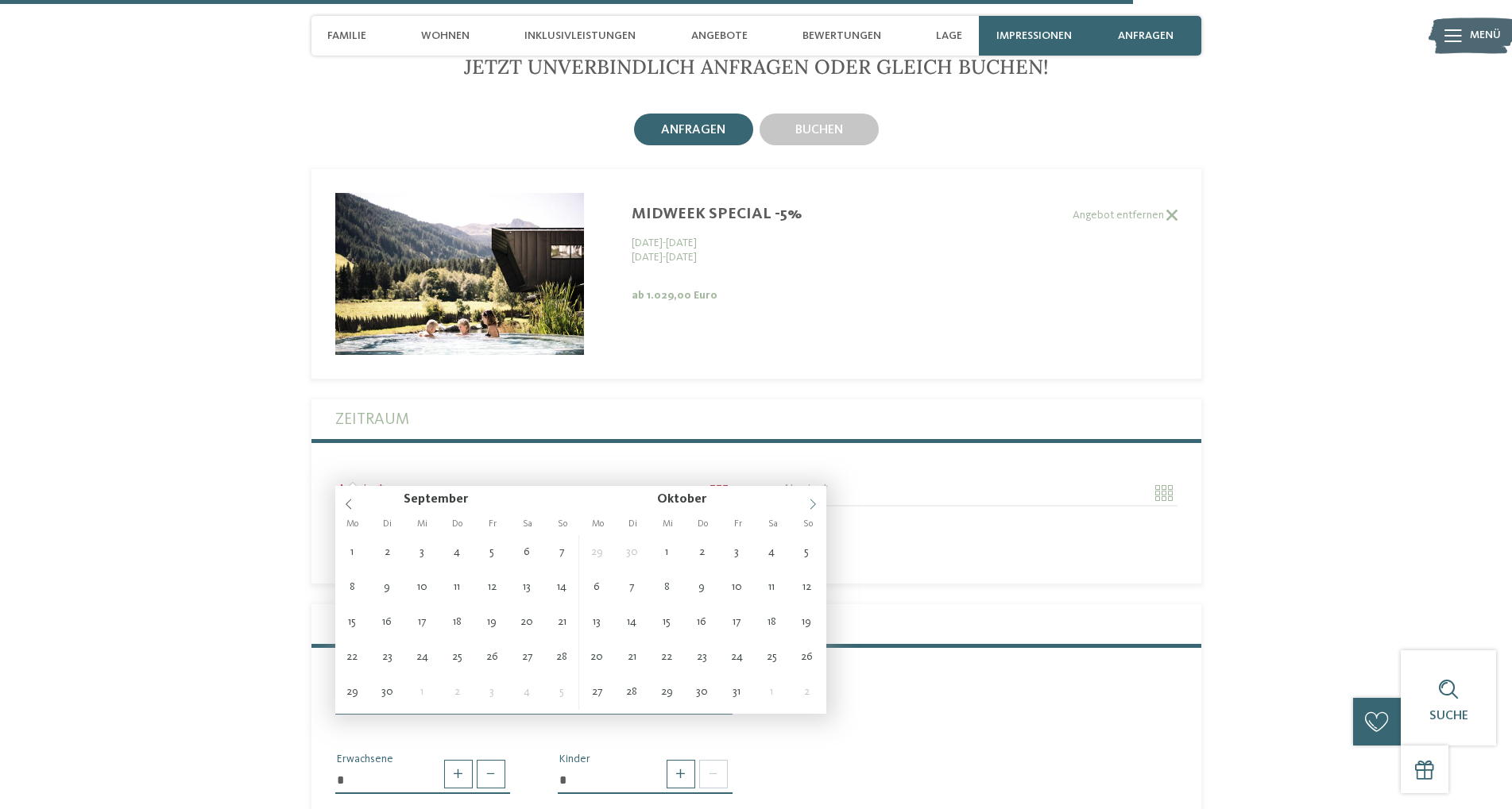
click at [815, 495] on span at bounding box center [812, 500] width 27 height 27
type input "****"
click at [815, 495] on span at bounding box center [812, 500] width 27 height 27
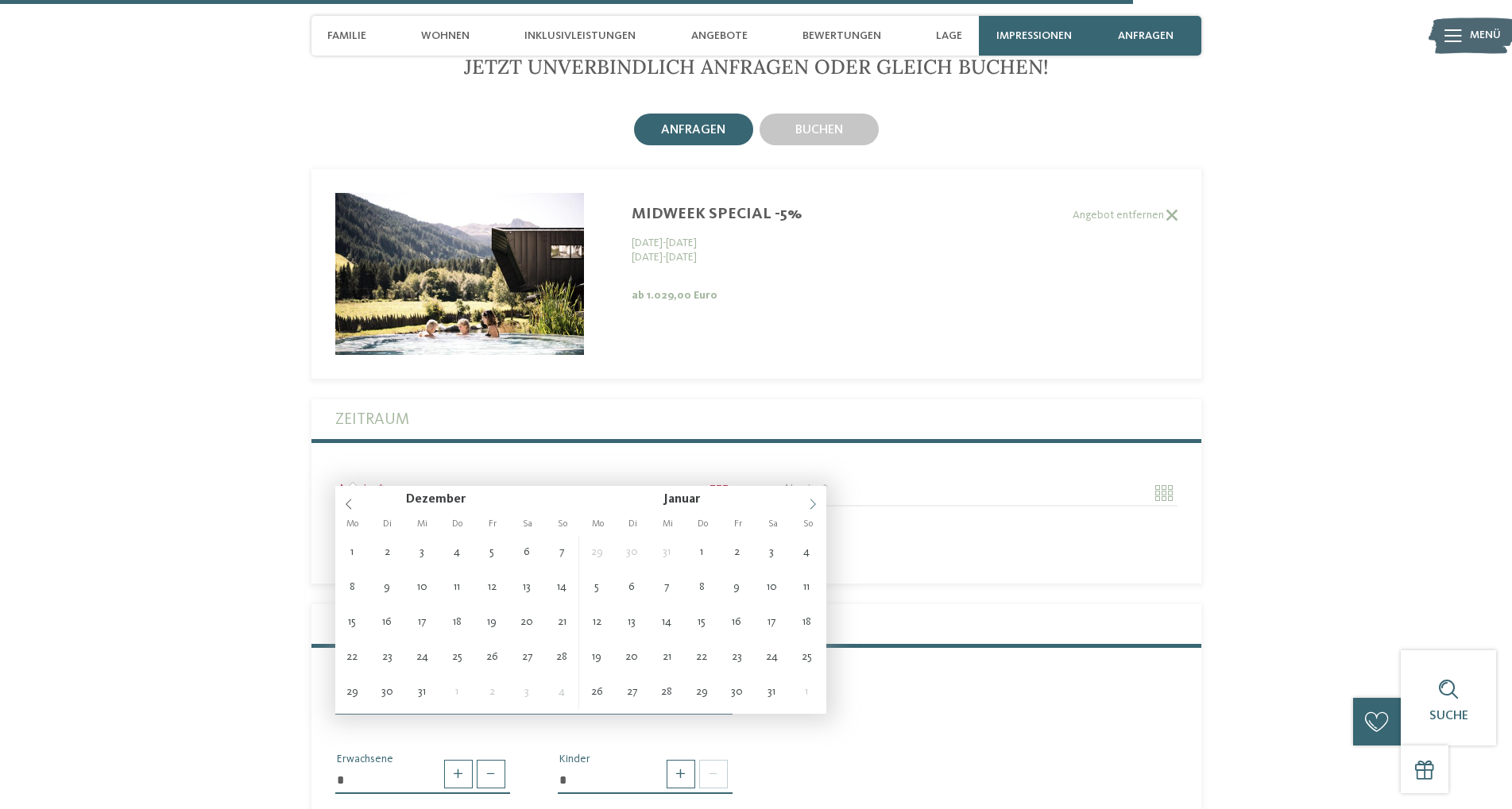
type input "****"
click at [815, 495] on span at bounding box center [812, 500] width 27 height 27
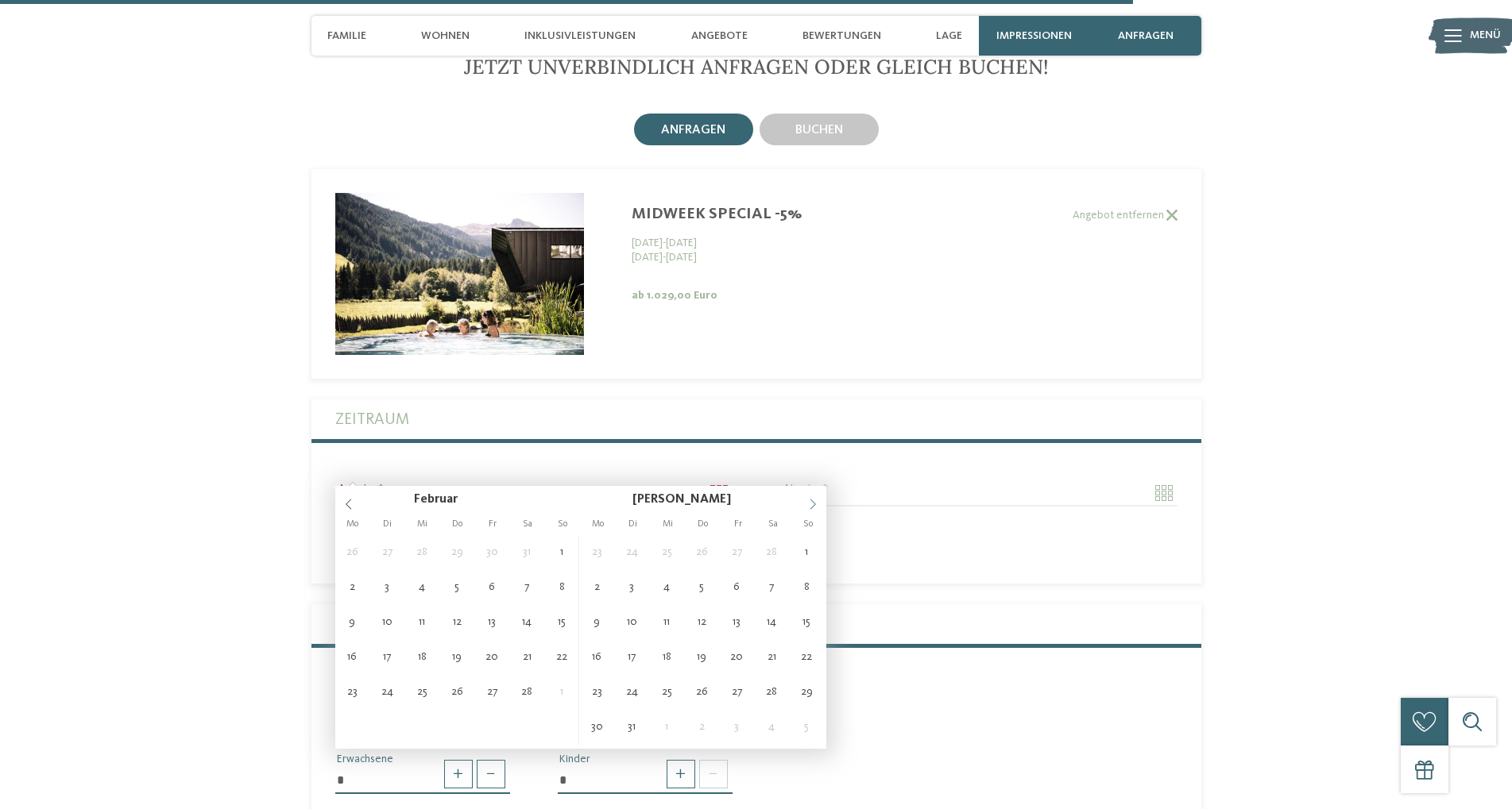
click at [815, 495] on span at bounding box center [812, 500] width 27 height 27
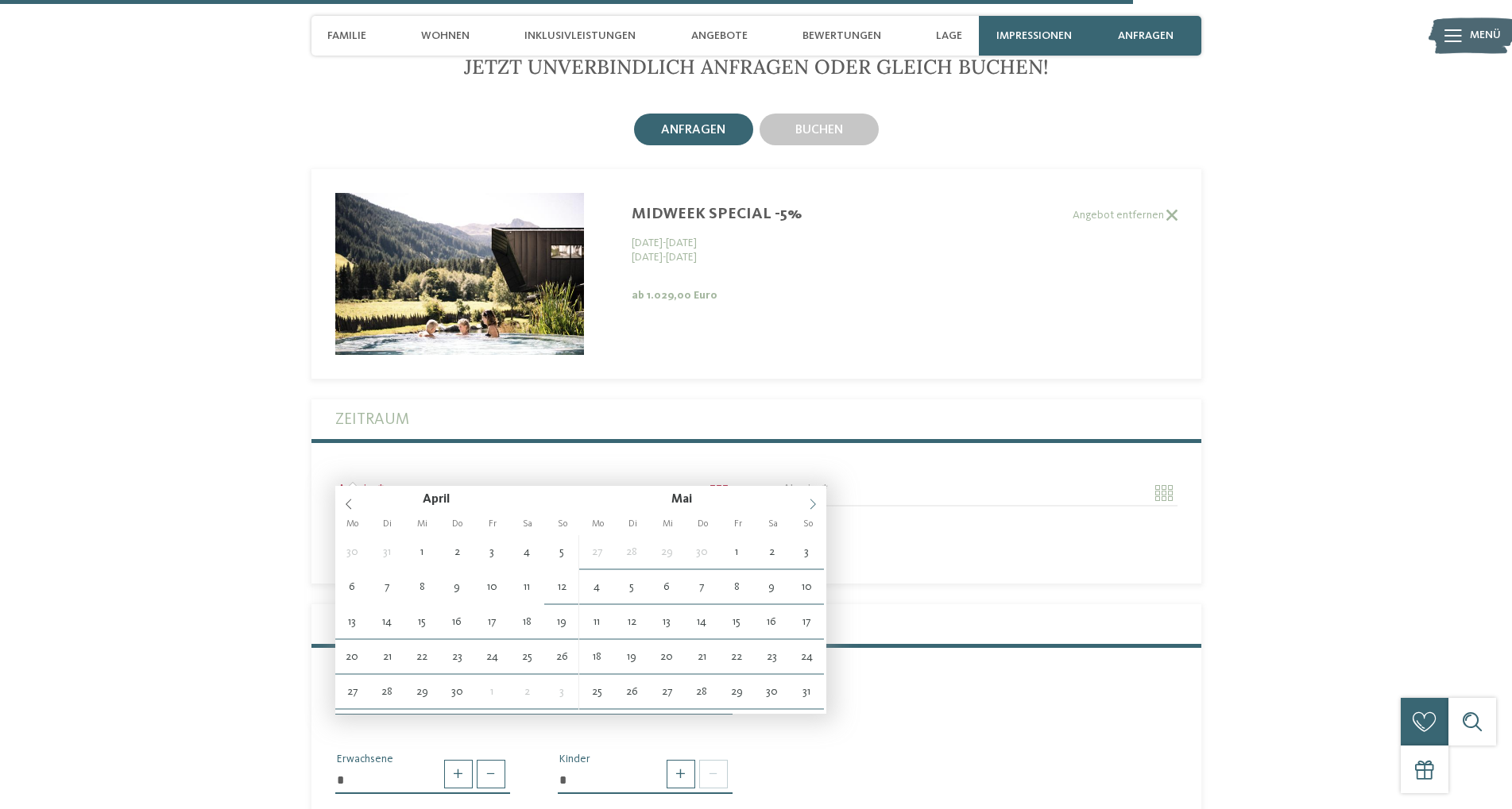
click at [815, 495] on span at bounding box center [812, 500] width 27 height 27
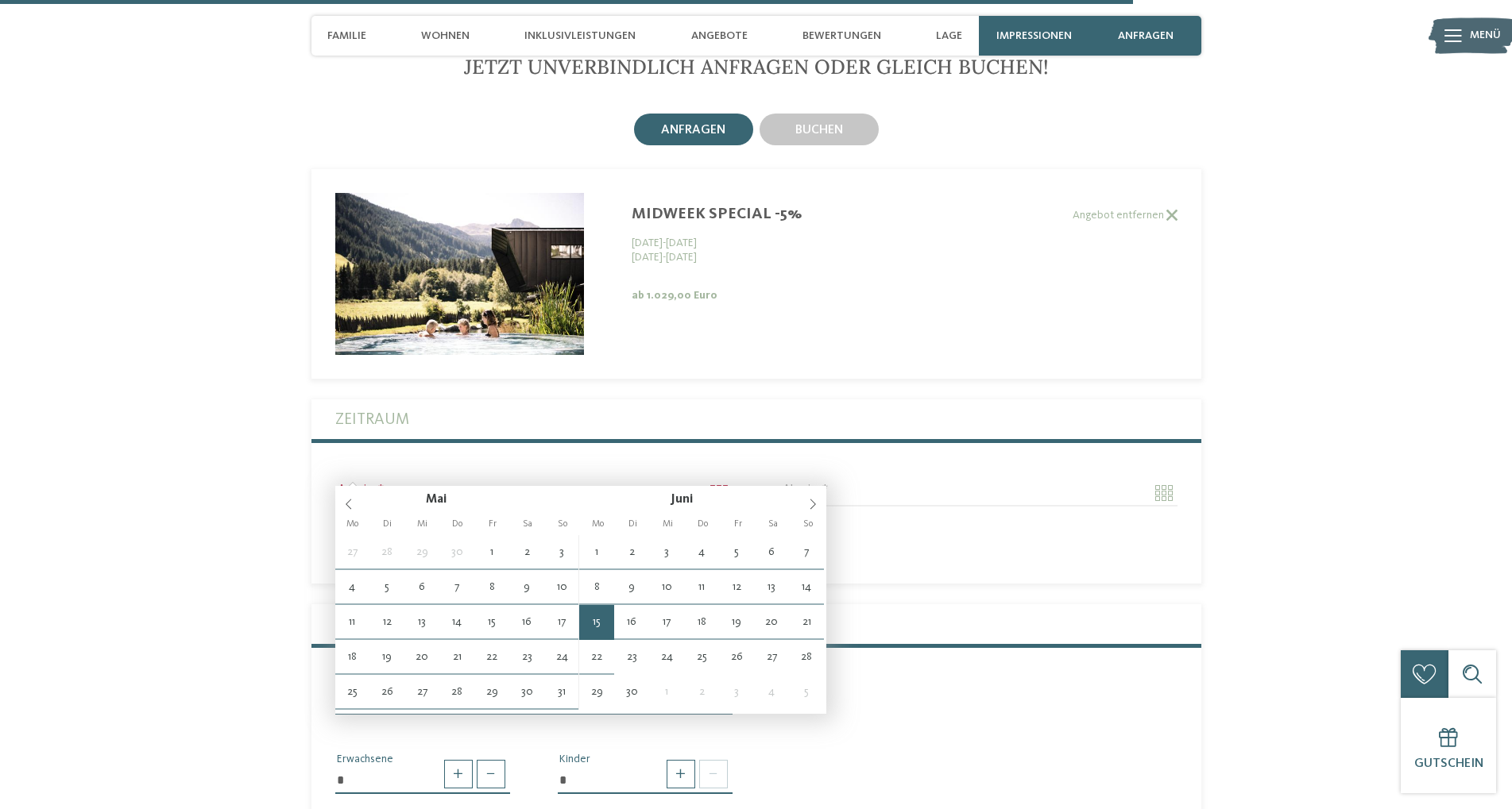
type input "**********"
type input "****"
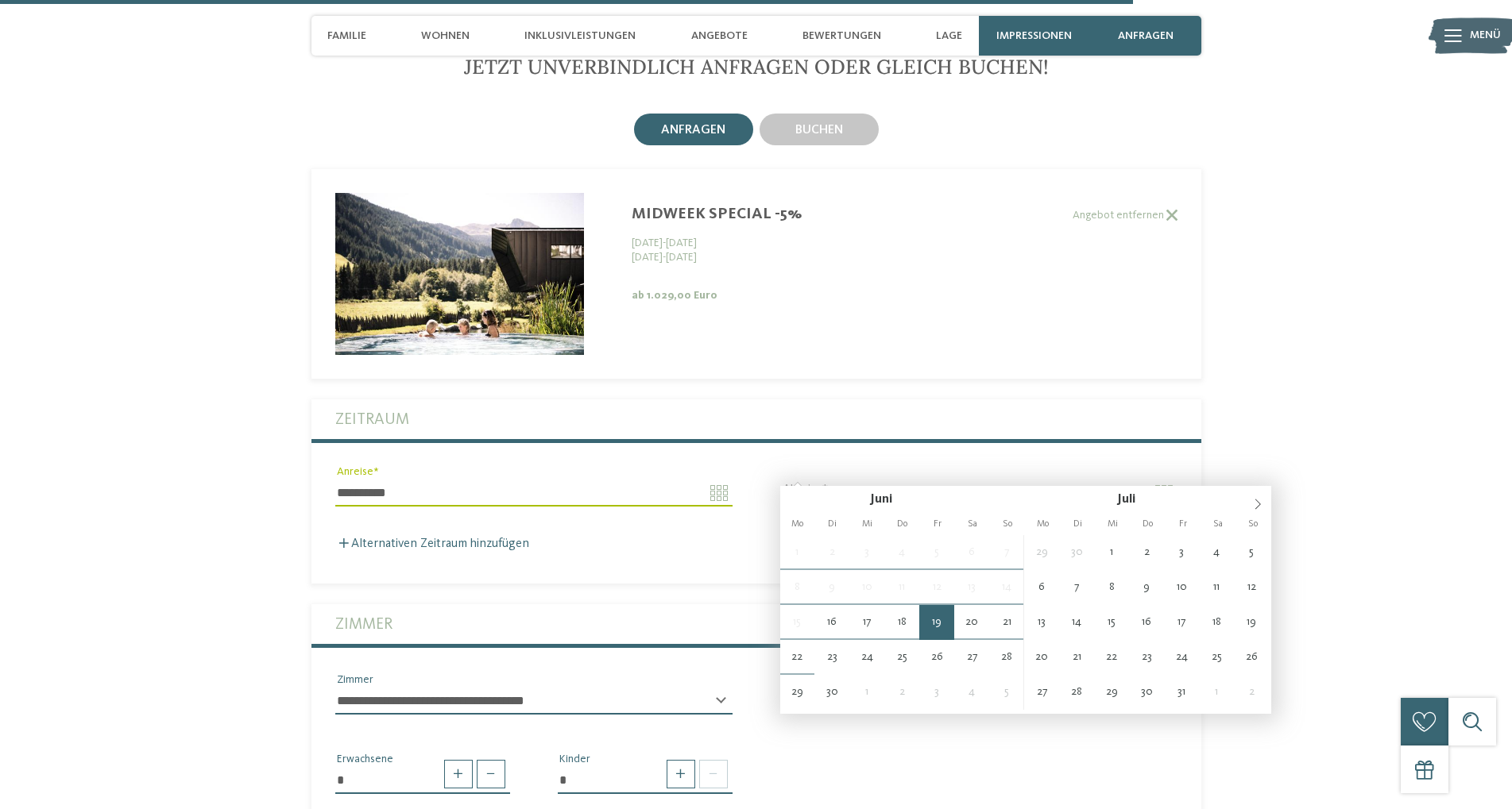
type input "**********"
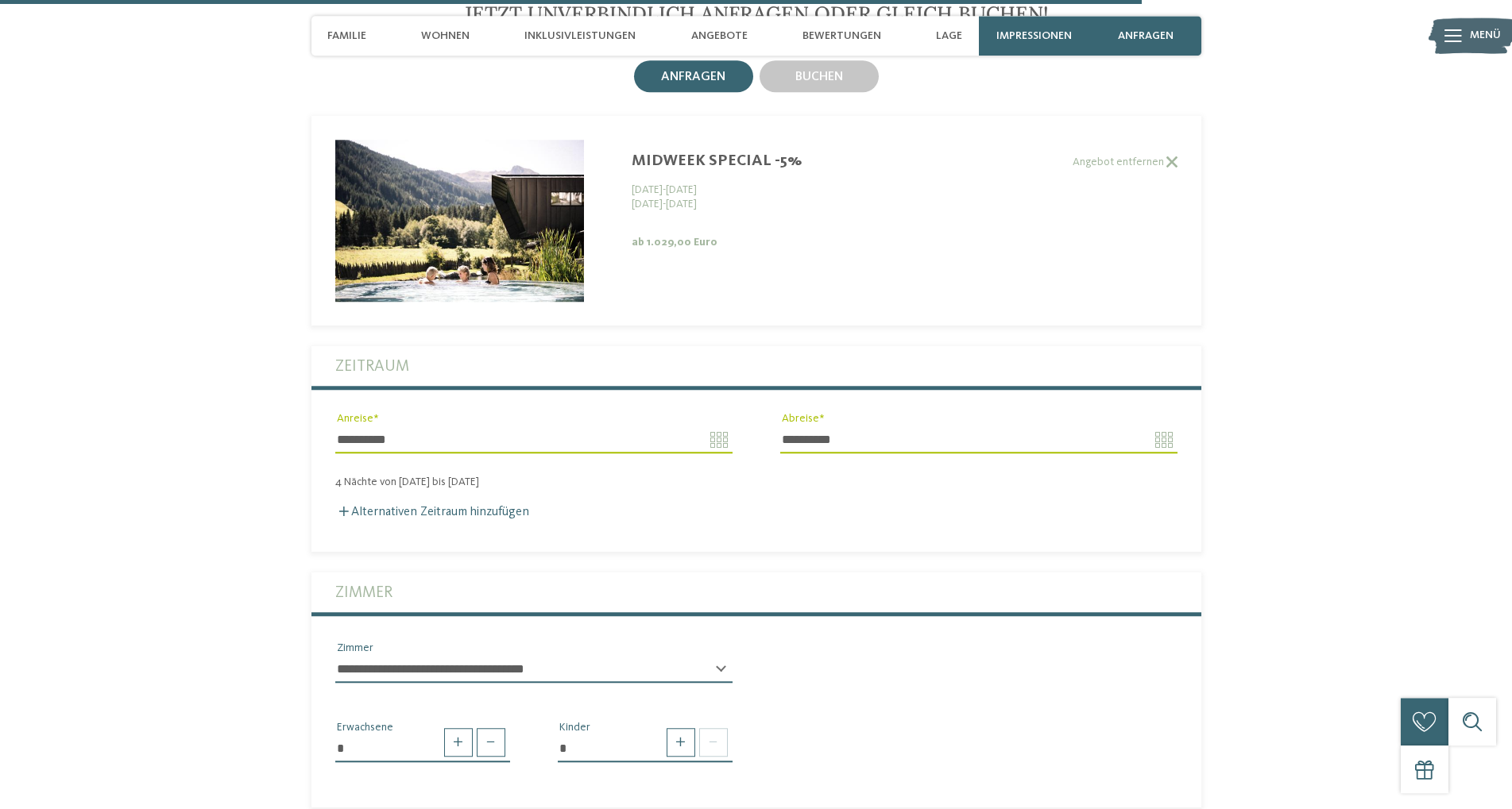
scroll to position [4663, 0]
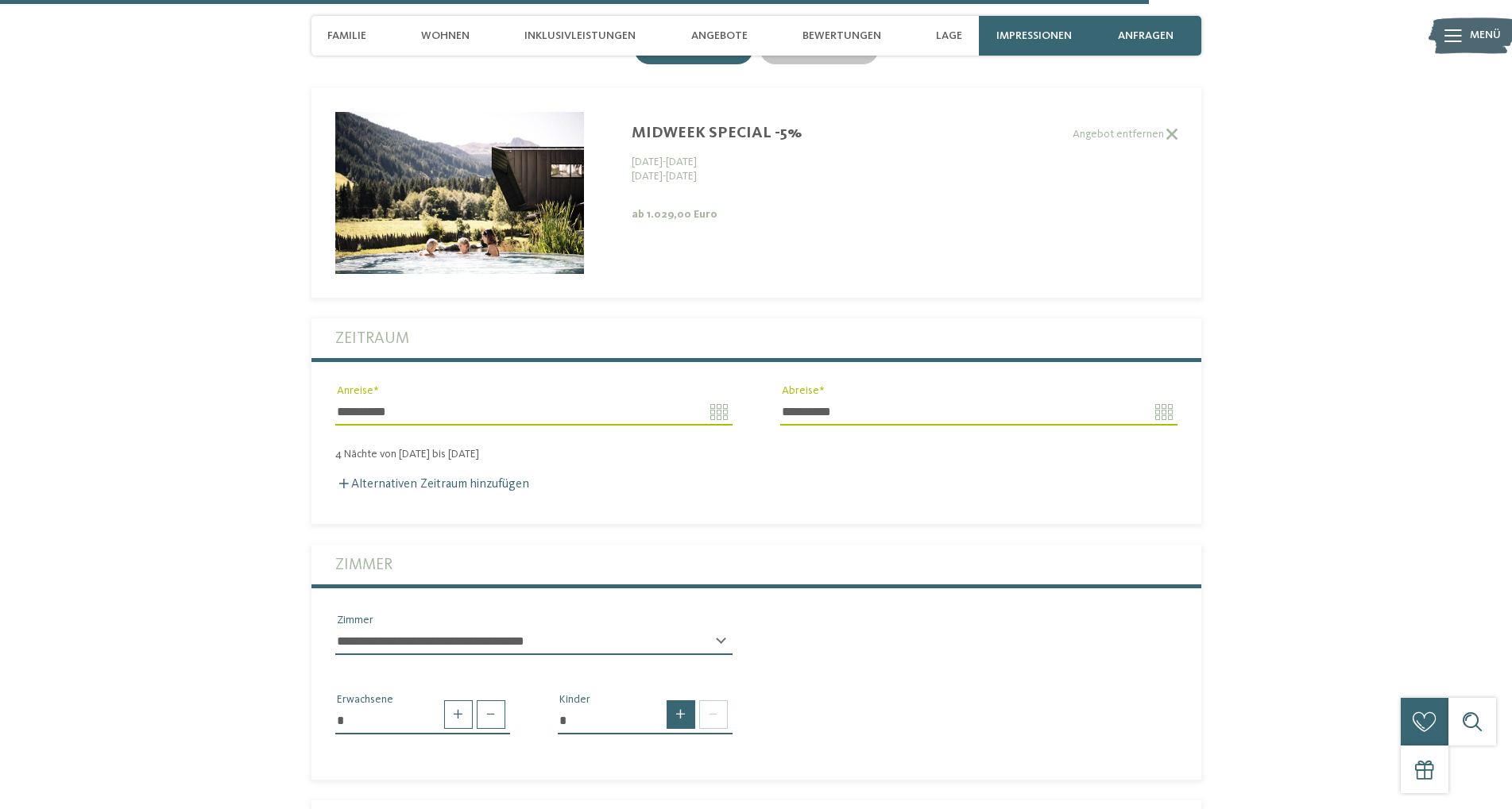
click at [679, 708] on span at bounding box center [681, 714] width 29 height 29
click at [686, 700] on span at bounding box center [681, 714] width 29 height 29
type input "*"
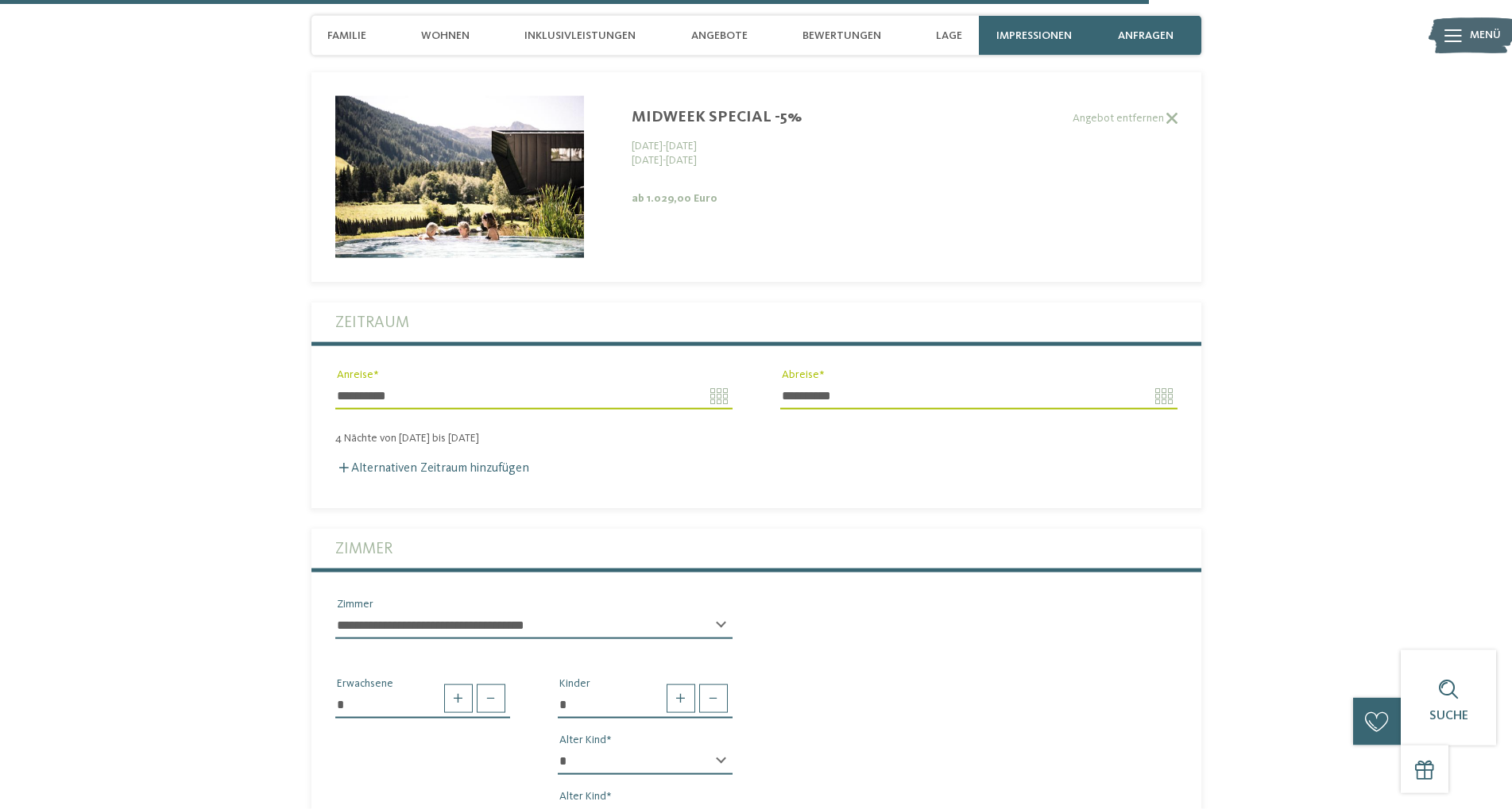
scroll to position [4745, 0]
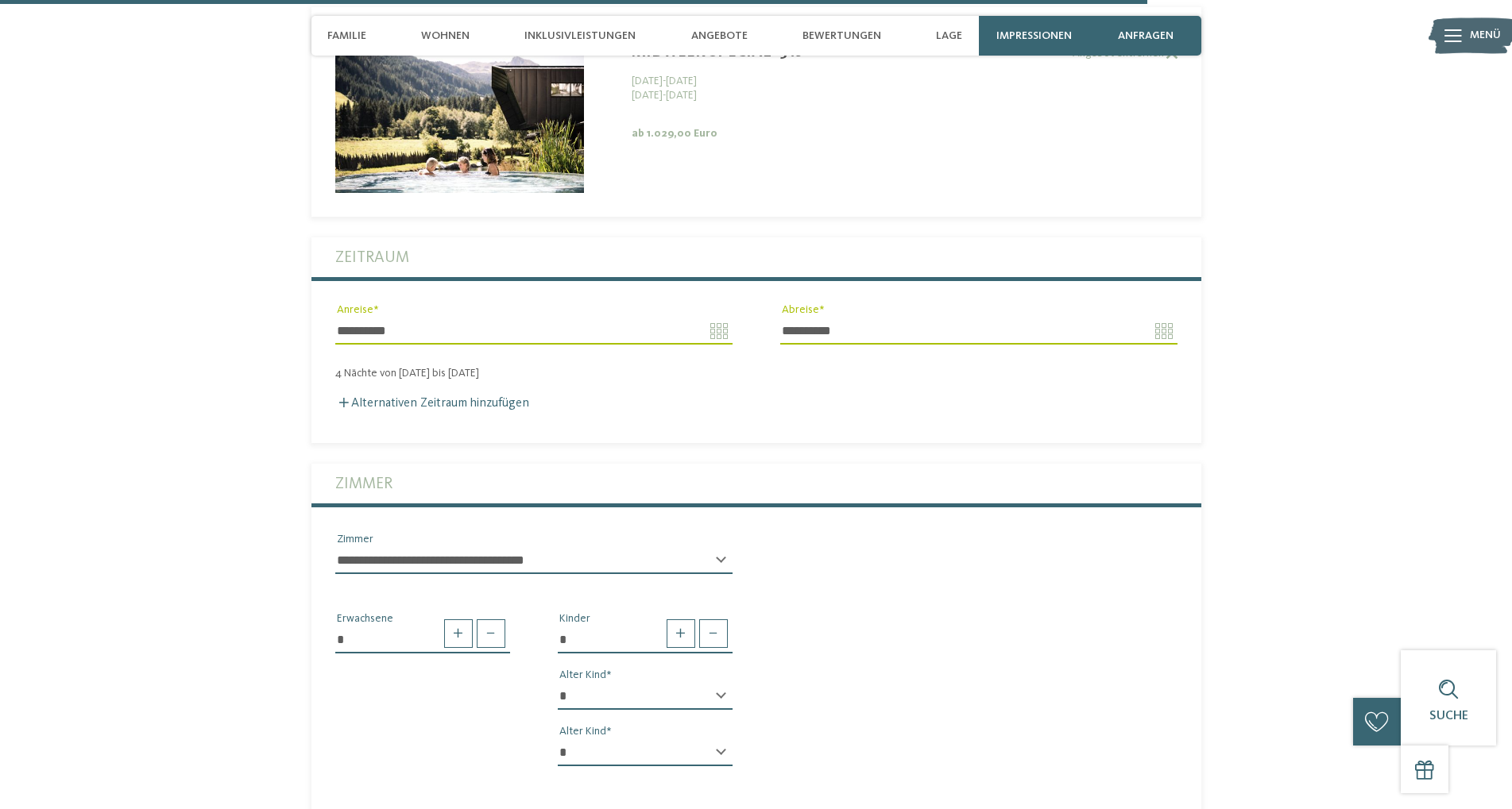
click at [558, 683] on select "* * * * * * * * * * * ** ** ** ** ** ** ** **" at bounding box center [645, 696] width 174 height 27
select select "*"
click option "*" at bounding box center [0, 0] width 0 height 0
click at [558, 740] on select "* * * * * * * * * * * ** ** ** ** ** ** ** **" at bounding box center [645, 753] width 174 height 27
select select "*"
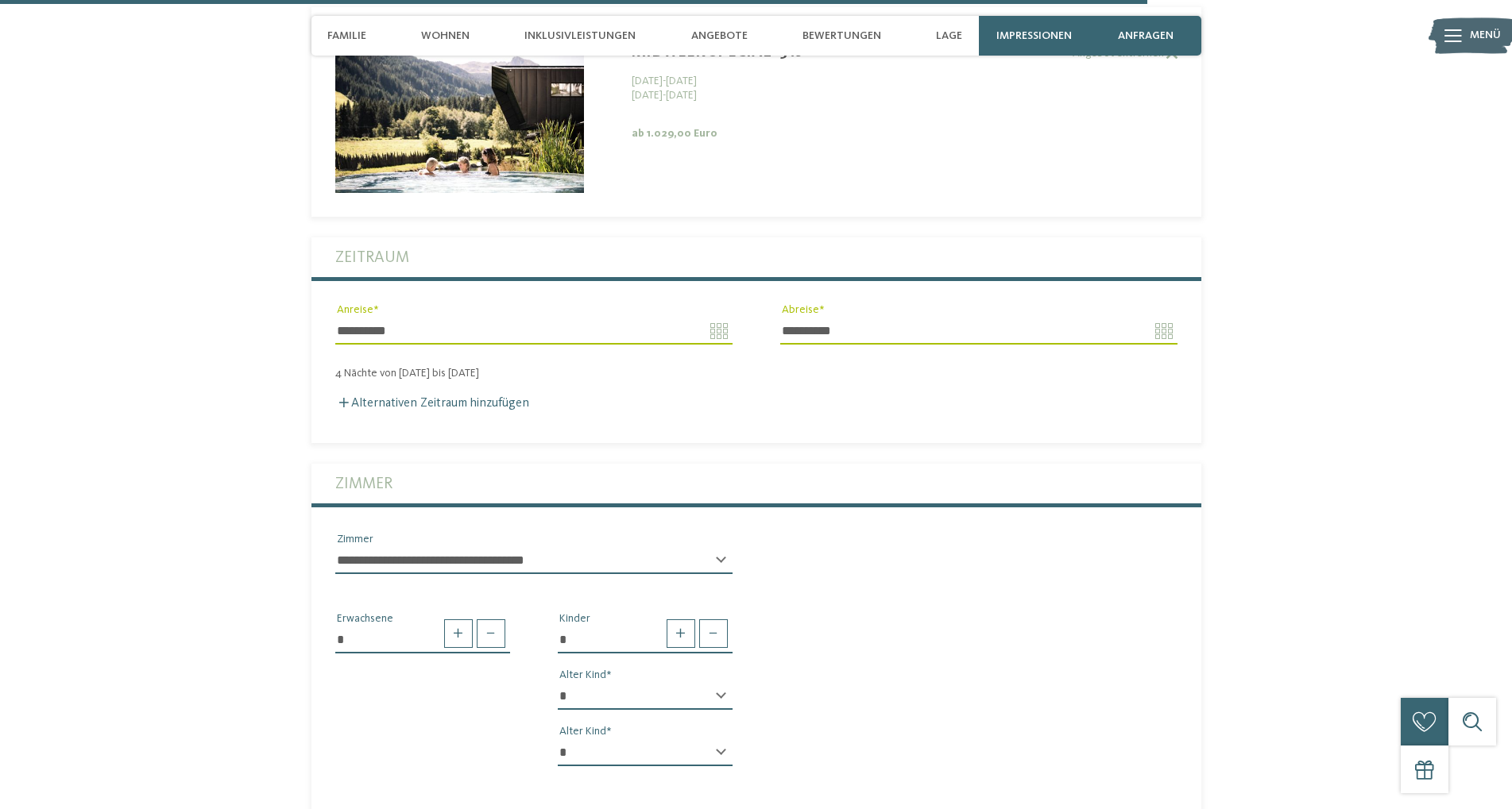
click option "*" at bounding box center [0, 0] width 0 height 0
click at [335, 547] on select "**********" at bounding box center [533, 560] width 398 height 27
click at [696, 547] on select "**********" at bounding box center [533, 560] width 398 height 27
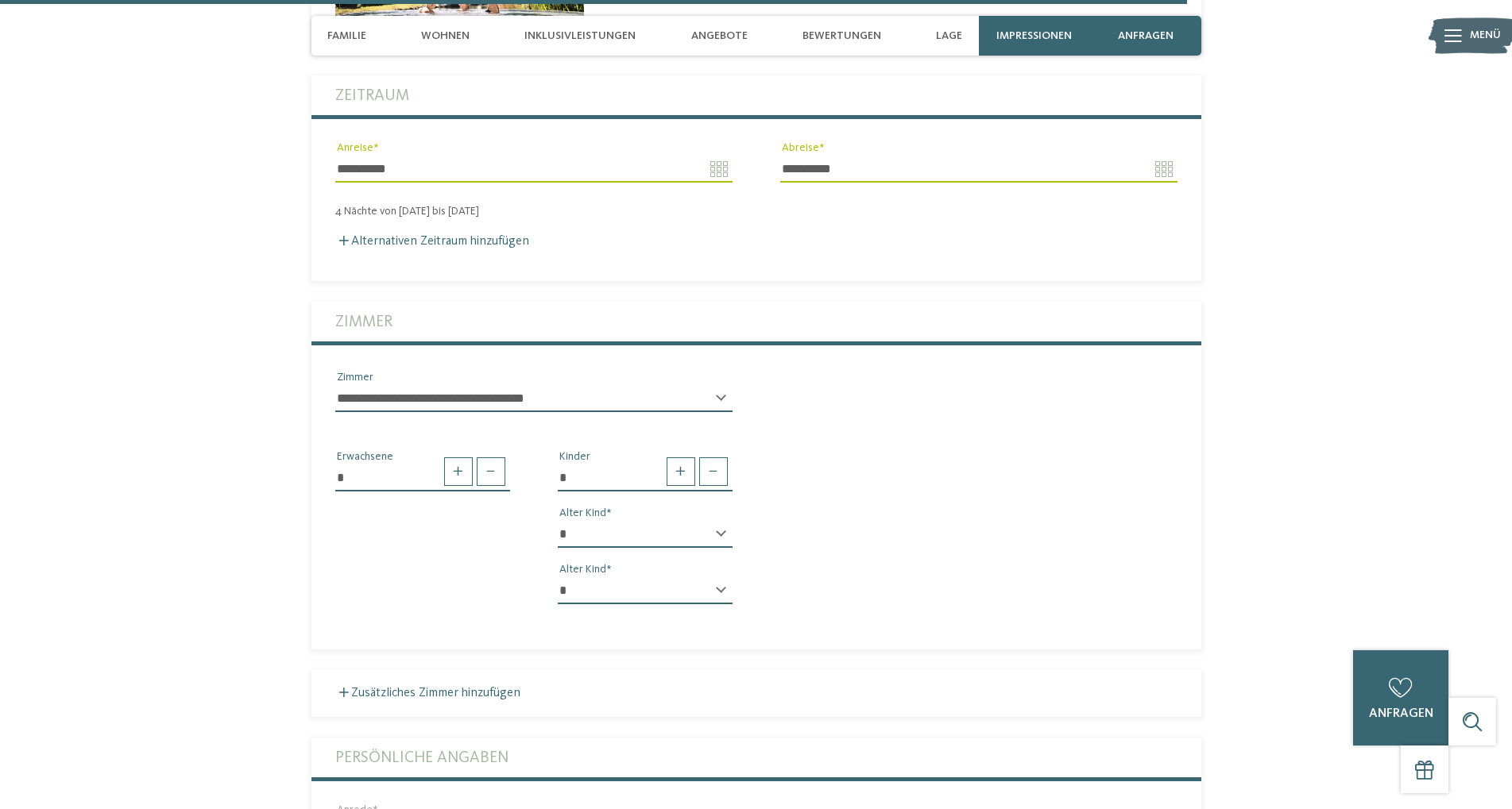
scroll to position [4501, 0]
